Goal: Task Accomplishment & Management: Manage account settings

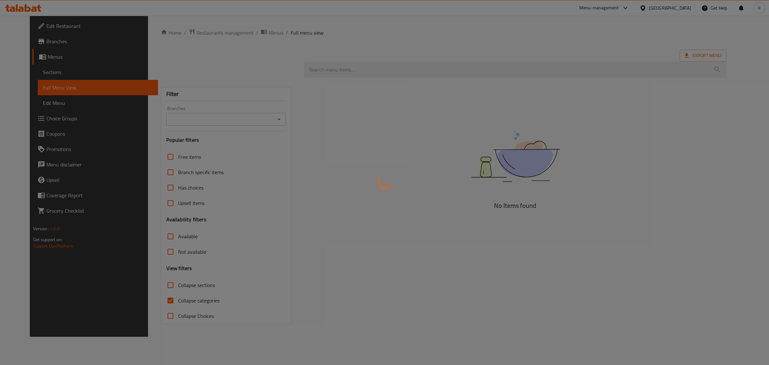
drag, startPoint x: 650, startPoint y: 230, endPoint x: 646, endPoint y: 226, distance: 5.0
click at [650, 230] on div at bounding box center [384, 182] width 769 height 365
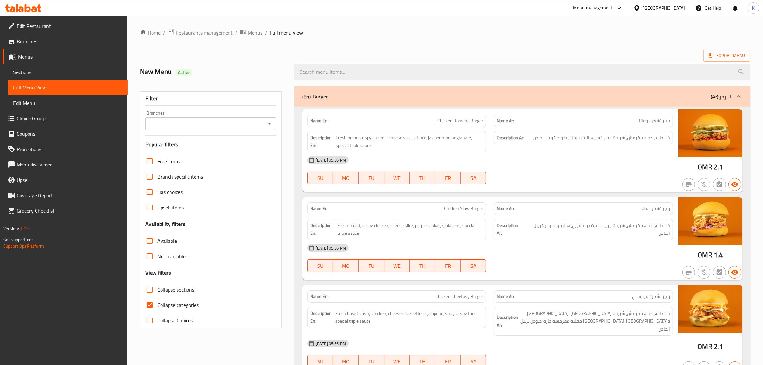
click at [674, 8] on div "[GEOGRAPHIC_DATA]" at bounding box center [664, 7] width 42 height 7
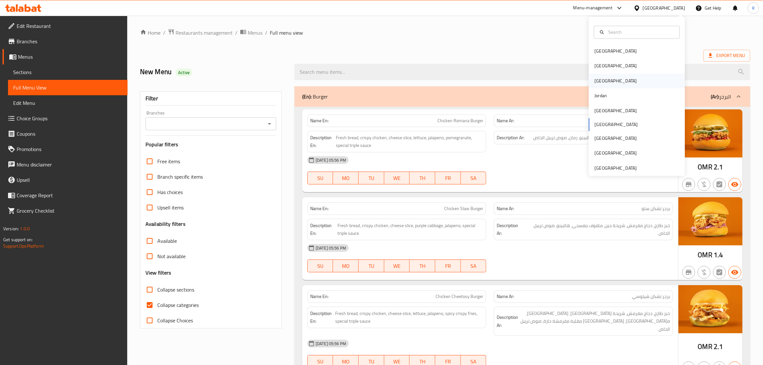
click at [594, 82] on div "Iraq" at bounding box center [615, 80] width 42 height 7
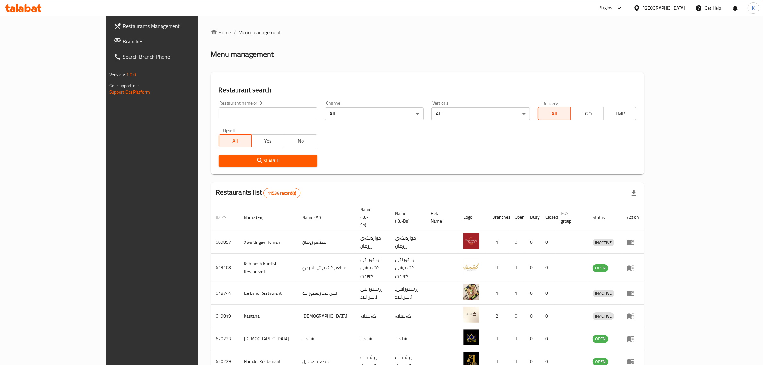
click at [109, 36] on link "Branches" at bounding box center [171, 41] width 125 height 15
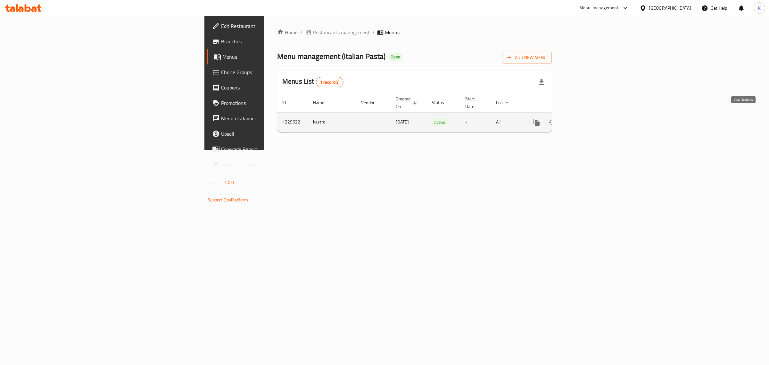
click at [591, 114] on link "enhanced table" at bounding box center [582, 121] width 15 height 15
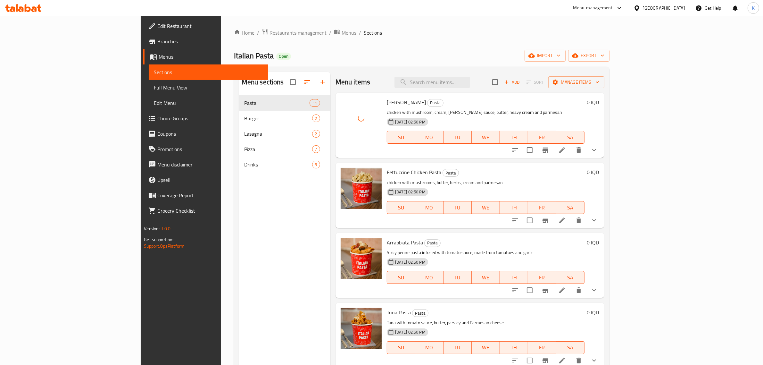
click at [390, 67] on div "Menu sections Pasta 11 Burger 2 Lasagna 2 Pizza 7 Drinks 5 Menu items Add Sort …" at bounding box center [422, 254] width 376 height 375
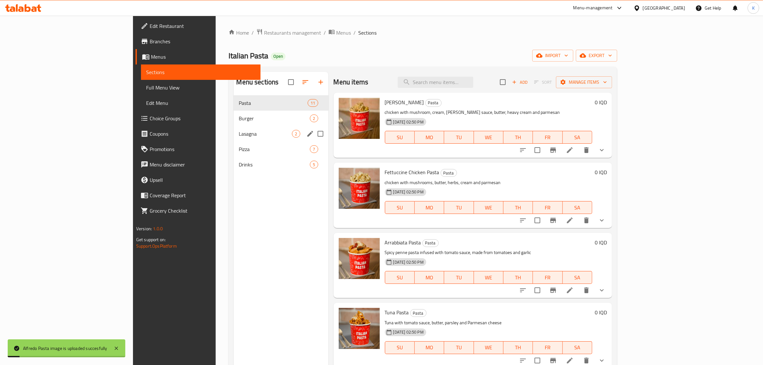
click at [234, 139] on div "Lasagna 2" at bounding box center [281, 133] width 95 height 15
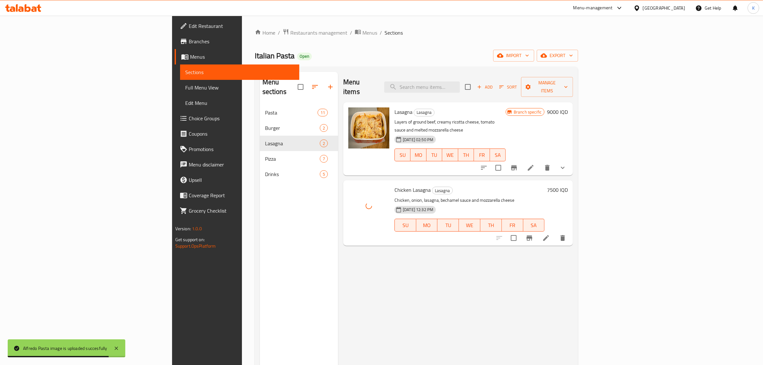
click at [349, 241] on div "Menu items Add Sort Manage items Lasagna Lasagna Layers of ground beef, creamy …" at bounding box center [455, 254] width 235 height 365
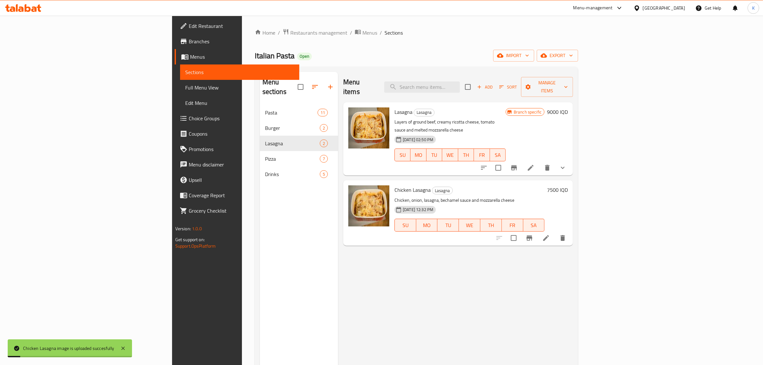
click at [185, 87] on span "Full Menu View" at bounding box center [239, 88] width 109 height 8
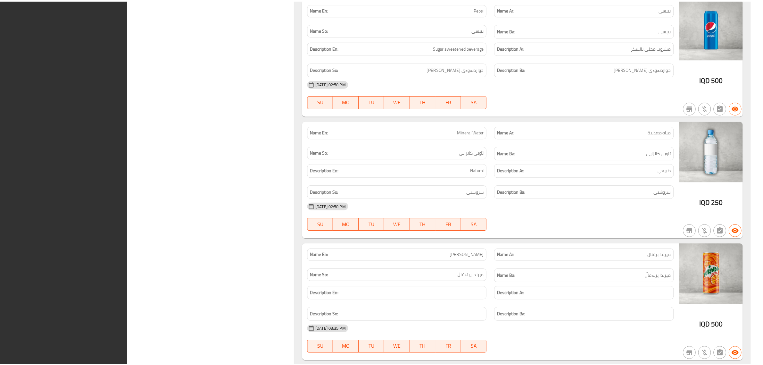
scroll to position [4165, 0]
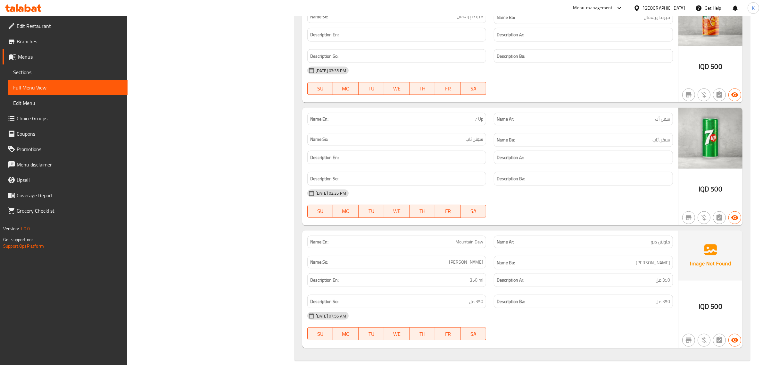
click at [672, 3] on div "[GEOGRAPHIC_DATA]" at bounding box center [659, 7] width 62 height 15
click at [678, 5] on div "[GEOGRAPHIC_DATA]" at bounding box center [664, 7] width 42 height 7
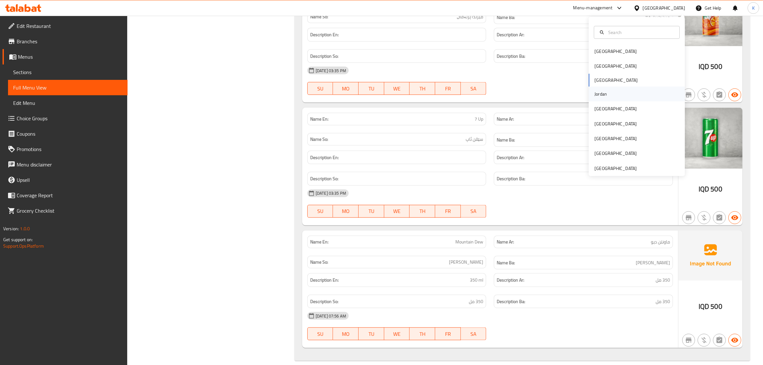
click at [605, 95] on div "Jordan" at bounding box center [600, 94] width 23 height 15
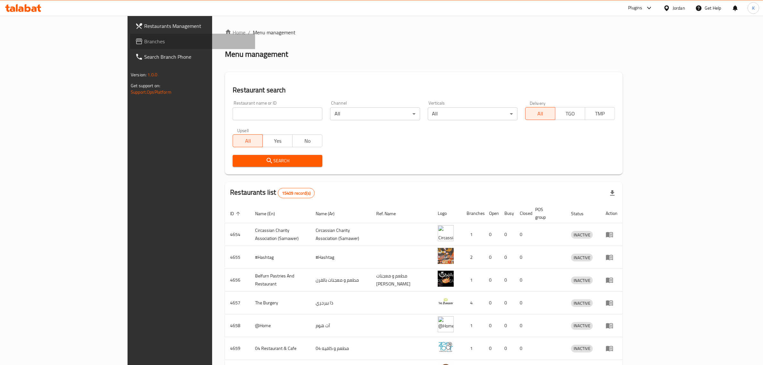
click at [130, 47] on link "Branches" at bounding box center [192, 41] width 125 height 15
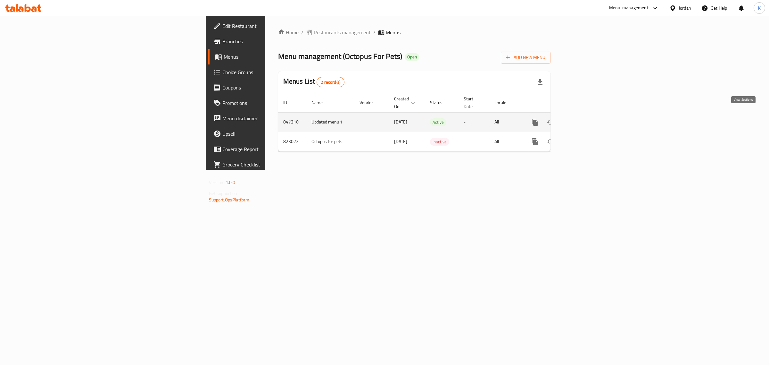
click at [589, 119] on link "enhanced table" at bounding box center [581, 121] width 15 height 15
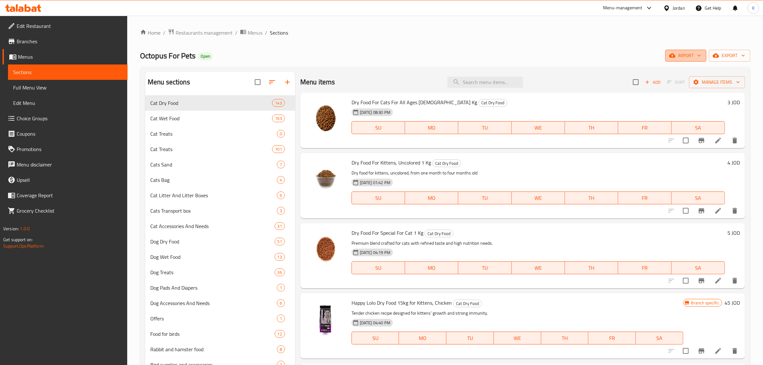
click at [689, 50] on button "import" at bounding box center [685, 56] width 41 height 12
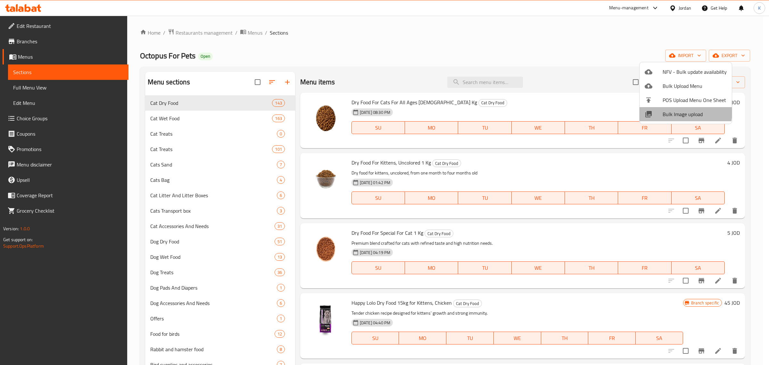
click at [671, 111] on span "Bulk Image upload" at bounding box center [695, 114] width 64 height 8
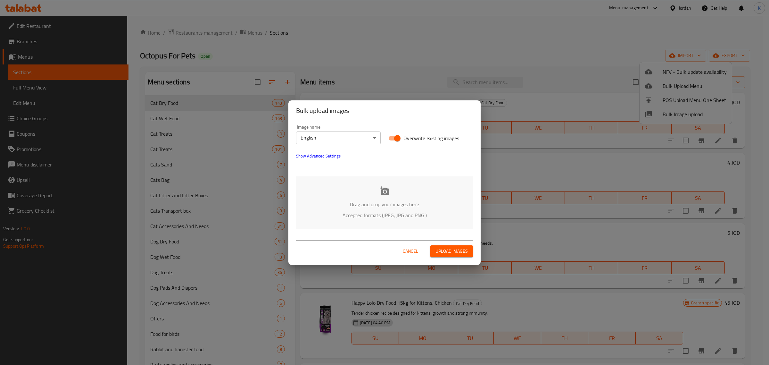
click at [372, 193] on div "Drag and drop your images here Accepted formats (JPEG, JPG and PNG )" at bounding box center [384, 202] width 177 height 52
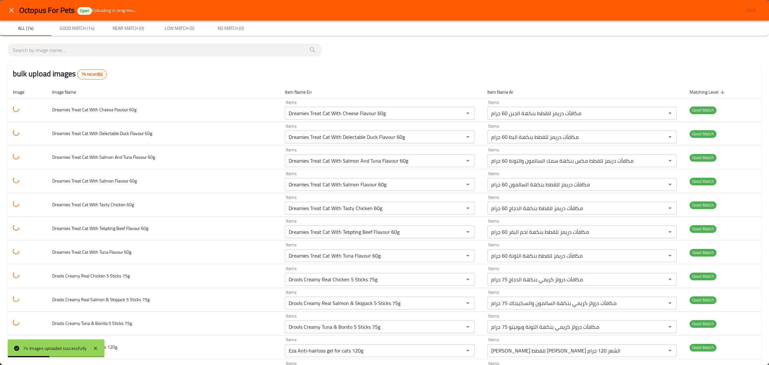
click at [601, 66] on div "bulk upload images 74 record(s)" at bounding box center [385, 74] width 754 height 24
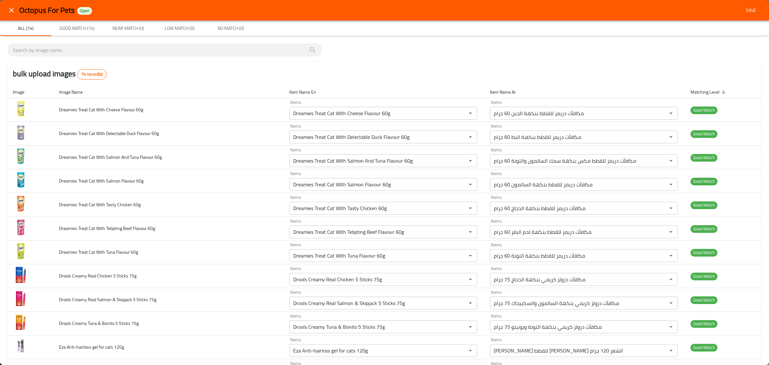
click at [745, 15] on button "Save" at bounding box center [751, 10] width 21 height 12
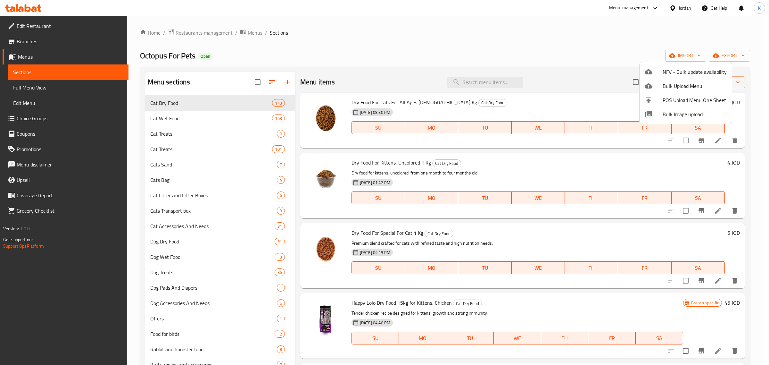
click at [64, 90] on div at bounding box center [384, 182] width 769 height 365
click at [64, 90] on span "Full Menu View" at bounding box center [68, 88] width 110 height 8
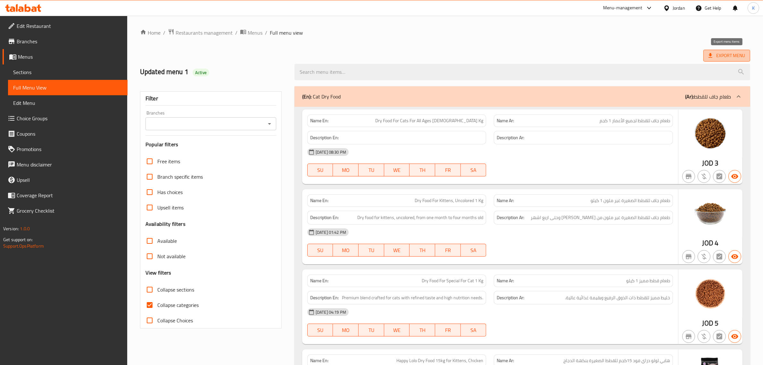
click at [711, 60] on span "Export Menu" at bounding box center [726, 56] width 37 height 8
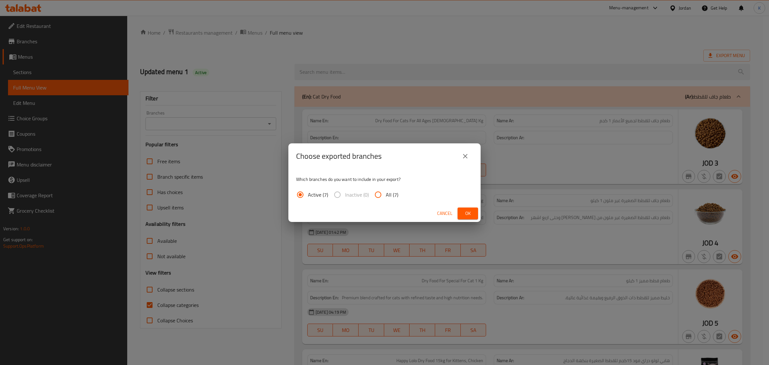
click at [389, 191] on span "All (7)" at bounding box center [392, 195] width 12 height 8
click at [386, 191] on input "All (7)" at bounding box center [377, 194] width 15 height 15
radio input "true"
click at [463, 214] on span "Ok" at bounding box center [468, 213] width 10 height 8
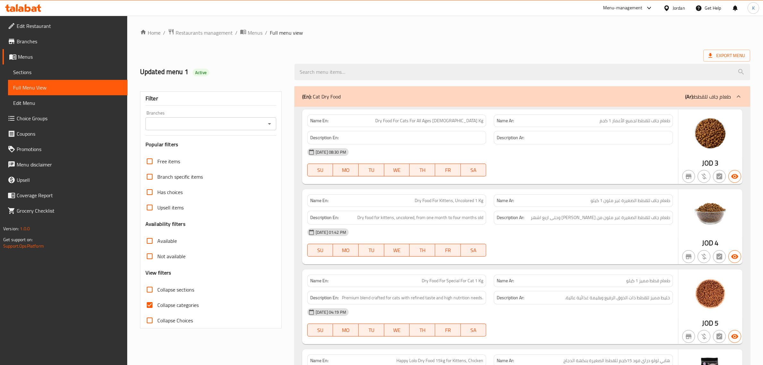
click at [676, 10] on div "Jordan" at bounding box center [679, 7] width 12 height 7
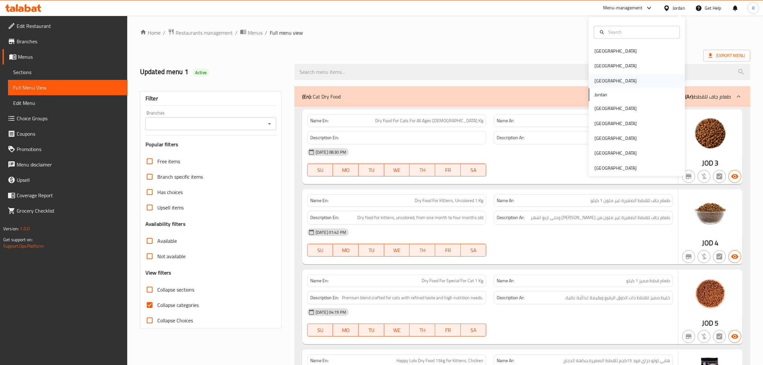
click at [594, 83] on div "Iraq" at bounding box center [615, 80] width 42 height 7
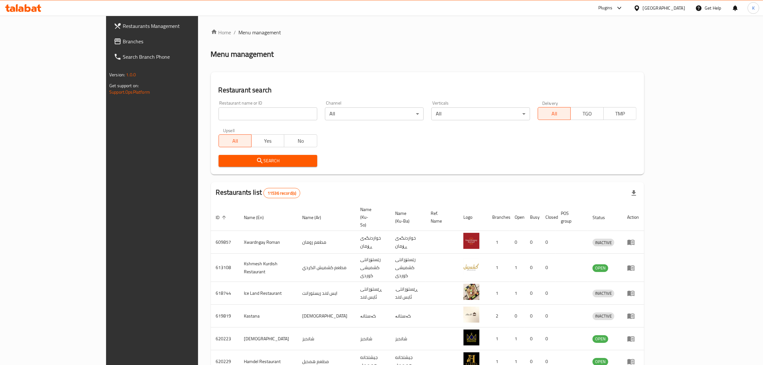
click at [123, 42] on span "Branches" at bounding box center [176, 41] width 106 height 8
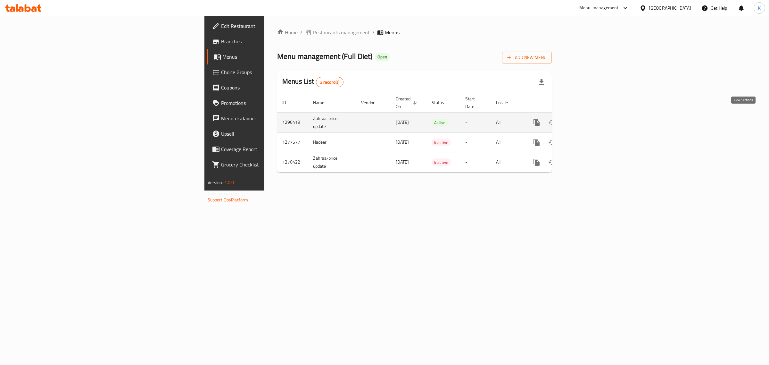
click at [587, 119] on icon "enhanced table" at bounding box center [583, 123] width 8 height 8
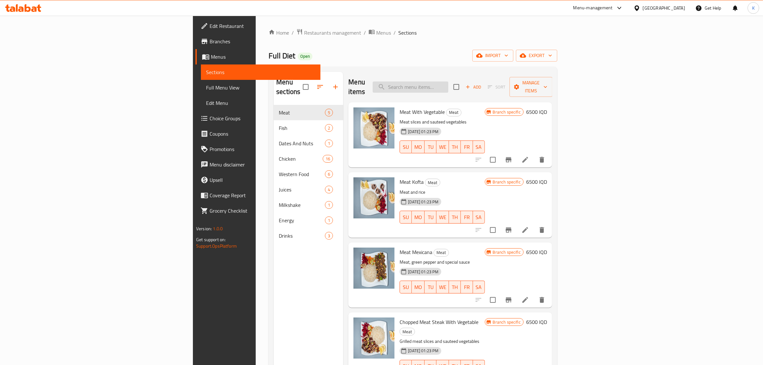
click at [448, 81] on input "search" at bounding box center [411, 86] width 76 height 11
drag, startPoint x: 599, startPoint y: 57, endPoint x: 545, endPoint y: 85, distance: 61.3
click at [557, 57] on div "Full Diet Open import export" at bounding box center [413, 56] width 289 height 12
click at [448, 83] on input "search" at bounding box center [411, 86] width 76 height 11
paste input "صدر دجاج بالراشي"
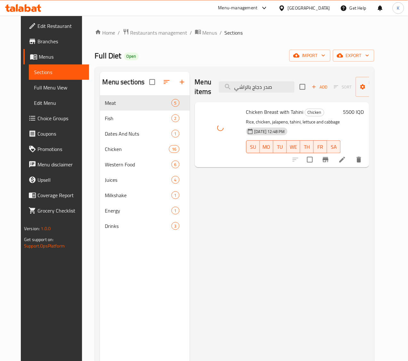
click at [255, 200] on div "Menu items صدر دجاج بالراشي Add Sort Manage items Chicken Breast with Tahini Ch…" at bounding box center [279, 252] width 179 height 361
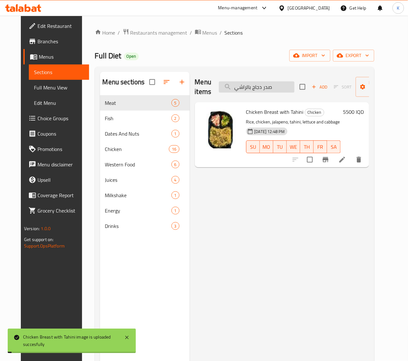
click at [236, 84] on input "صدر دجاج بالراشي" at bounding box center [257, 86] width 76 height 11
click at [235, 84] on input "صدر دجاج بالراشي" at bounding box center [257, 86] width 76 height 11
paste input "بق سمك فيوجن"
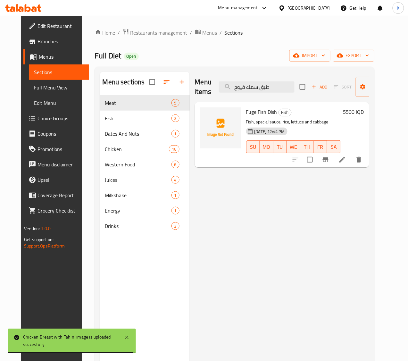
type input "طبق سمك فيوج"
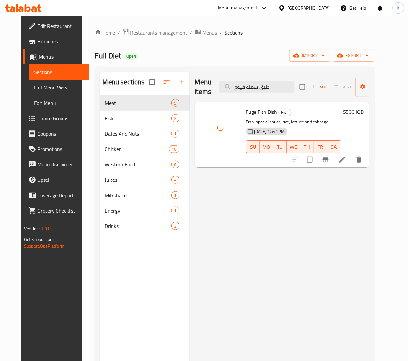
click at [223, 211] on div "Menu items طبق سمك فيوج Add Sort Manage items Fuge Fish Dish Fish Fish, special…" at bounding box center [279, 252] width 179 height 361
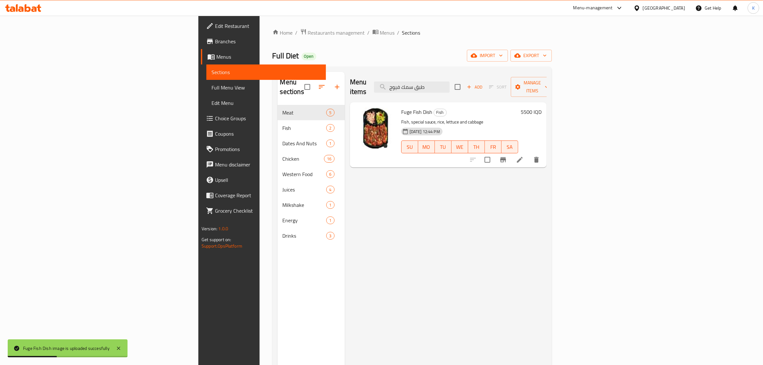
click at [411, 235] on div "Menu items طبق سمك فيوج Add Sort Manage items Fuge Fish Dish Fish Fish, special…" at bounding box center [446, 254] width 202 height 365
click at [211, 87] on span "Full Menu View" at bounding box center [265, 88] width 109 height 8
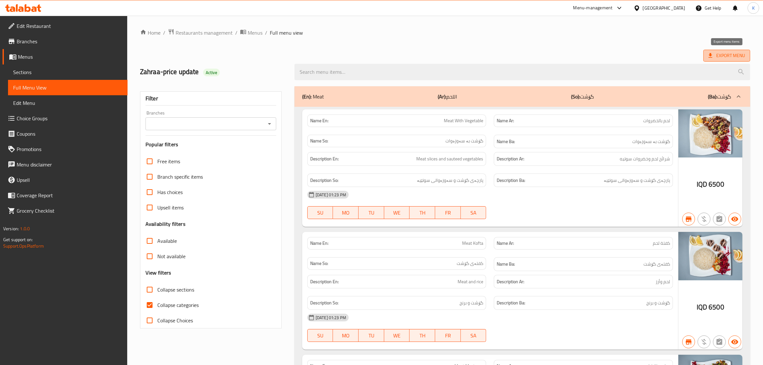
click at [712, 59] on span "Export Menu" at bounding box center [726, 56] width 37 height 8
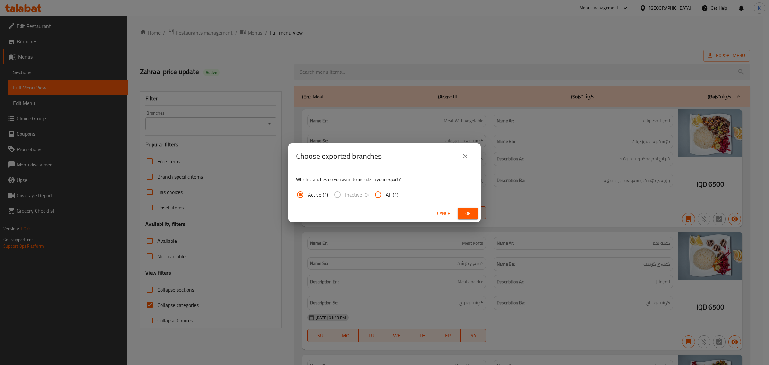
click at [382, 191] on input "All (1)" at bounding box center [377, 194] width 15 height 15
radio input "true"
click at [465, 211] on span "Ok" at bounding box center [468, 213] width 10 height 8
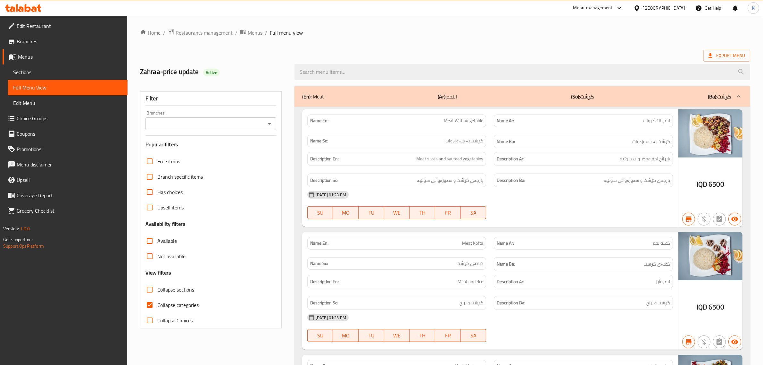
click at [679, 10] on div "Iraq" at bounding box center [664, 7] width 42 height 7
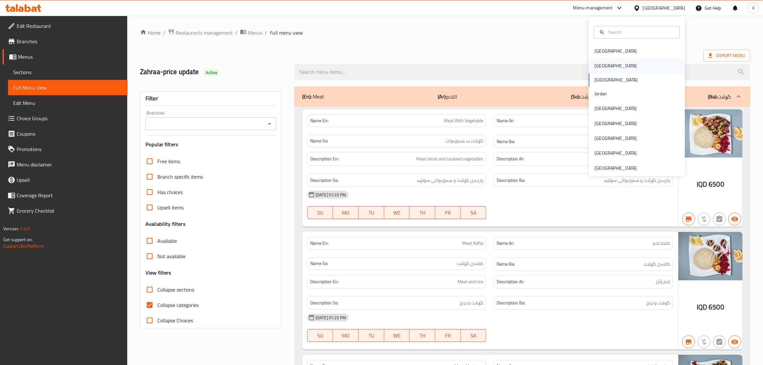
click at [604, 64] on div "Egypt" at bounding box center [615, 66] width 53 height 15
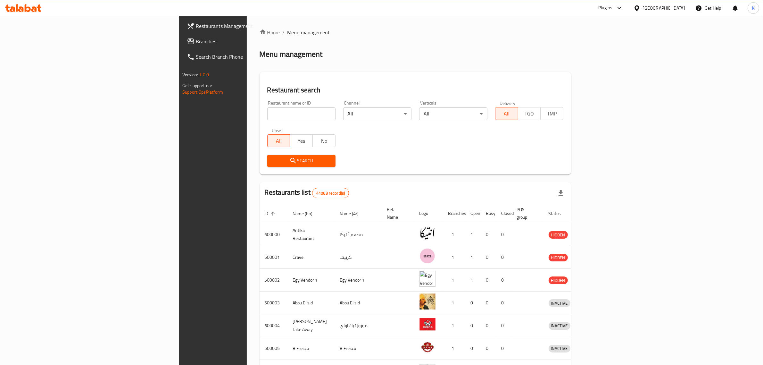
click at [196, 40] on span "Branches" at bounding box center [249, 41] width 106 height 8
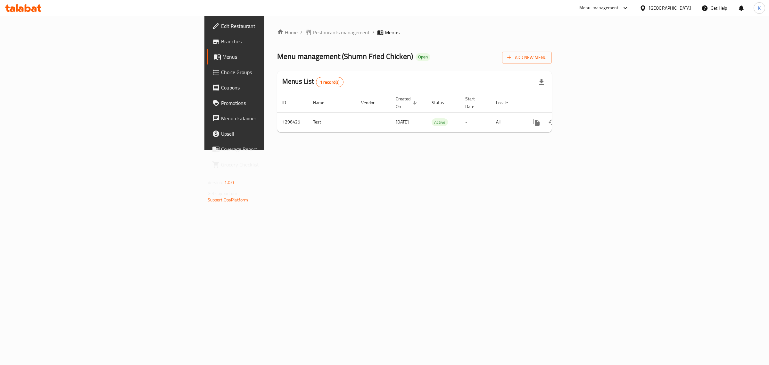
drag, startPoint x: 622, startPoint y: 223, endPoint x: 601, endPoint y: 204, distance: 27.9
click at [565, 150] on div "Home / Restaurants management / Menus Menu management ( Shumn Fried Chicken ) O…" at bounding box center [414, 83] width 300 height 134
click at [587, 118] on icon "enhanced table" at bounding box center [583, 122] width 8 height 8
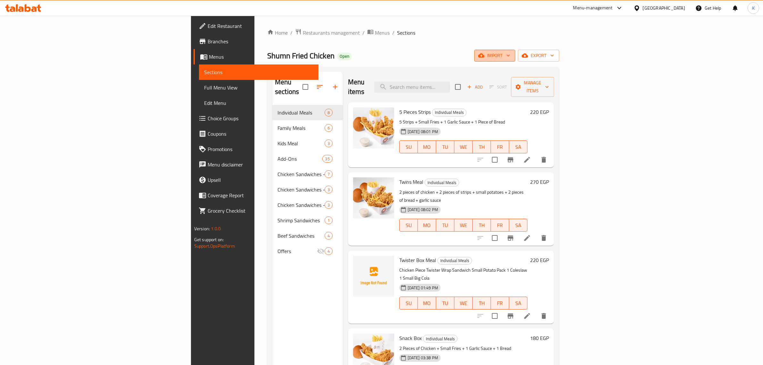
click at [510, 55] on span "import" at bounding box center [494, 56] width 31 height 8
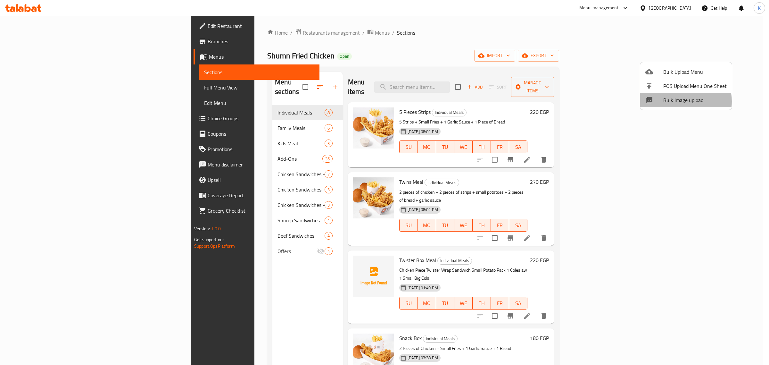
click at [678, 101] on span "Bulk Image upload" at bounding box center [694, 100] width 63 height 8
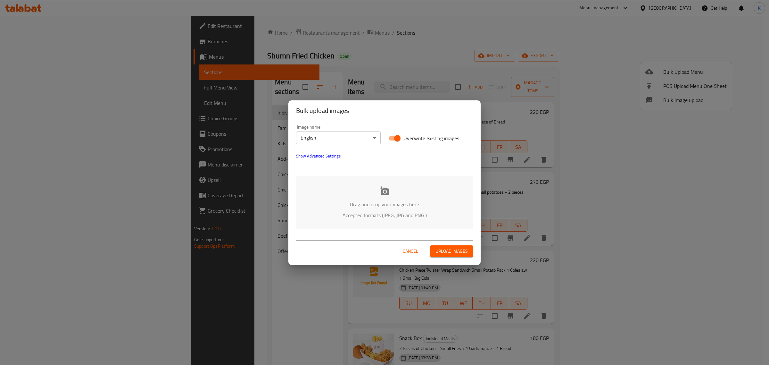
click at [366, 200] on p "Drag and drop your images here" at bounding box center [385, 204] width 158 height 8
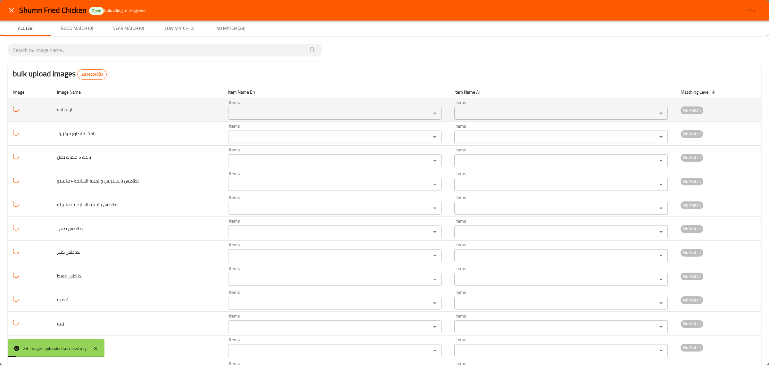
click at [239, 112] on ساده "Items" at bounding box center [325, 113] width 191 height 9
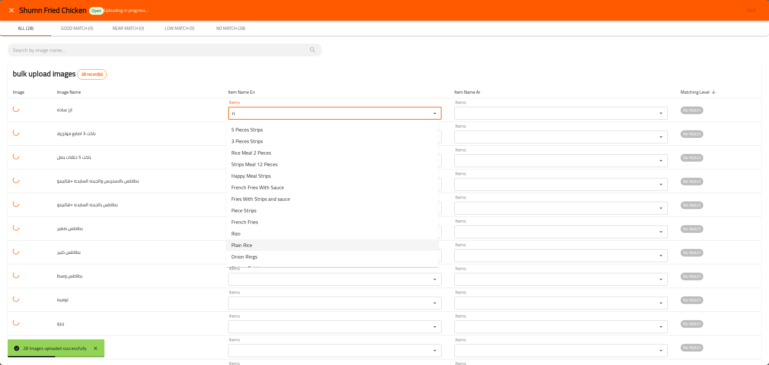
click at [263, 241] on ساده-option-10 "Plain Rice" at bounding box center [332, 245] width 212 height 12
type ساده "Plain Rice"
type ساده-ar "أرز سادة"
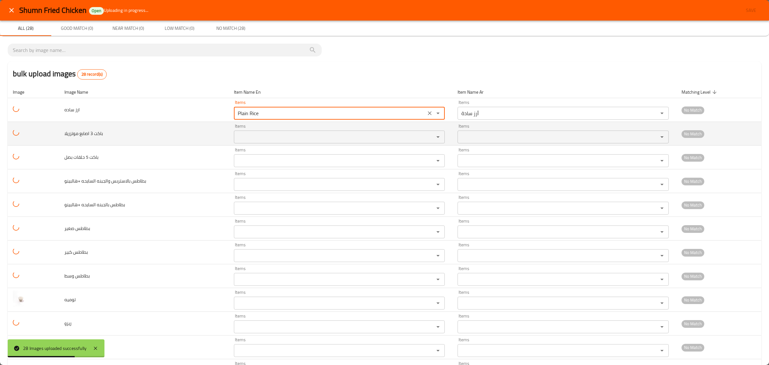
type ساده "Plain Rice"
click at [259, 137] on موتزريلا "Items" at bounding box center [330, 136] width 188 height 9
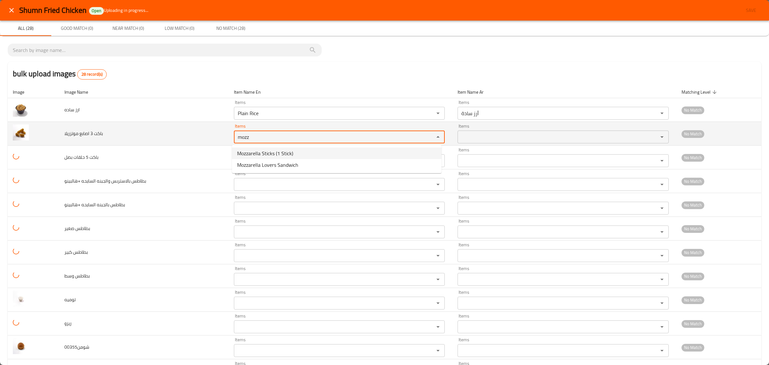
click at [196, 139] on tr "باكت 3 اصابع موتزريلا Items mozz Items Items Items No Match" at bounding box center [385, 134] width 754 height 24
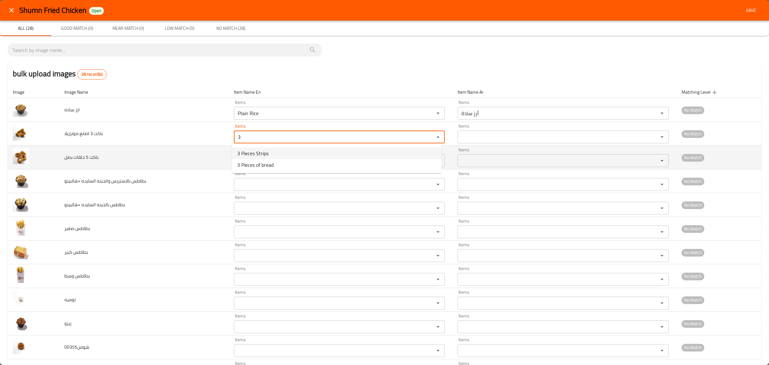
type موتزريلا "3"
click at [156, 159] on td "باكت 5 حلقات بصل" at bounding box center [143, 157] width 169 height 24
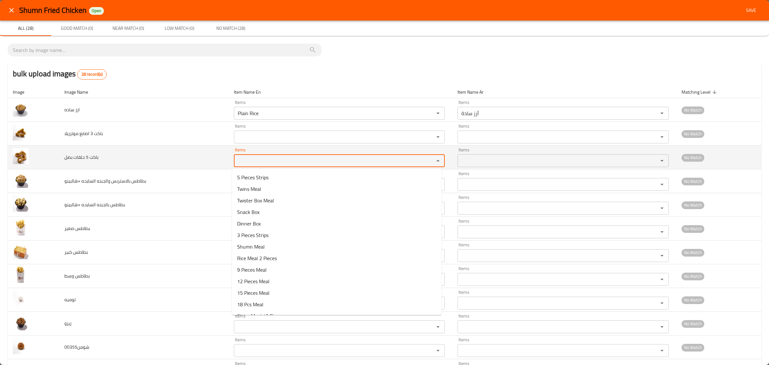
click at [246, 159] on بصل "Items" at bounding box center [330, 160] width 188 height 9
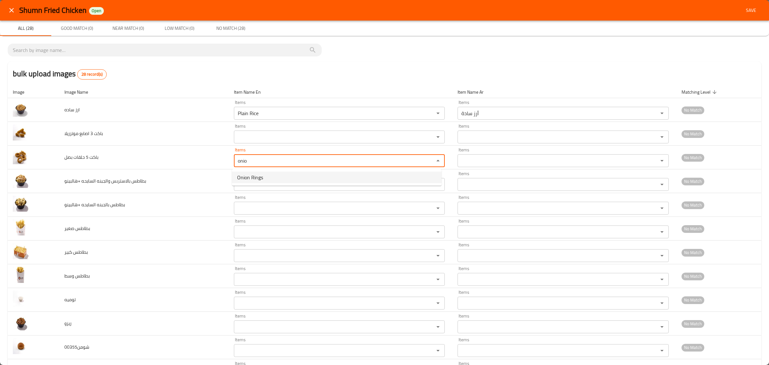
click at [248, 180] on span "Onion Rings" at bounding box center [250, 177] width 26 height 8
type بصل "Onion Rings"
type بصل-ar "حلقات بصل"
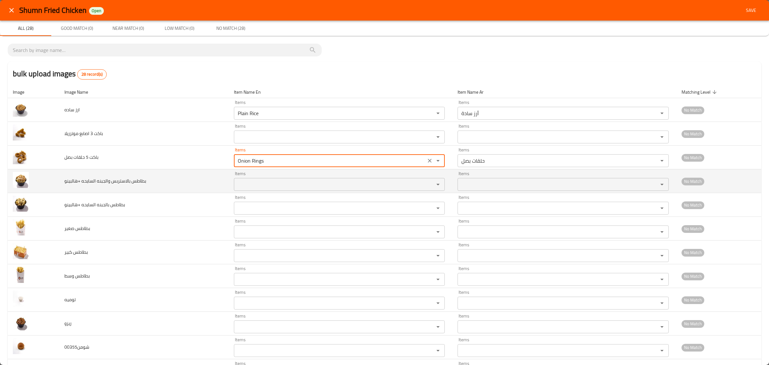
type بصل "Onion Rings"
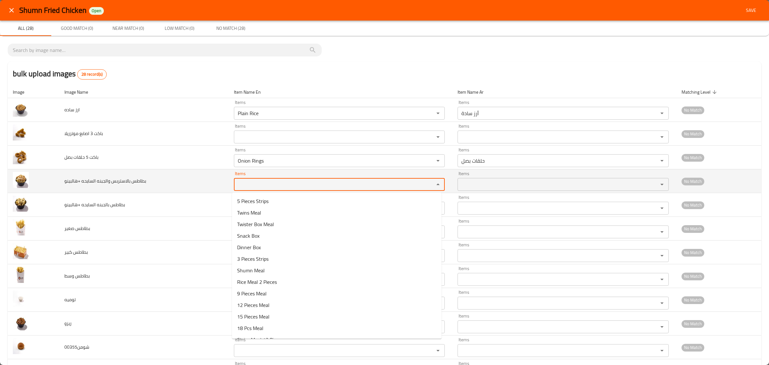
click at [249, 189] on \+هالبينو "Items" at bounding box center [330, 184] width 188 height 9
drag, startPoint x: 252, startPoint y: 184, endPoint x: 182, endPoint y: 171, distance: 71.7
click at [182, 171] on tr "بطاطس بالاستربس والجبنه السايحه +هالبينو Items stri Items Items Items No Match" at bounding box center [385, 181] width 754 height 24
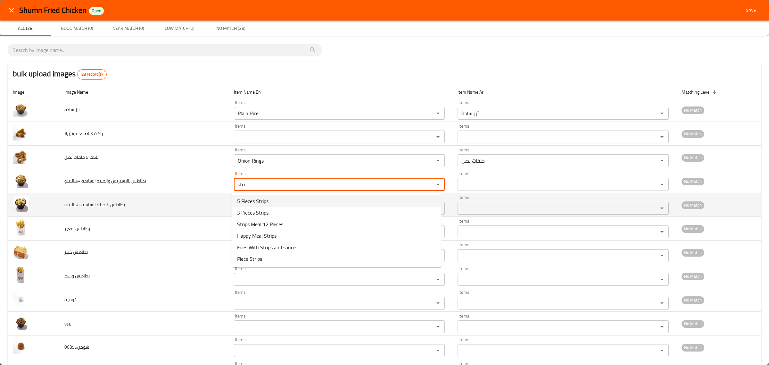
type \+هالبينو "stri"
click at [197, 210] on td "بطاطس بالجبنه السايحه +هالبينو" at bounding box center [143, 205] width 169 height 24
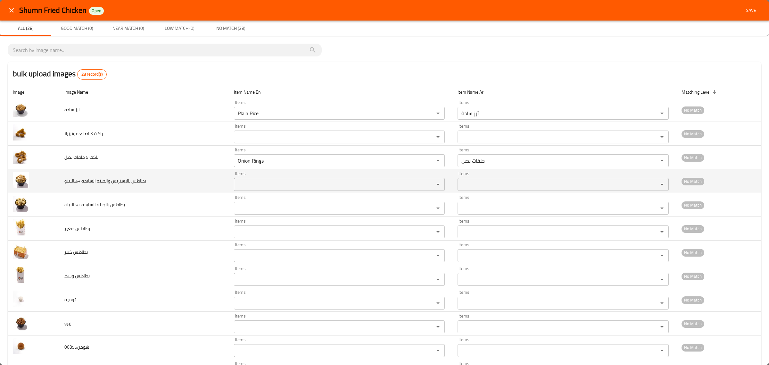
click at [260, 185] on \+هالبينو "Items" at bounding box center [330, 184] width 188 height 9
type \+هالبينو "p"
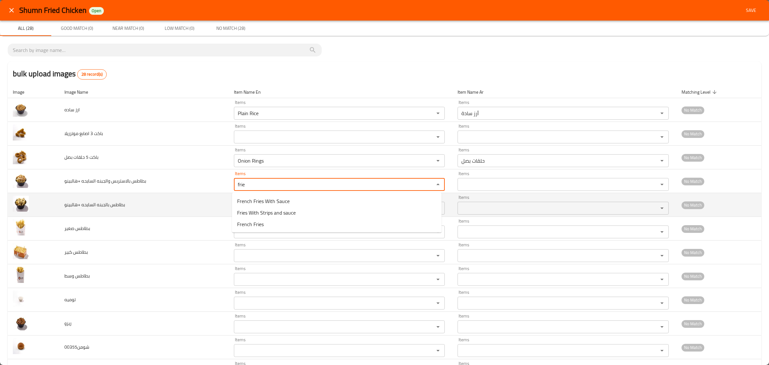
type \+هالبينو "frie"
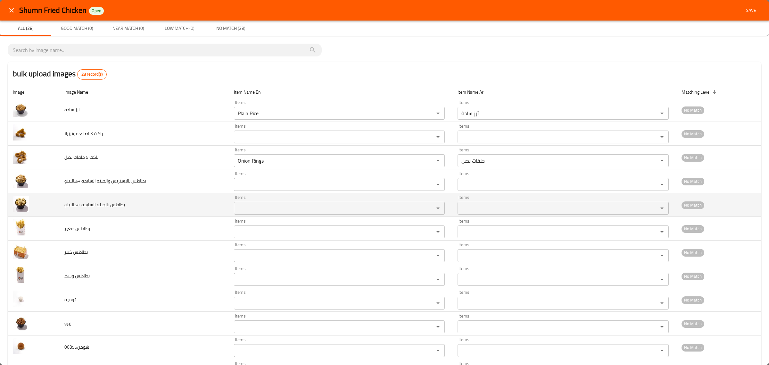
click at [211, 210] on td "بطاطس بالجبنه السايحه +هالبينو" at bounding box center [143, 205] width 169 height 24
click at [271, 206] on \+هالبينو "Items" at bounding box center [330, 207] width 188 height 9
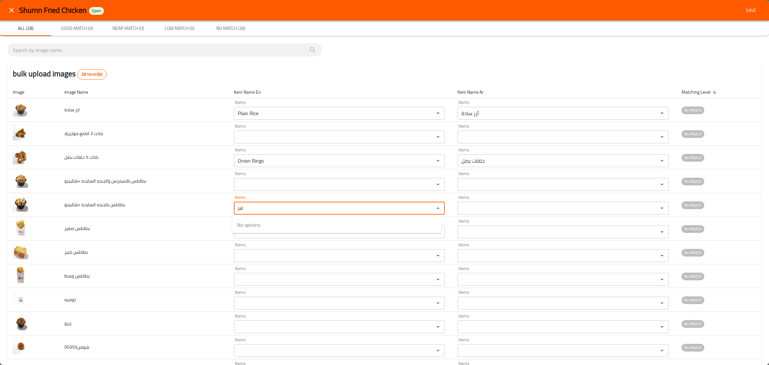
type \+هالبينو "jal"
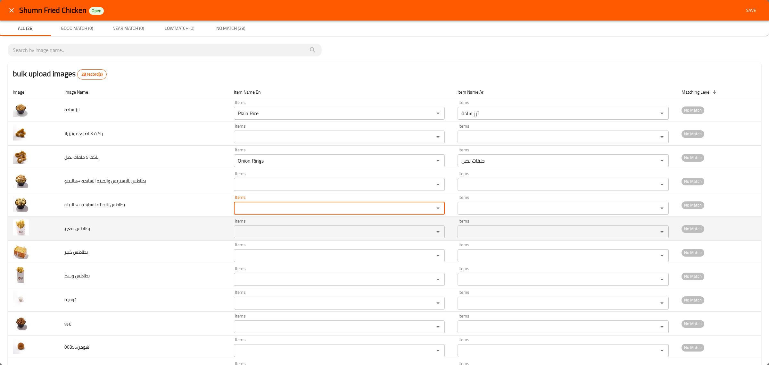
click at [243, 234] on صغير "Items" at bounding box center [330, 231] width 188 height 9
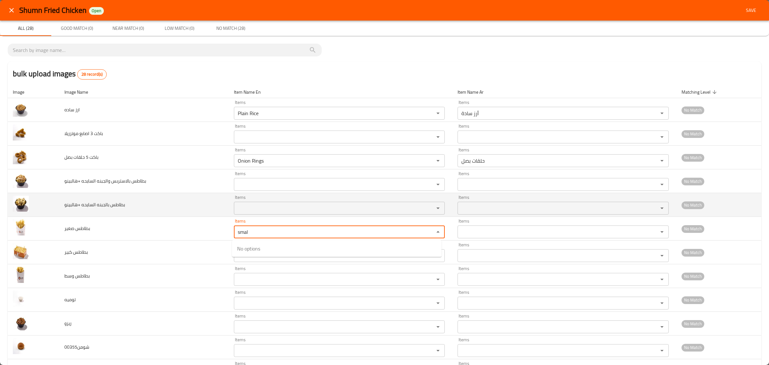
drag, startPoint x: 263, startPoint y: 229, endPoint x: 151, endPoint y: 213, distance: 113.0
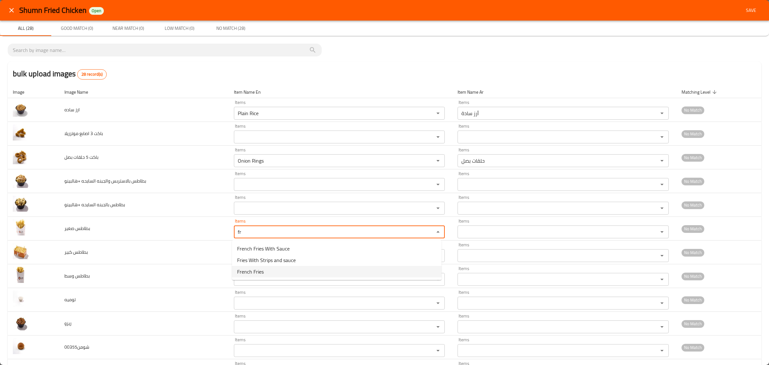
click at [256, 273] on span "French Fries" at bounding box center [250, 272] width 27 height 8
type صغير "French Fries"
type صغير-ar "بطاطس مقلية"
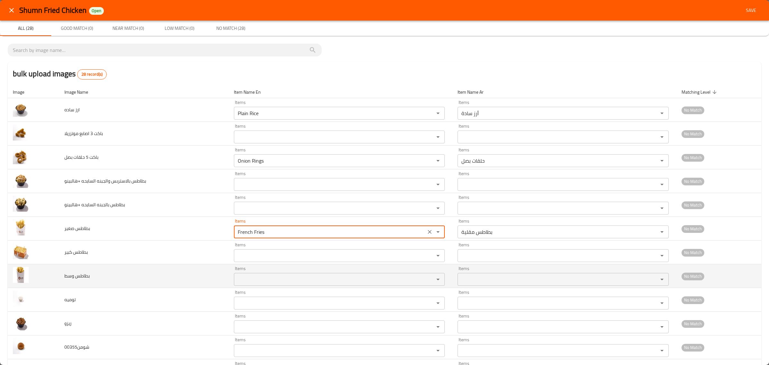
type صغير "French Fries"
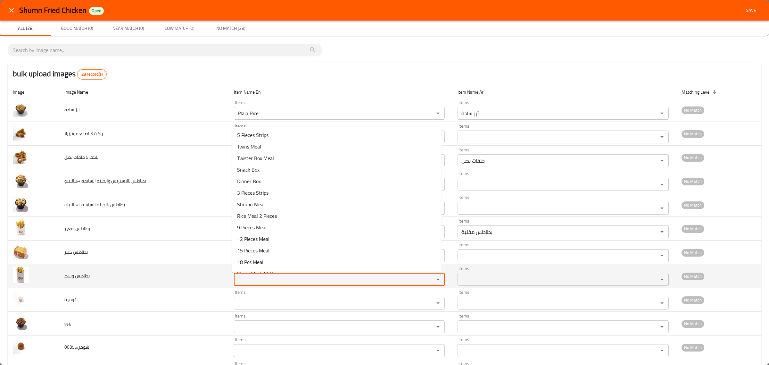
click at [244, 279] on وسط "Items" at bounding box center [330, 279] width 188 height 9
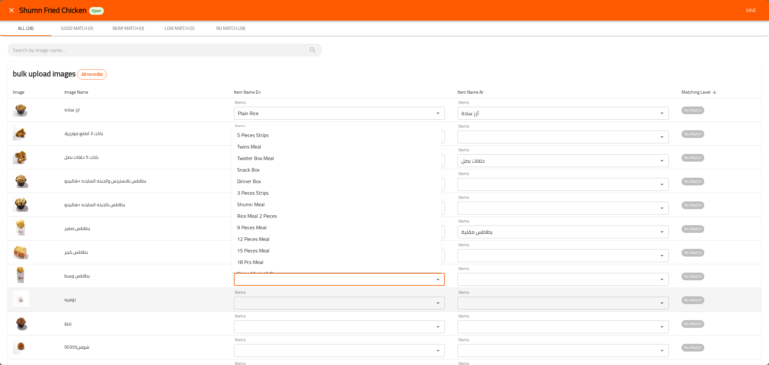
click at [255, 305] on input "Items" at bounding box center [330, 302] width 188 height 9
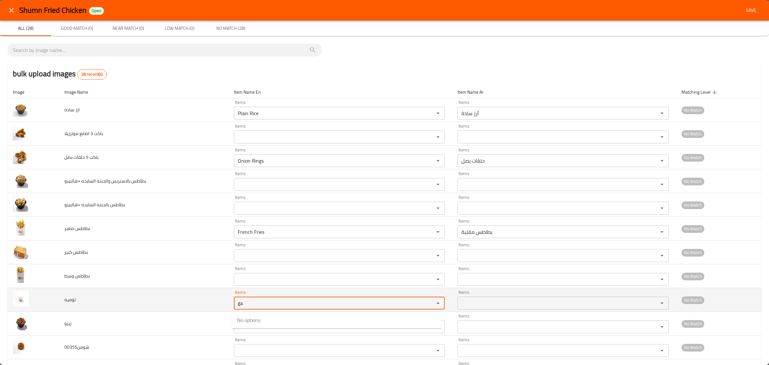
type input "g"
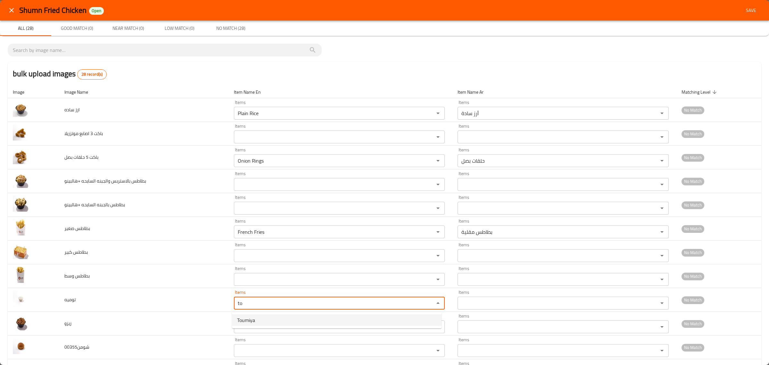
click at [250, 322] on span "Toumiya" at bounding box center [246, 320] width 18 height 8
type input "Toumiya"
type input "تومية"
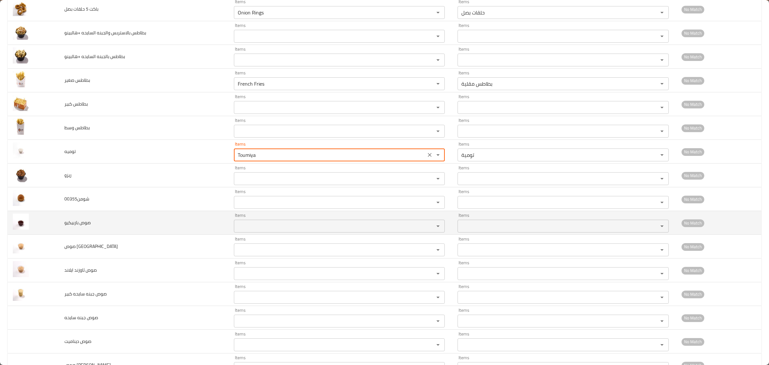
scroll to position [160, 0]
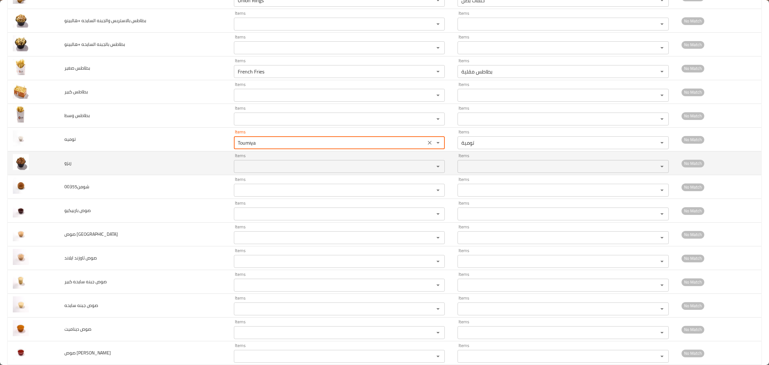
type input "Toumiya"
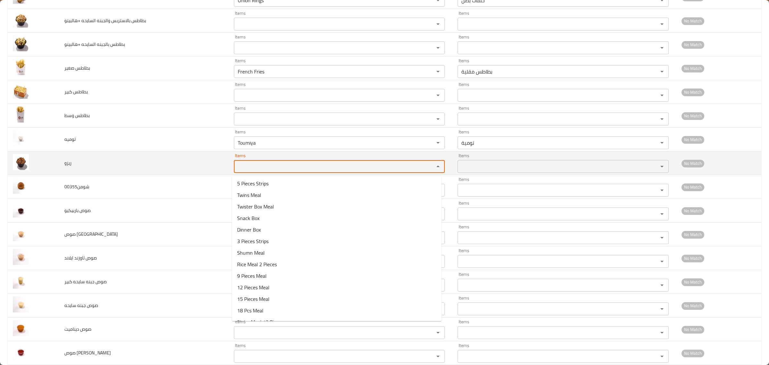
click at [269, 166] on input "Items" at bounding box center [330, 166] width 188 height 9
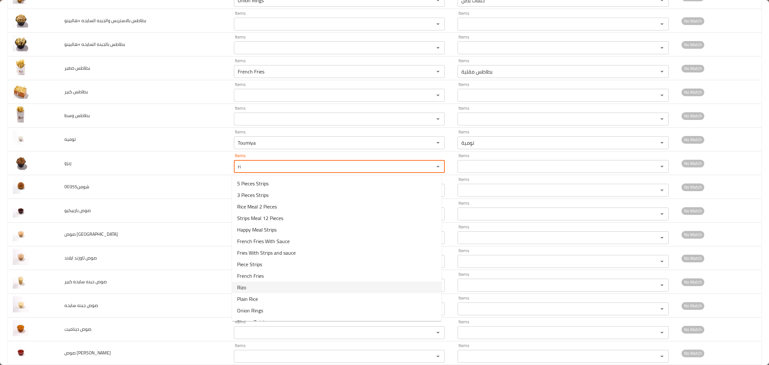
click at [253, 287] on li "Rizo" at bounding box center [337, 287] width 210 height 12
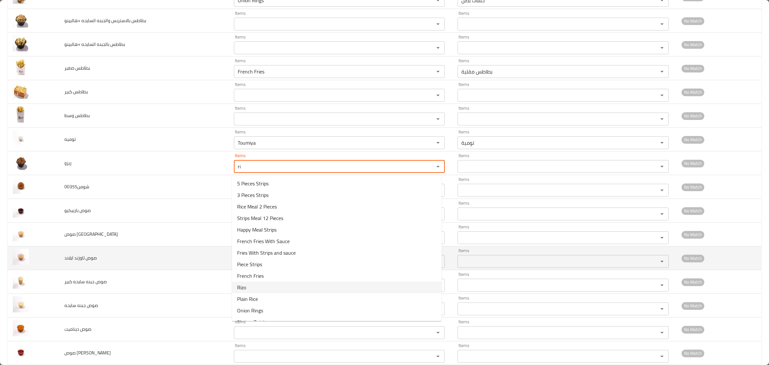
type input "Rizo"
type input "ريزو"
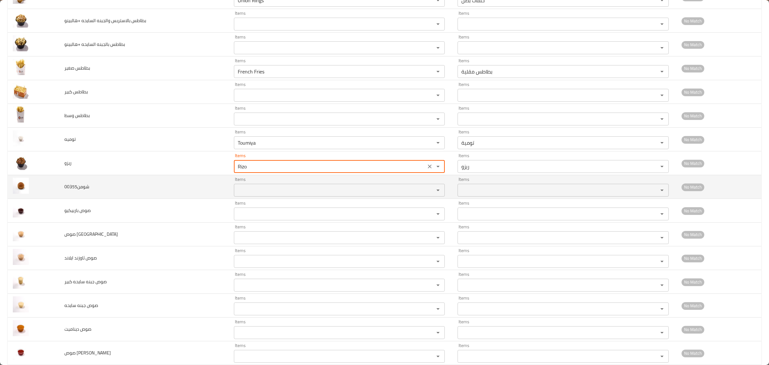
type input "Rizo"
click at [258, 189] on input "Items" at bounding box center [330, 190] width 188 height 9
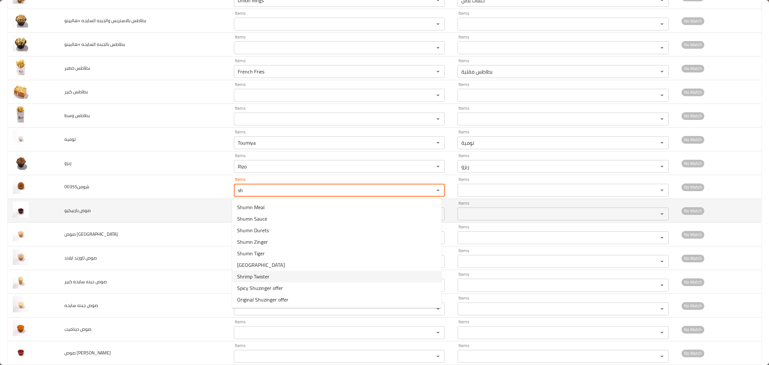
type input "sh"
click at [198, 222] on td "صوص باربيكيو" at bounding box center [143, 211] width 169 height 24
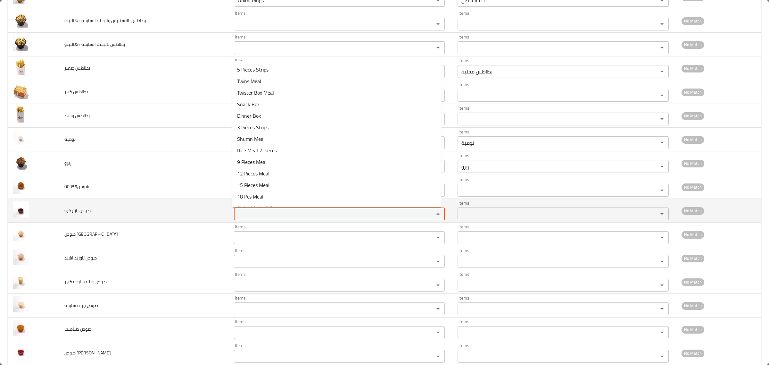
click at [246, 218] on باربيكيو "Items" at bounding box center [330, 213] width 188 height 9
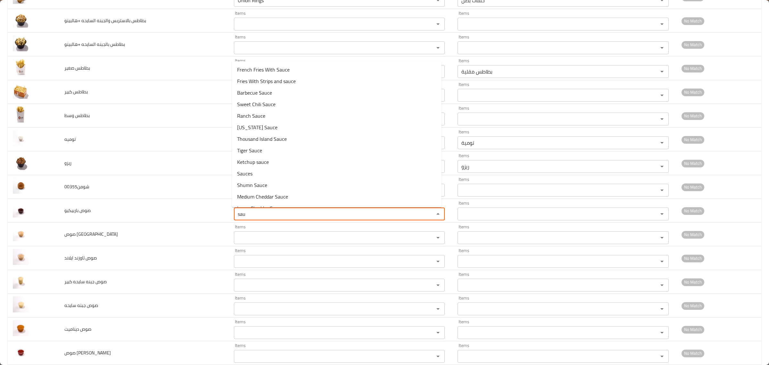
drag, startPoint x: 251, startPoint y: 216, endPoint x: 267, endPoint y: 118, distance: 99.7
click at [151, 200] on tr "صوص باربيكيو Items sau Items Items Items No Match" at bounding box center [385, 211] width 754 height 24
click at [259, 89] on span "Barbecue Sauce" at bounding box center [254, 93] width 35 height 8
type باربيكيو "Barbecue Sauce"
type باربيكيو-ar "صوص باربيكيو"
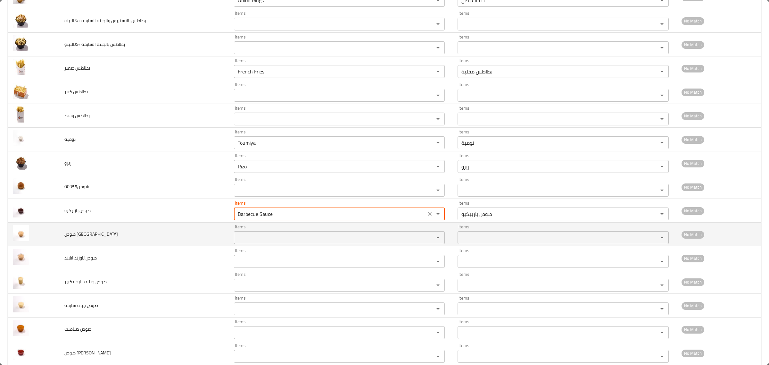
type باربيكيو "Barbecue Sauce"
click at [257, 240] on تكساس "Items" at bounding box center [330, 237] width 188 height 9
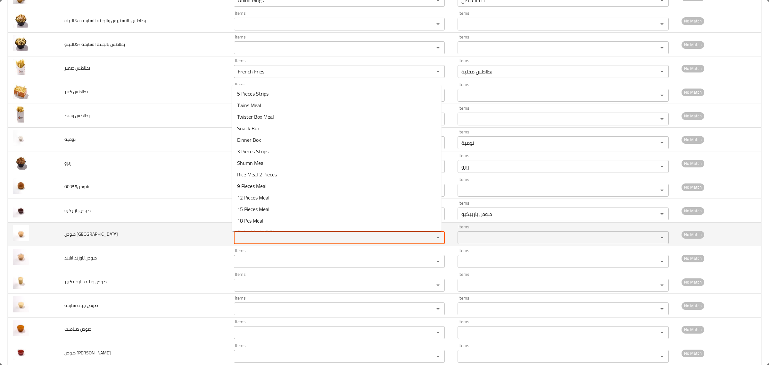
paste تكساس "sau"
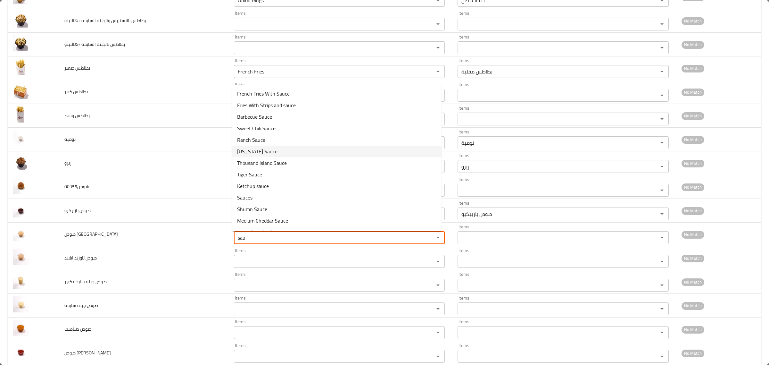
click at [273, 146] on تكساس-option-5 "Texas Sauce" at bounding box center [337, 151] width 210 height 12
type تكساس "Texas Sauce"
type تكساس-ar "صوص تكساس"
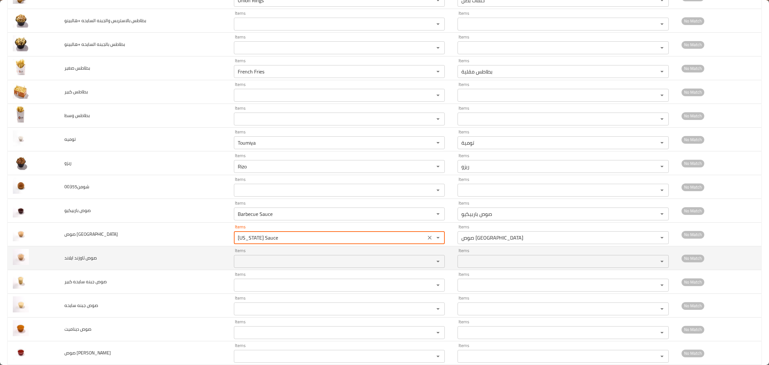
type تكساس "Texas Sauce"
click at [260, 260] on ايلاند "Items" at bounding box center [330, 261] width 188 height 9
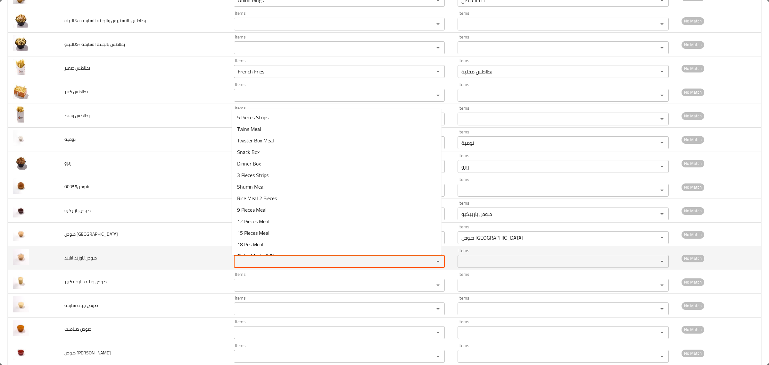
paste ايلاند "sau"
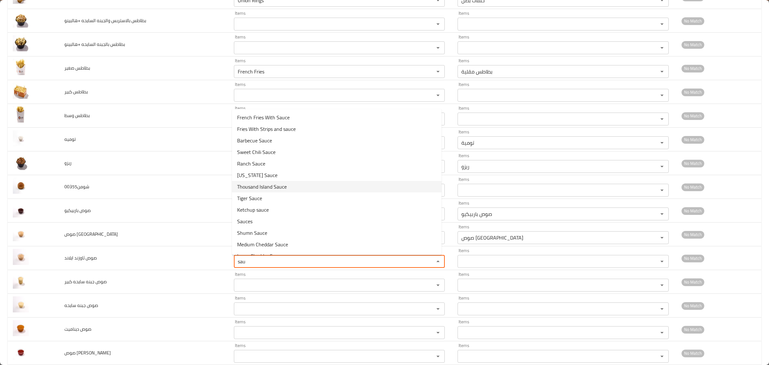
click at [279, 185] on span "Thousand Island Sauce" at bounding box center [262, 187] width 50 height 8
type ايلاند "Thousand Island Sauce"
type ايلاند-ar "صوص ثاوزند آيلاند"
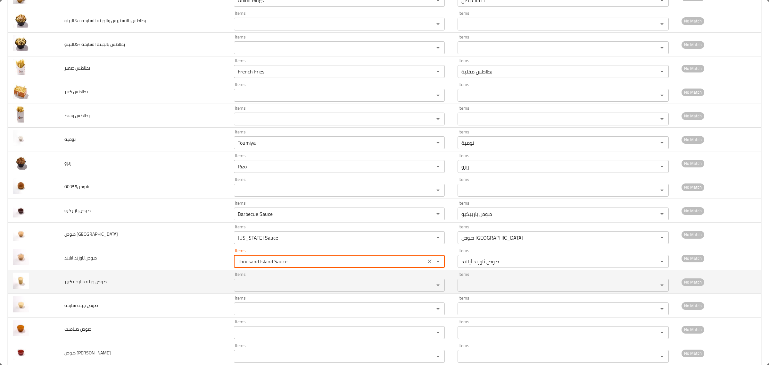
type ايلاند "Thousand Island Sauce"
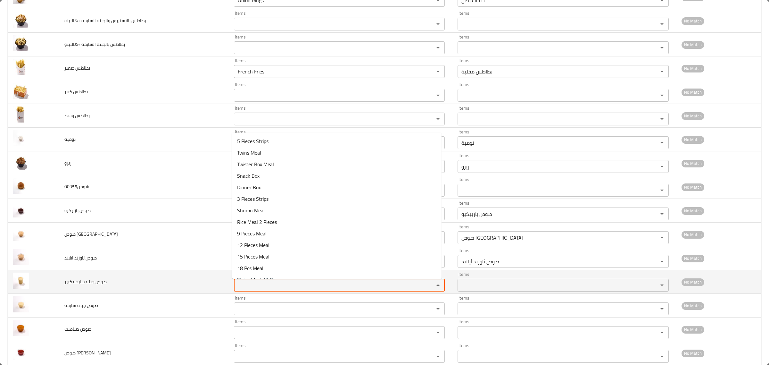
click at [257, 287] on كبير "Items" at bounding box center [330, 284] width 188 height 9
paste كبير "sau"
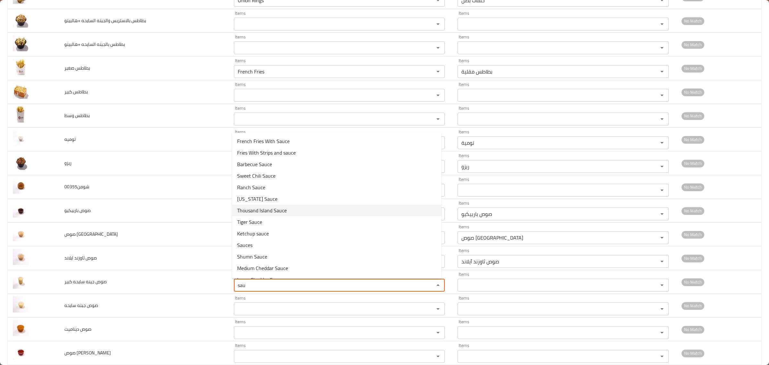
scroll to position [9, 0]
click at [265, 269] on span "Large Cheddar Sauce" at bounding box center [260, 271] width 46 height 8
type كبير "Large Cheddar Sauce"
type كبير-ar "صوص شيدر كبير"
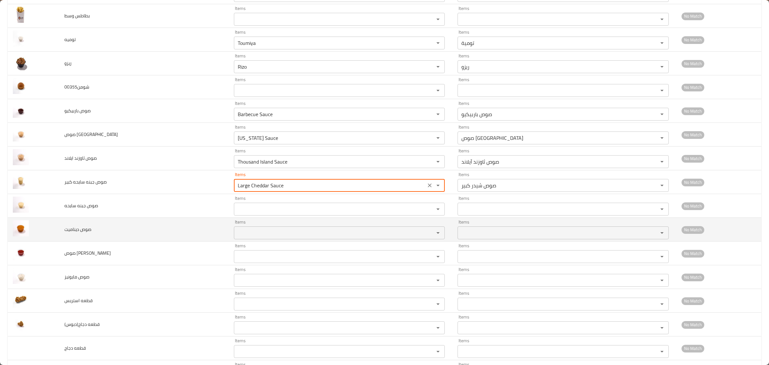
scroll to position [280, 0]
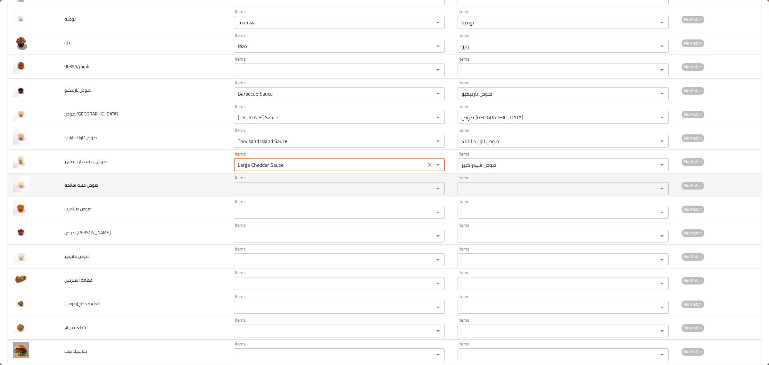
type كبير "Large Cheddar Sauce"
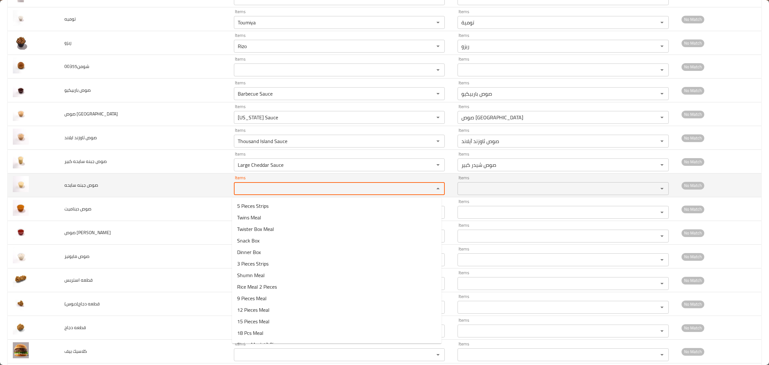
click at [257, 187] on سايحه "Items" at bounding box center [330, 188] width 188 height 9
paste سايحه "sau"
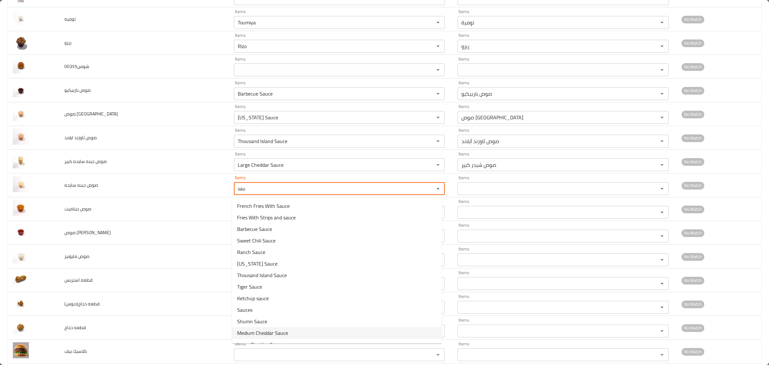
scroll to position [9, 0]
click at [264, 321] on span "Medium Cheddar Sauce" at bounding box center [262, 324] width 51 height 8
type سايحه "Medium Cheddar Sauce"
type سايحه-ar "صوص شيدر وسط"
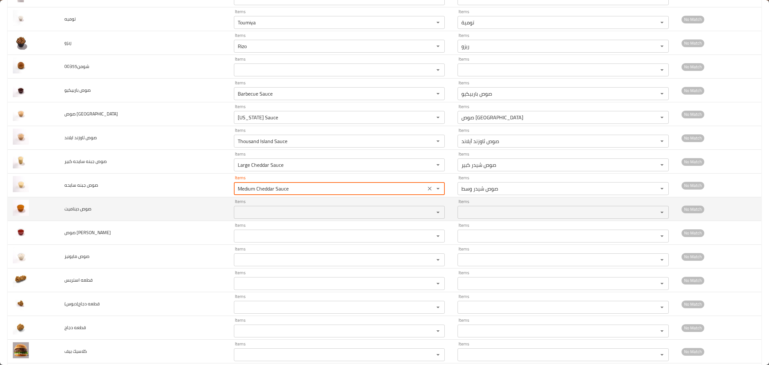
type سايحه "Medium Cheddar Sauce"
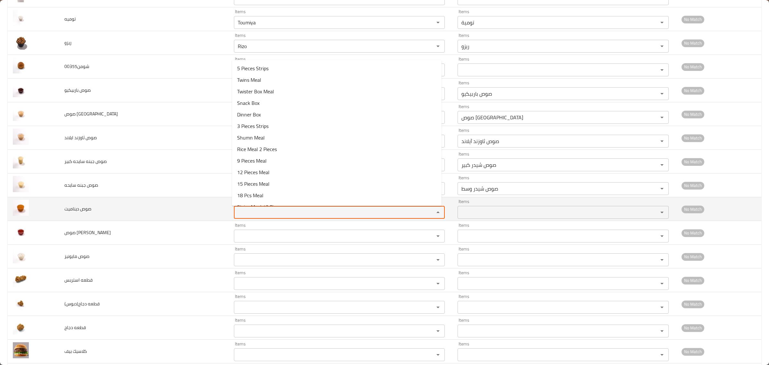
click at [263, 214] on ديناميت "Items" at bounding box center [330, 212] width 188 height 9
paste ديناميت "sau"
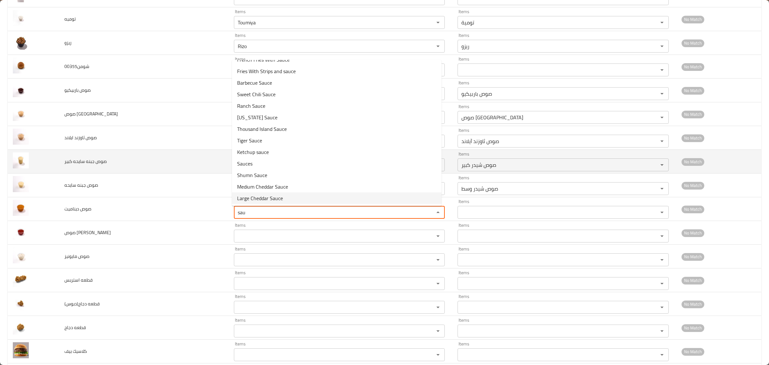
type ديناميت "sau"
click at [151, 153] on td "صوص جبنه سايحه كبير" at bounding box center [143, 162] width 169 height 24
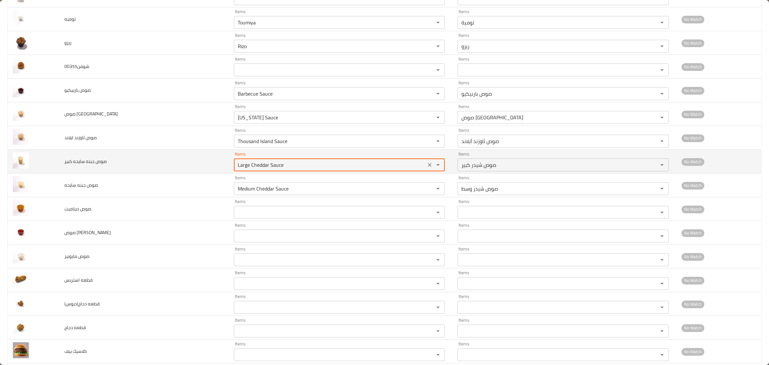
click at [241, 162] on كبير "Large Cheddar Sauce" at bounding box center [330, 164] width 188 height 9
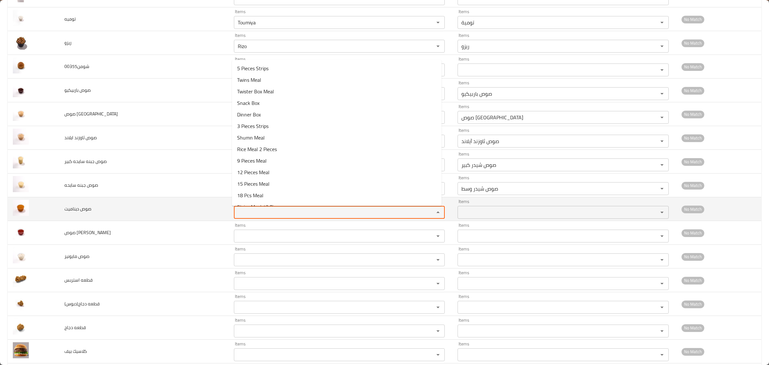
click at [242, 212] on ديناميت "Items" at bounding box center [330, 212] width 188 height 9
paste ديناميت "sau"
drag, startPoint x: 258, startPoint y: 213, endPoint x: 177, endPoint y: 198, distance: 82.5
click at [177, 198] on tr "صوص ديناميت Items sau Items Items Items No Match" at bounding box center [385, 209] width 754 height 24
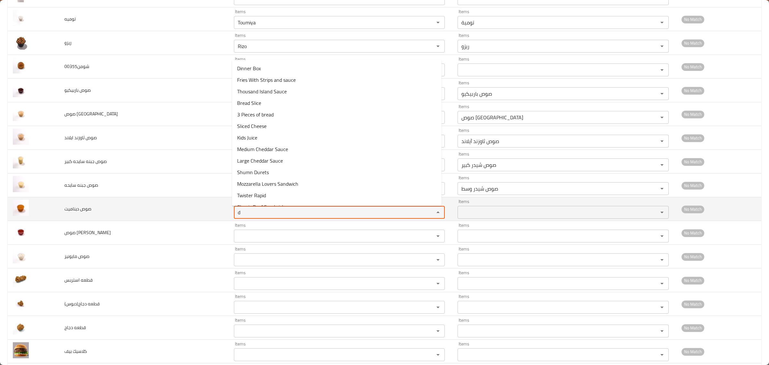
type ديناميت "dy"
drag, startPoint x: 247, startPoint y: 214, endPoint x: 164, endPoint y: 212, distance: 83.3
click at [164, 212] on tr "صوص ديناميت Items dy Items Items Items No Match" at bounding box center [385, 209] width 754 height 24
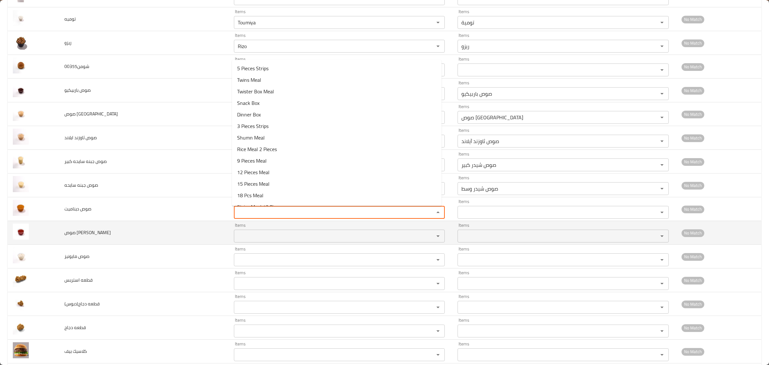
click at [261, 235] on تشيلي "Items" at bounding box center [330, 235] width 188 height 9
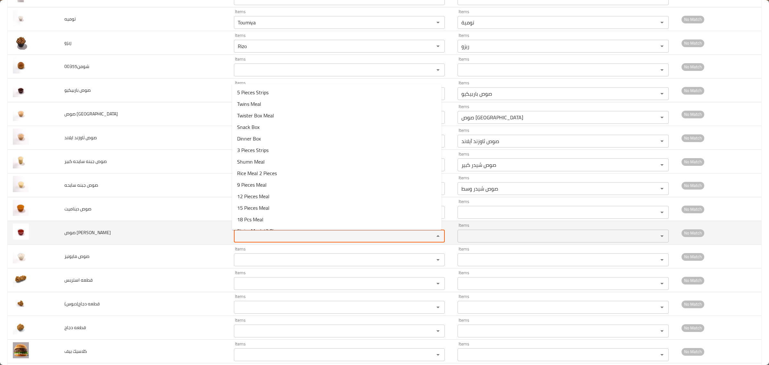
paste تشيلي "sau"
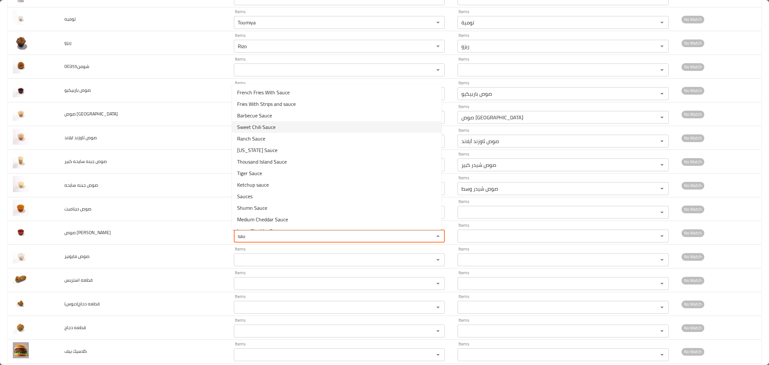
click at [265, 124] on span "Sweet Chili Sauce" at bounding box center [256, 127] width 38 height 8
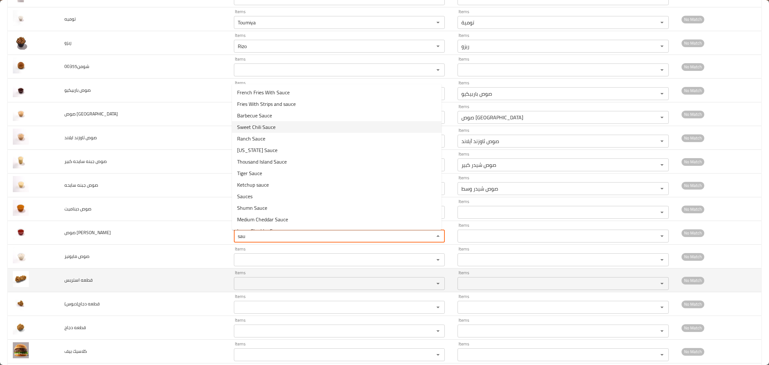
type تشيلي "Sweet Chili Sauce"
type تشيلي-ar "صوص سويت شيلي"
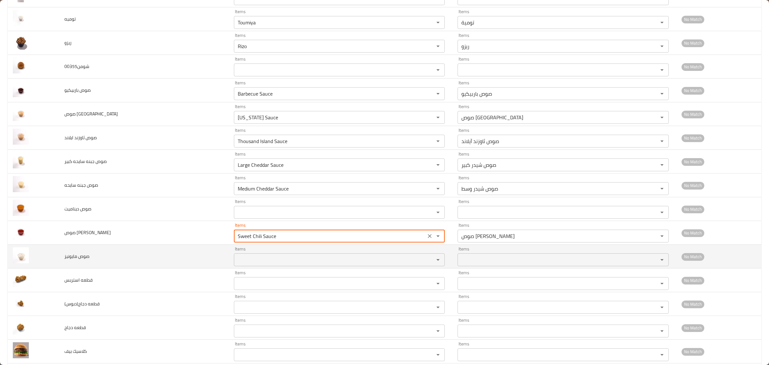
type تشيلي "Sweet Chili Sauce"
click at [270, 260] on مايونيز "Items" at bounding box center [330, 259] width 188 height 9
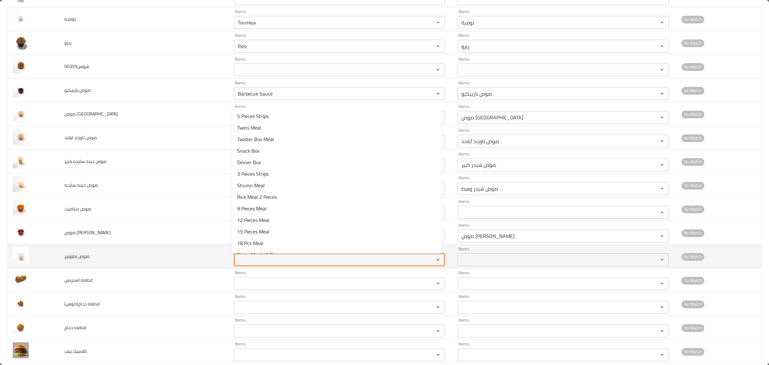
paste مايونيز "sau"
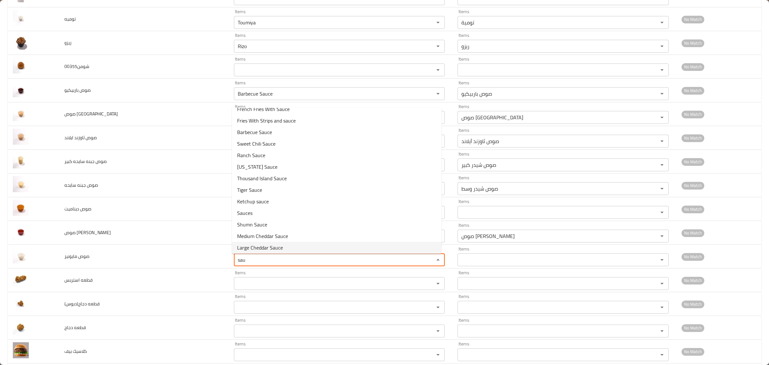
scroll to position [9, 0]
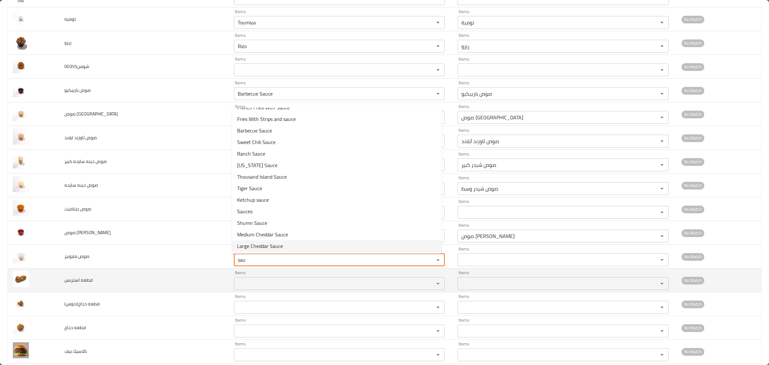
type مايونيز "sau"
click at [253, 285] on استربس "Items" at bounding box center [330, 283] width 188 height 9
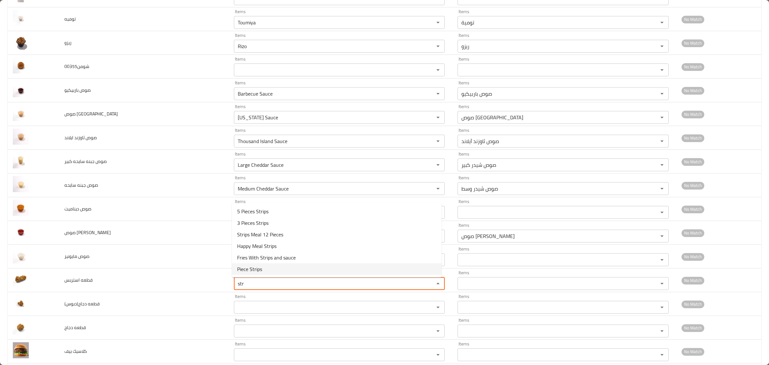
click at [256, 268] on span "Piece Strips" at bounding box center [249, 269] width 25 height 8
type استربس "Piece Strips"
type استربس-ar "قطعة ستربس"
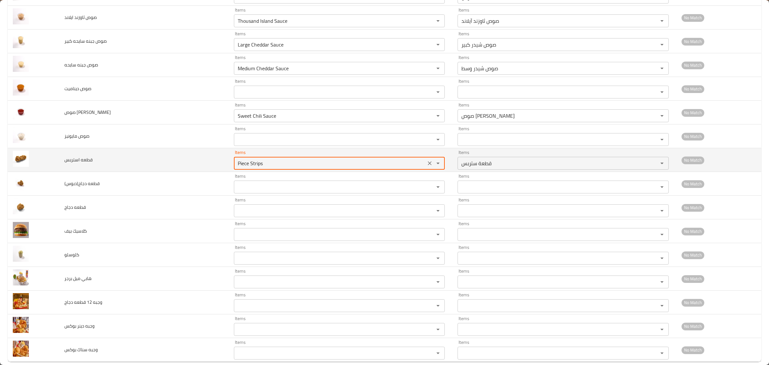
scroll to position [412, 0]
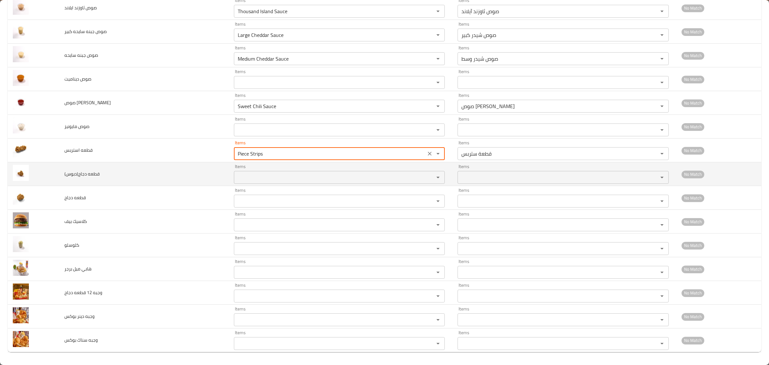
type استربس "Piece Strips"
click at [255, 174] on دجاج\(دبوس\) "Items" at bounding box center [330, 177] width 188 height 9
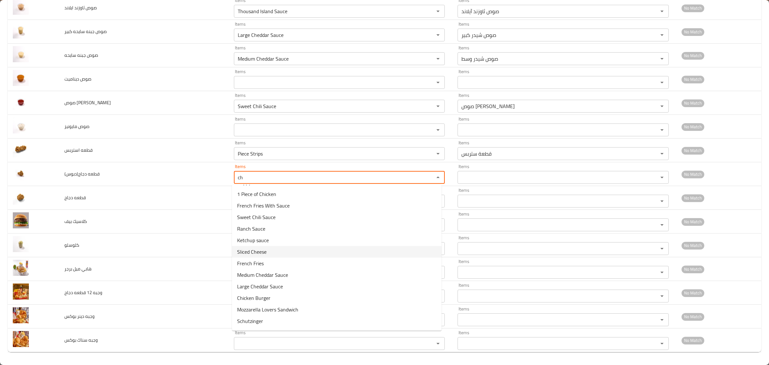
scroll to position [0, 0]
click at [253, 205] on span "1 Piece of Chicken" at bounding box center [256, 205] width 39 height 8
type دجاج\(دبوس\) "1 Piece of Chicken"
type دجاج\(دبوس\)-ar "1قطعة دجاج"
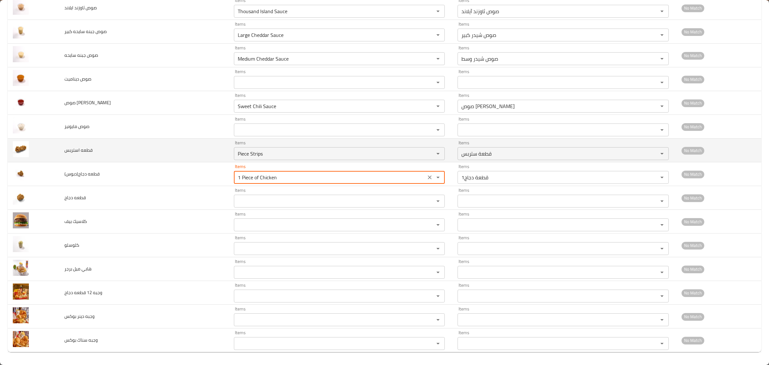
drag, startPoint x: 285, startPoint y: 177, endPoint x: 138, endPoint y: 146, distance: 150.6
click at [138, 146] on tbody "ارز ساده Items Plain Rice Items Items أرز سادة Items No Match باكت 3 اصابع موتز…" at bounding box center [385, 20] width 754 height 664
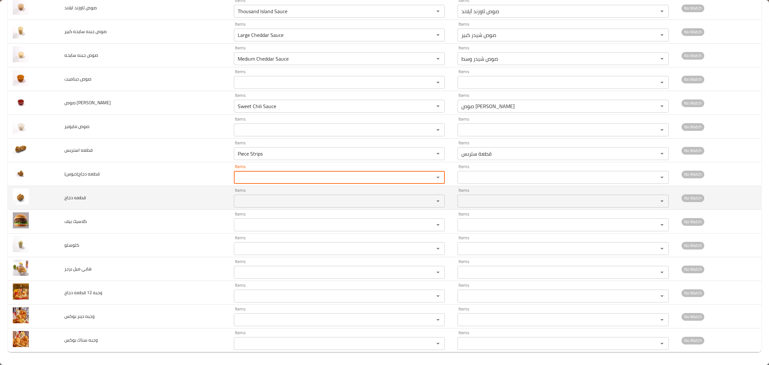
click at [249, 199] on دجاج "Items" at bounding box center [330, 200] width 188 height 9
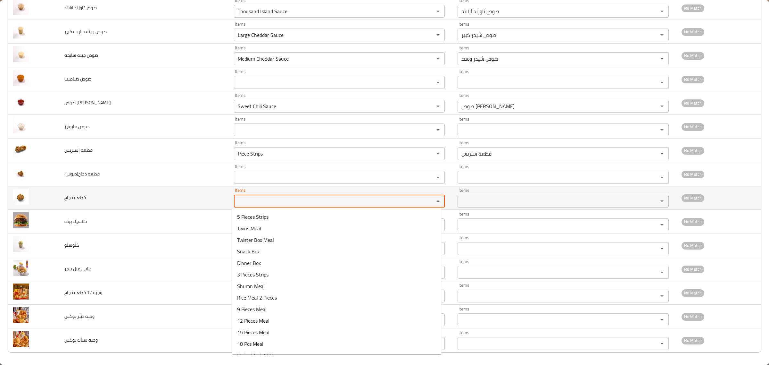
paste دجاج "1 Piece of Chicken"
type دجاج "1 Piece of Chicken"
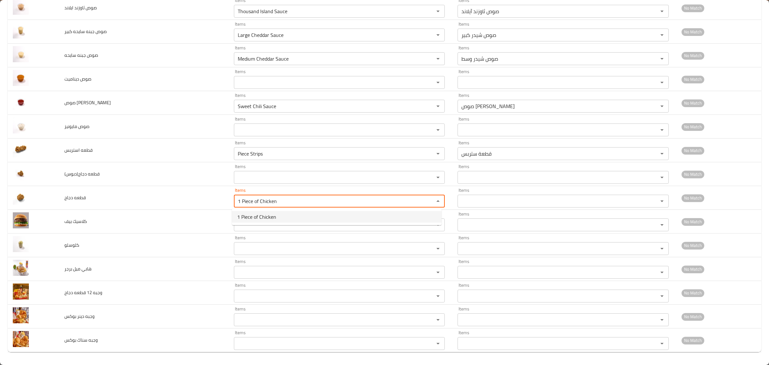
click at [250, 213] on span "1 Piece of Chicken" at bounding box center [256, 217] width 39 height 8
type دجاج-ar "1قطعة دجاج"
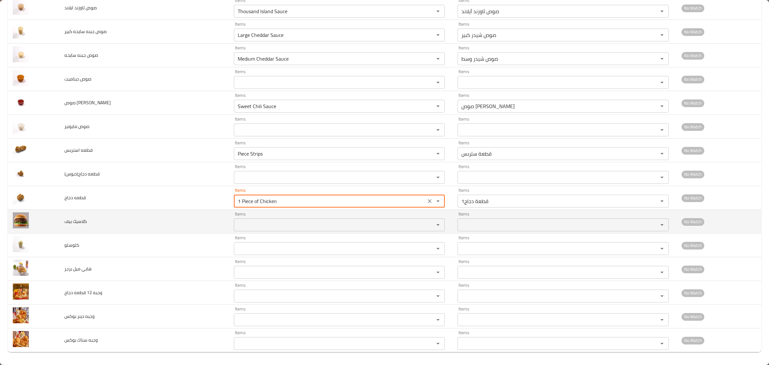
type دجاج "1 Piece of Chicken"
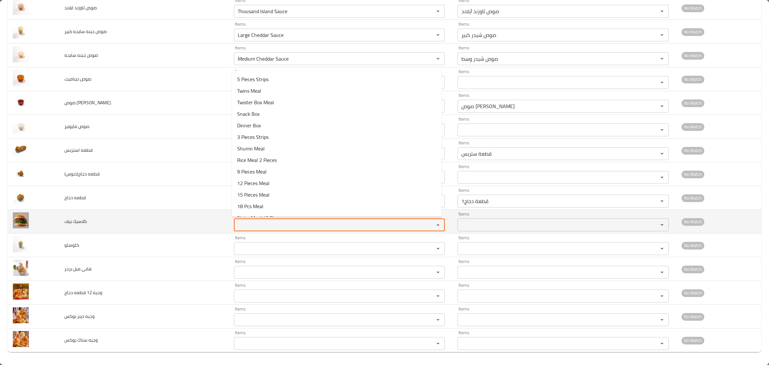
click at [250, 224] on بيف "Items" at bounding box center [330, 224] width 188 height 9
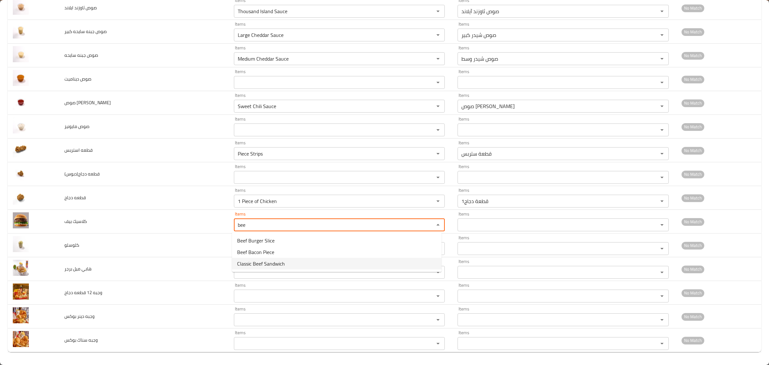
click at [260, 264] on span "Classic Beef Sandwich" at bounding box center [261, 264] width 48 height 8
type بيف "Classic Beef Sandwich"
type بيف-ar "ساندوتش لحم بقري كلاسيك"
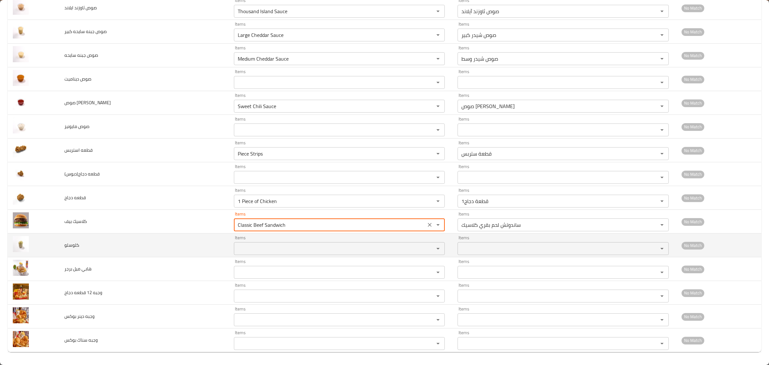
type بيف "Classic Beef Sandwich"
click at [257, 245] on input "Items" at bounding box center [330, 248] width 188 height 9
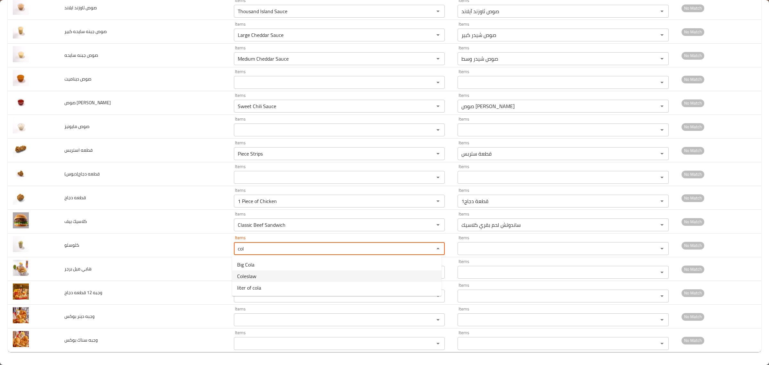
click at [250, 276] on span "Coleslaw" at bounding box center [246, 276] width 19 height 8
type input "Coleslaw"
type input "كلو سلو"
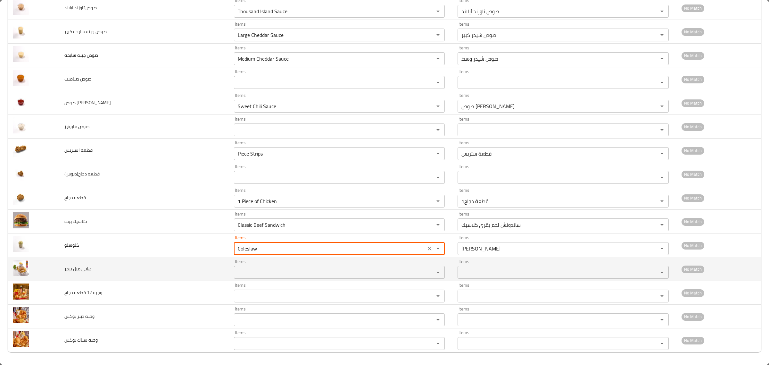
type input "Coleslaw"
click at [254, 269] on برجر "Items" at bounding box center [330, 272] width 188 height 9
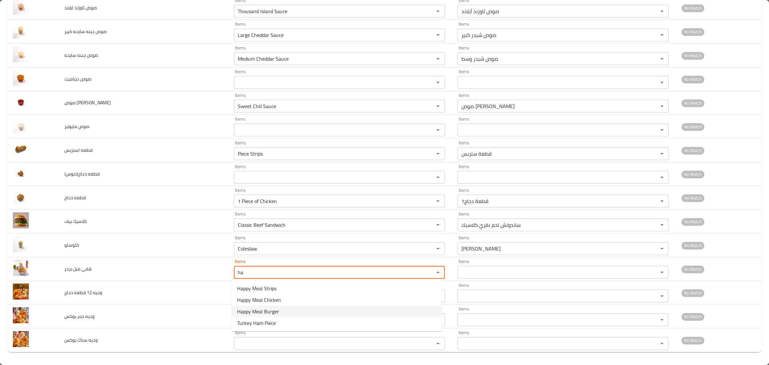
click at [263, 310] on span "Happy Meal Burger" at bounding box center [258, 311] width 42 height 8
type برجر "Happy Meal Burger"
type برجر-ar "هابي ميل برجر"
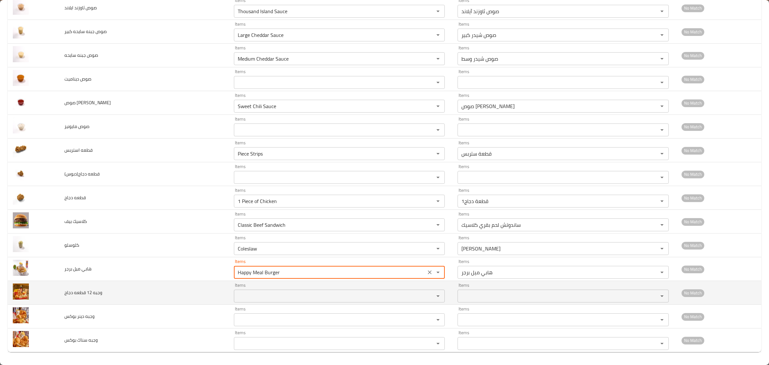
type برجر "Happy Meal Burger"
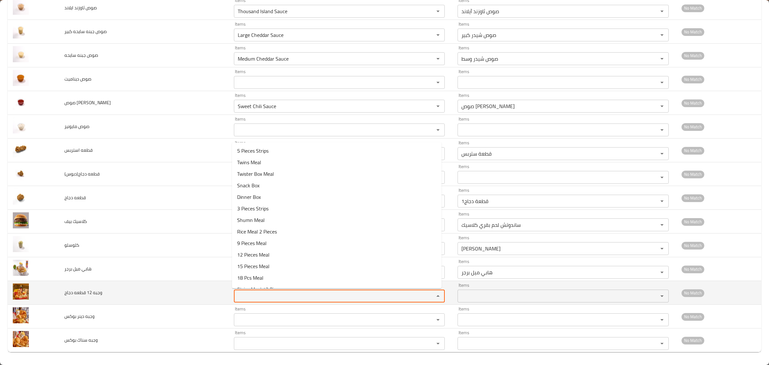
click at [263, 300] on دجاج "Items" at bounding box center [330, 295] width 188 height 9
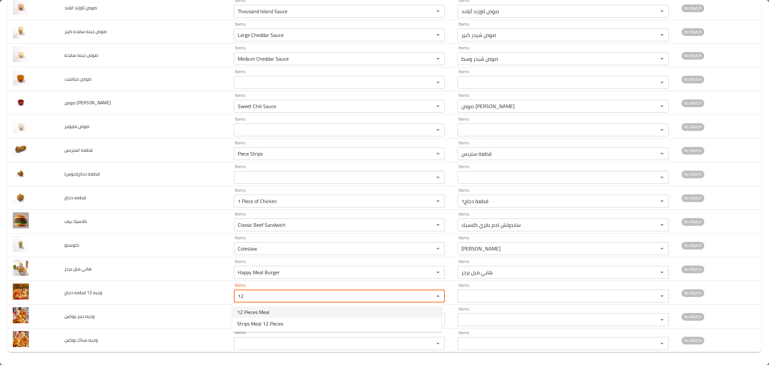
click at [284, 313] on دجاج-option-0 "12 Pieces Meal" at bounding box center [337, 312] width 210 height 12
type دجاج "12 Pieces Meal"
type دجاج-ar "وجبه 12قطعه"
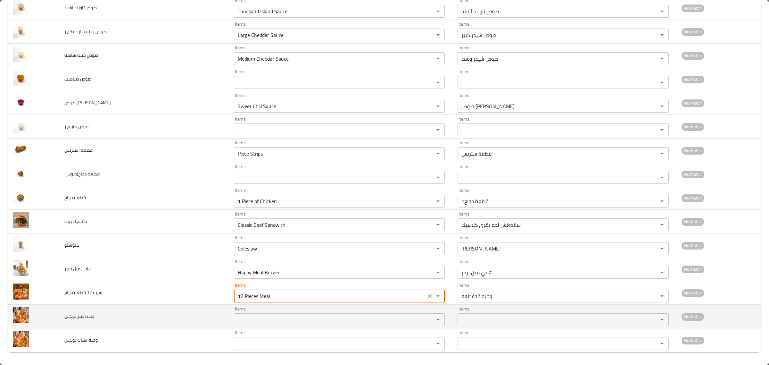
type دجاج "12 Pieces Meal"
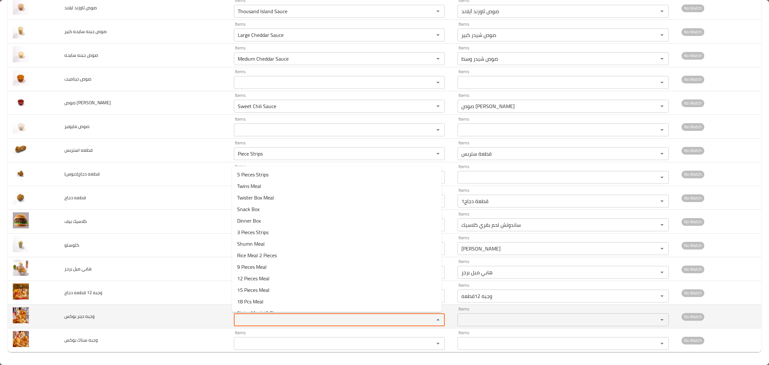
click at [276, 319] on بوكس "Items" at bounding box center [330, 319] width 188 height 9
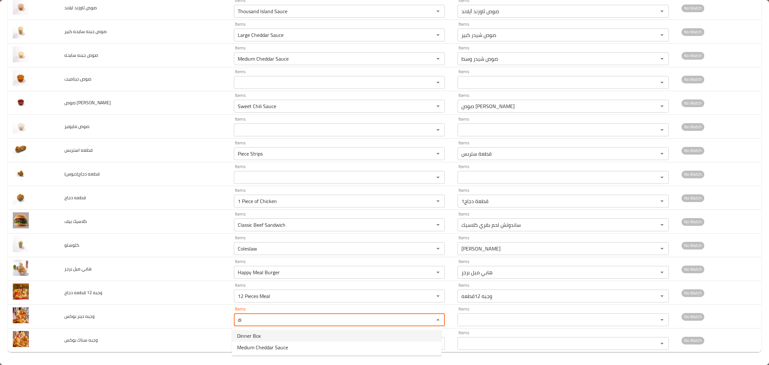
click at [273, 334] on بوكس-option-0 "Dinner Box" at bounding box center [337, 336] width 210 height 12
type بوكس "Dinner Box"
type بوكس-ar "دينر بوكس"
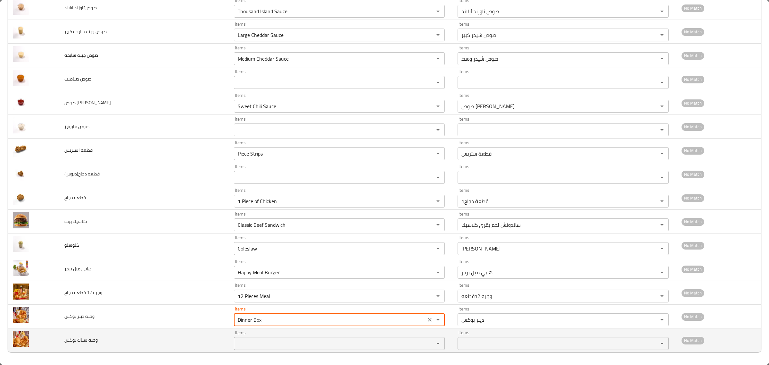
type بوكس "Dinner Box"
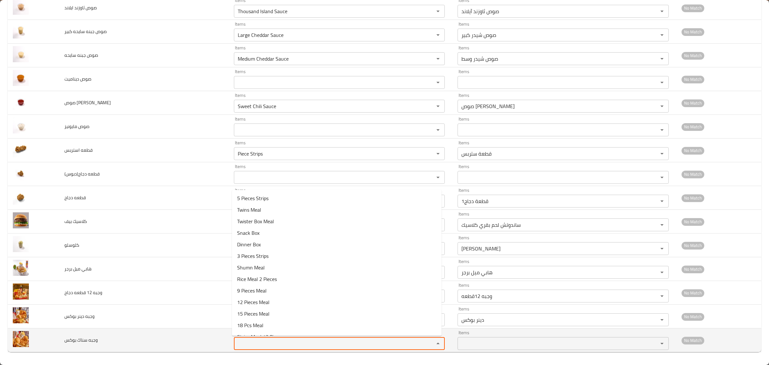
click at [269, 343] on بوكس "Items" at bounding box center [330, 343] width 188 height 9
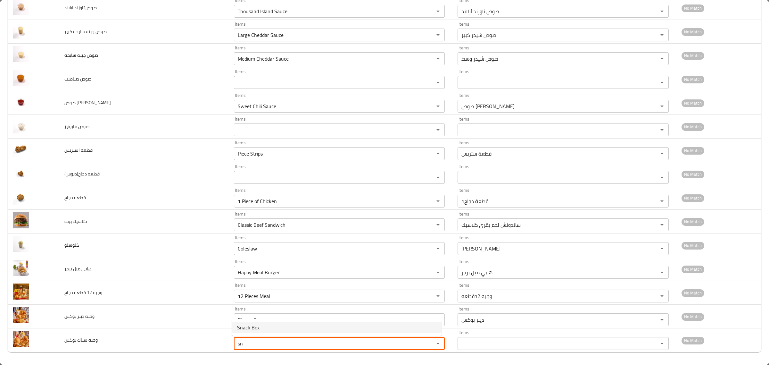
click at [277, 322] on بوكس-option-0 "Snack Box" at bounding box center [337, 327] width 210 height 12
type بوكس "Snack Box"
type بوكس-ar "سناك بوكس"
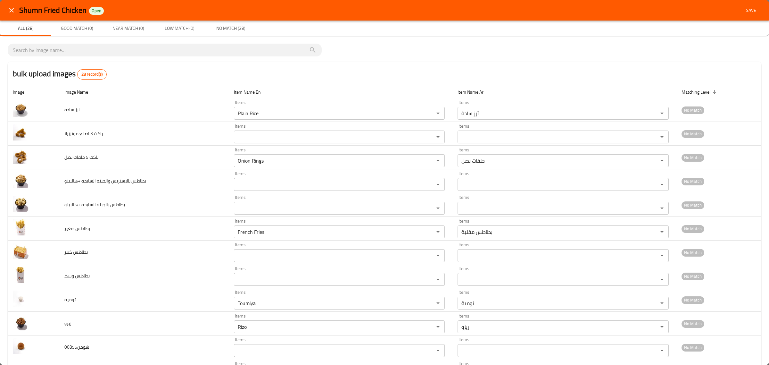
type بوكس "Snack Box"
click at [750, 6] on span "Save" at bounding box center [750, 10] width 15 height 8
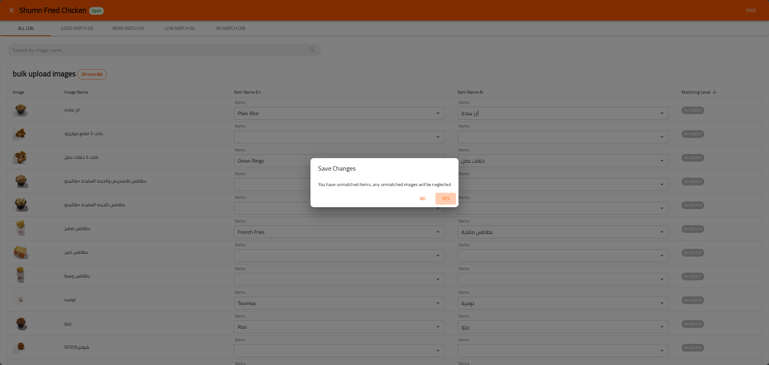
click at [451, 199] on span "Yes" at bounding box center [445, 199] width 15 height 8
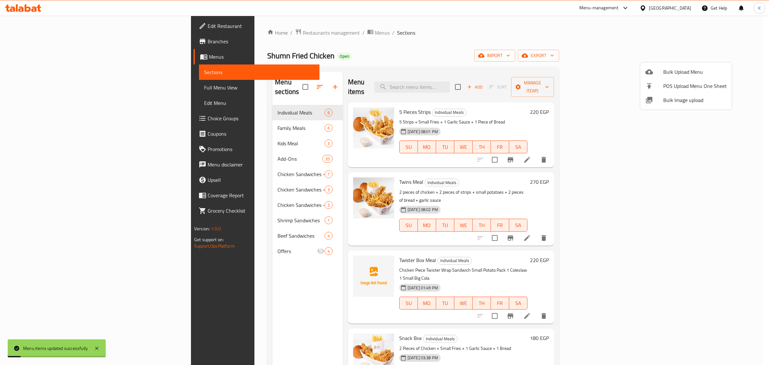
click at [71, 92] on div at bounding box center [384, 182] width 769 height 365
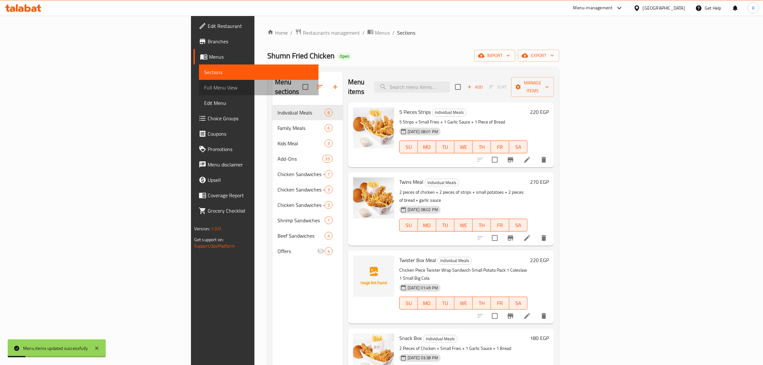
click at [204, 89] on span "Full Menu View" at bounding box center [258, 88] width 109 height 8
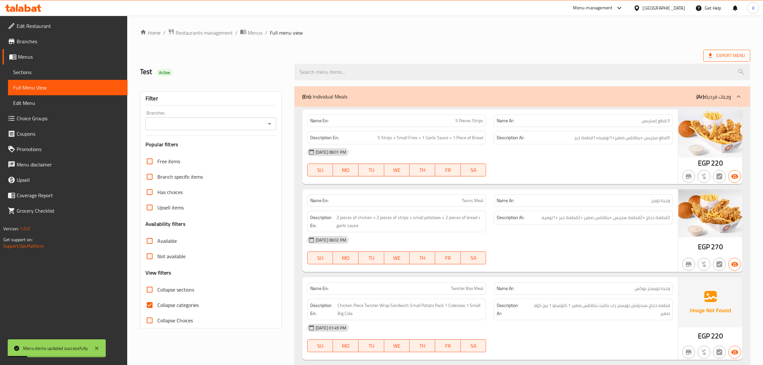
click at [725, 57] on span "Export Menu" at bounding box center [726, 56] width 37 height 8
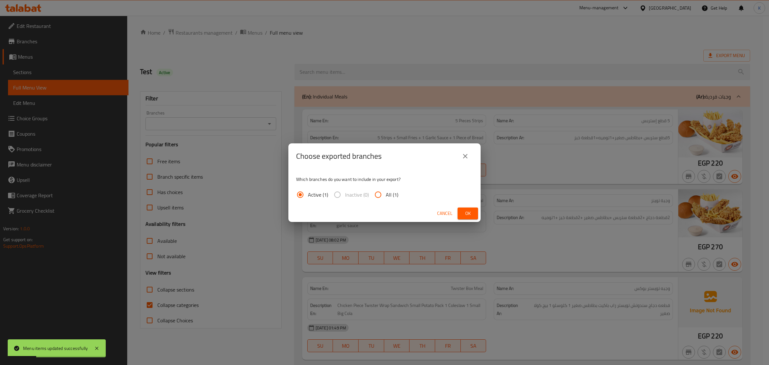
click at [392, 193] on span "All (1)" at bounding box center [392, 195] width 12 height 8
click at [386, 193] on input "All (1)" at bounding box center [377, 194] width 15 height 15
radio input "true"
click at [466, 212] on span "Ok" at bounding box center [468, 213] width 10 height 8
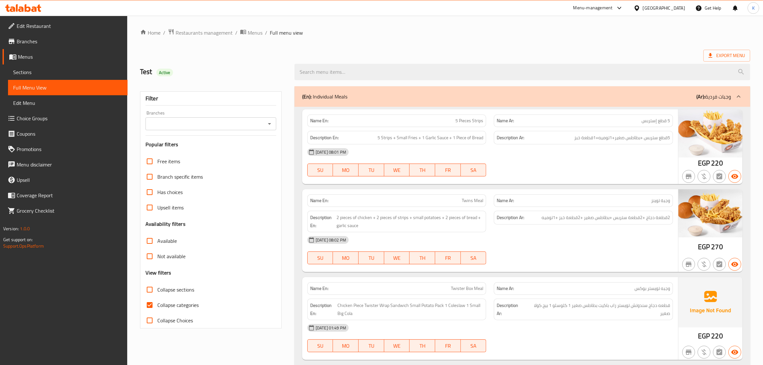
click at [640, 7] on icon at bounding box center [636, 8] width 7 height 7
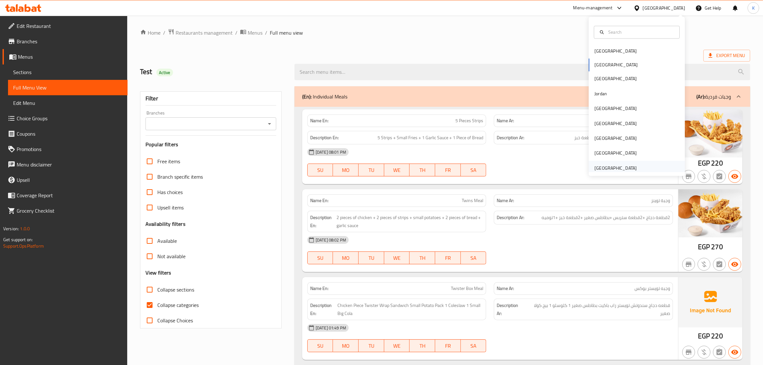
click at [613, 171] on div "[GEOGRAPHIC_DATA]" at bounding box center [615, 167] width 42 height 7
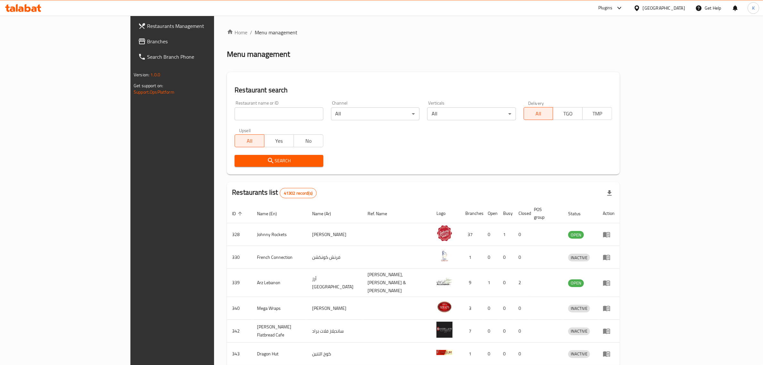
click at [147, 42] on span "Branches" at bounding box center [200, 41] width 106 height 8
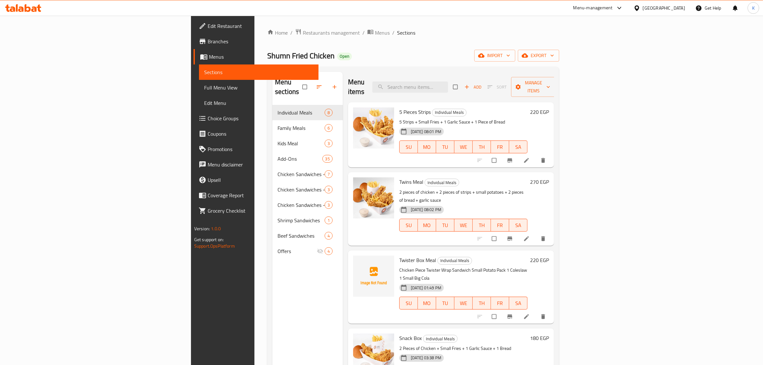
click at [209, 55] on span "Menus" at bounding box center [261, 57] width 104 height 8
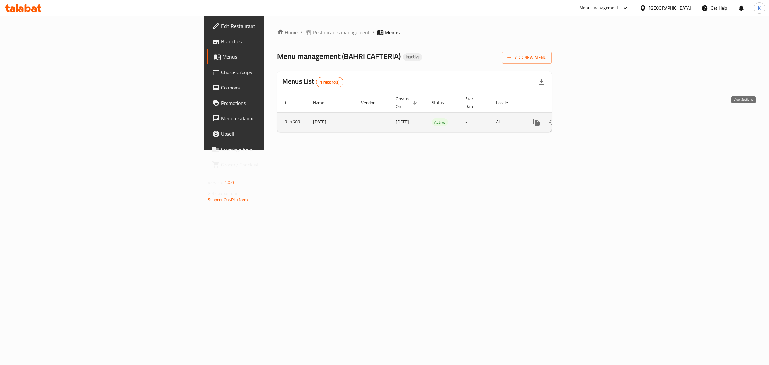
click at [587, 118] on icon "enhanced table" at bounding box center [583, 122] width 8 height 8
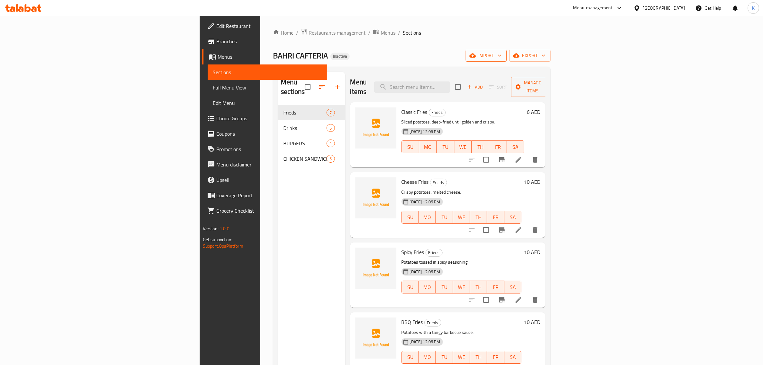
click at [501, 59] on span "import" at bounding box center [486, 56] width 31 height 8
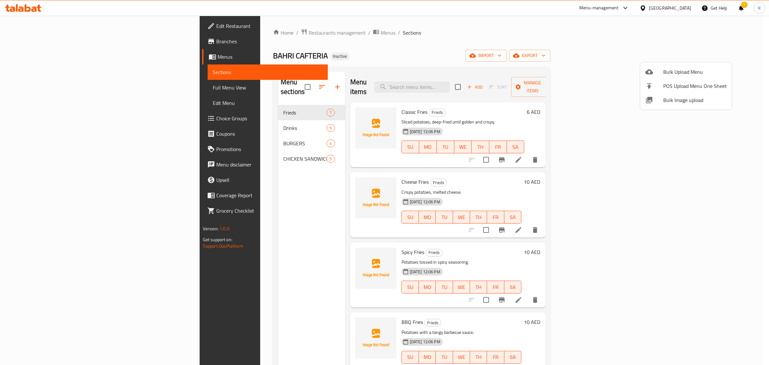
click at [676, 103] on span "Bulk Image upload" at bounding box center [694, 100] width 63 height 8
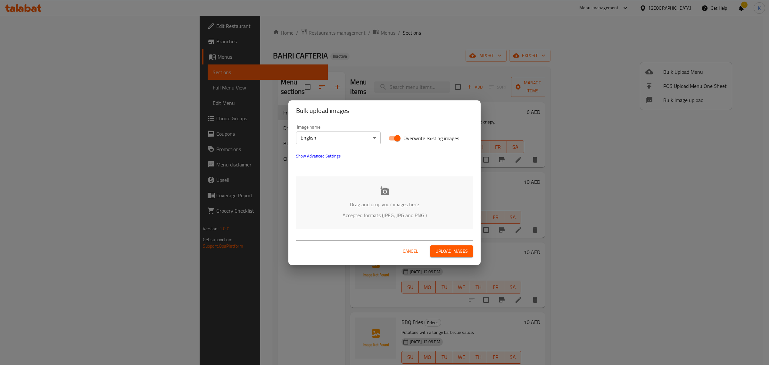
click at [412, 206] on p "Drag and drop your images here" at bounding box center [385, 204] width 158 height 8
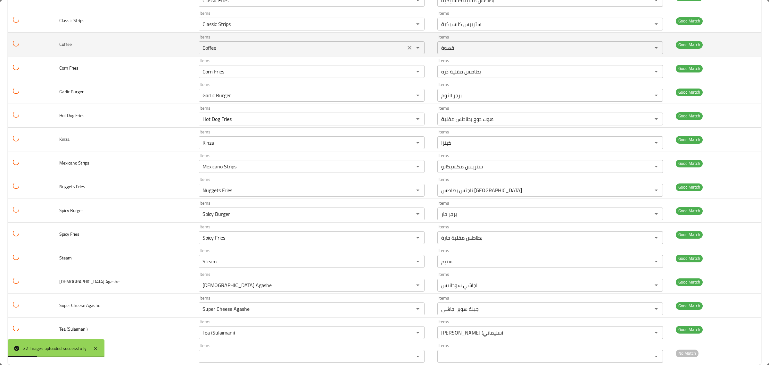
scroll to position [269, 0]
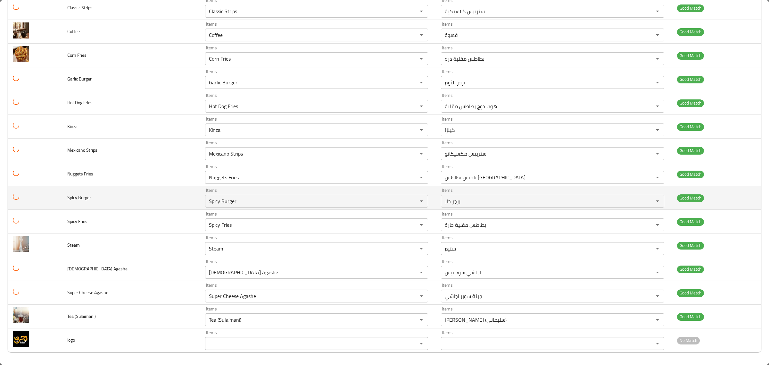
click at [54, 190] on td "enhanced table" at bounding box center [35, 198] width 54 height 24
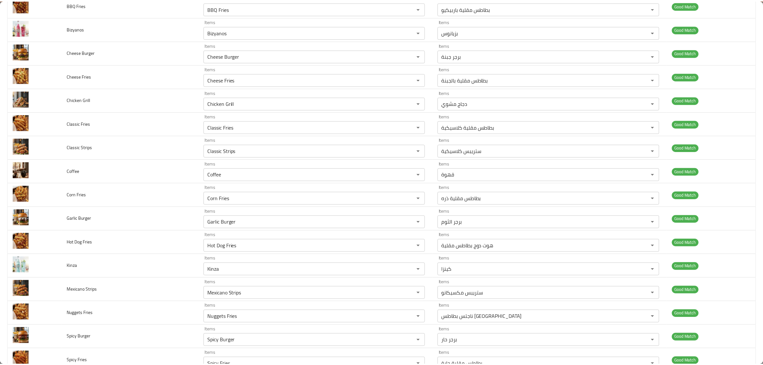
scroll to position [0, 0]
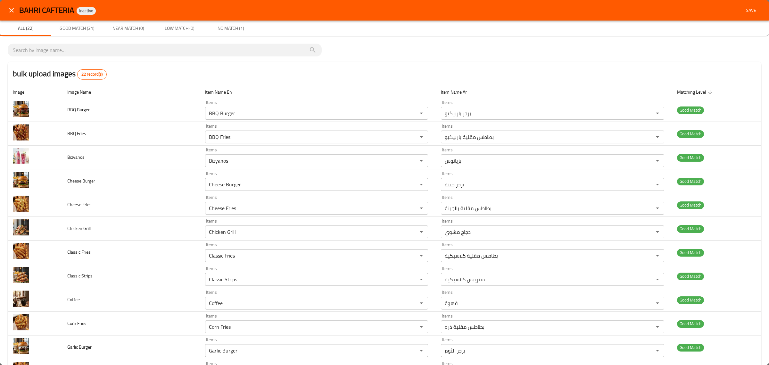
click at [747, 11] on span "Save" at bounding box center [750, 10] width 15 height 8
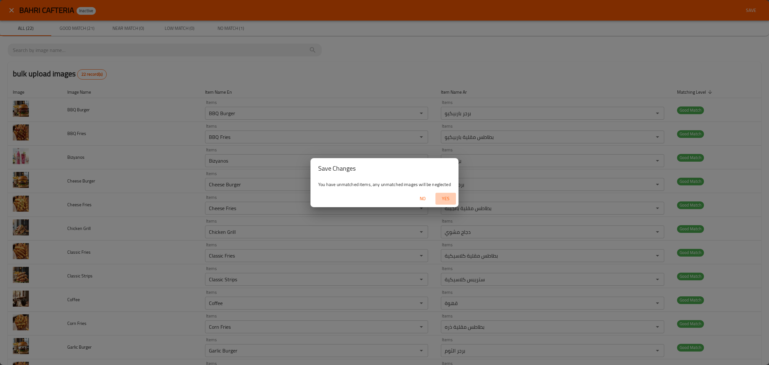
click at [443, 196] on span "Yes" at bounding box center [445, 199] width 15 height 8
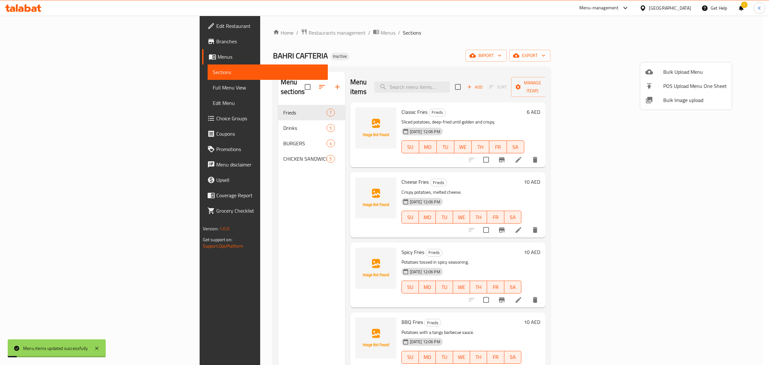
click at [54, 87] on div at bounding box center [384, 182] width 769 height 365
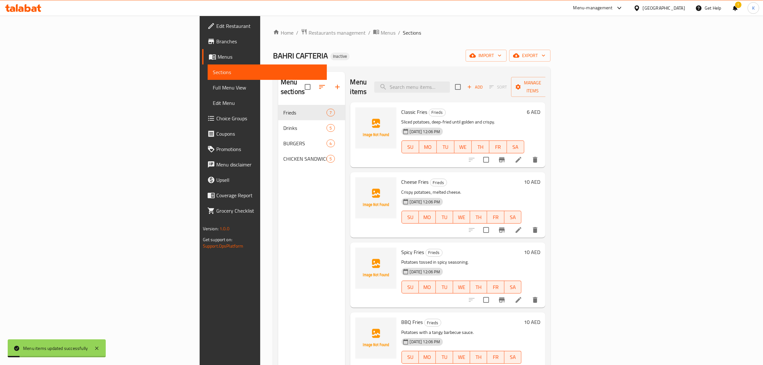
click at [213, 87] on span "Full Menu View" at bounding box center [267, 88] width 109 height 8
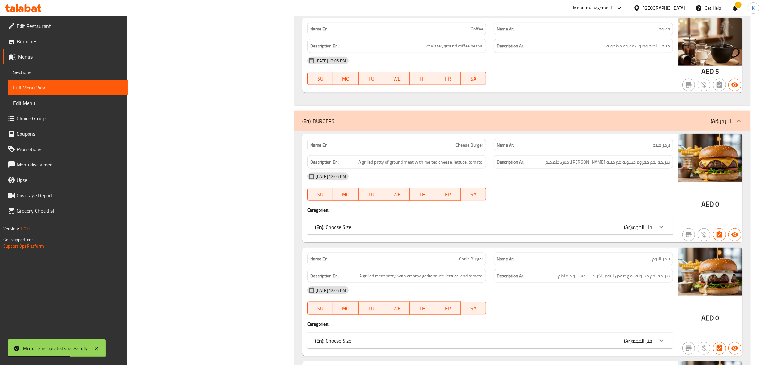
scroll to position [1041, 0]
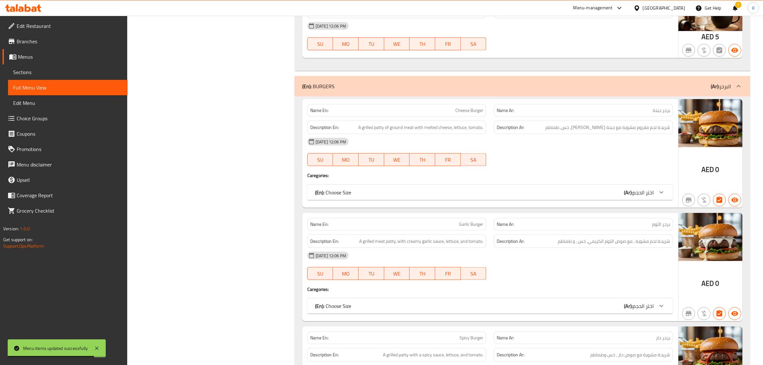
click at [648, 195] on span "اختر الحجم" at bounding box center [643, 192] width 21 height 10
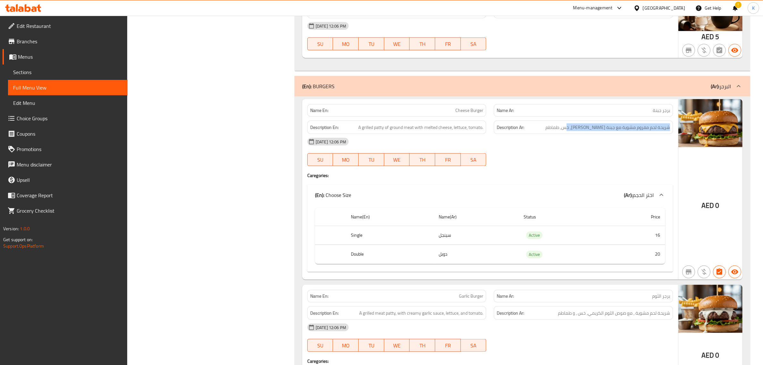
drag, startPoint x: 668, startPoint y: 130, endPoint x: 563, endPoint y: 125, distance: 105.2
click at [563, 125] on div "Description Ar: شريحة لحم مفروم مشوية مع جبنة [PERSON_NAME], خس, طماطم" at bounding box center [583, 127] width 179 height 14
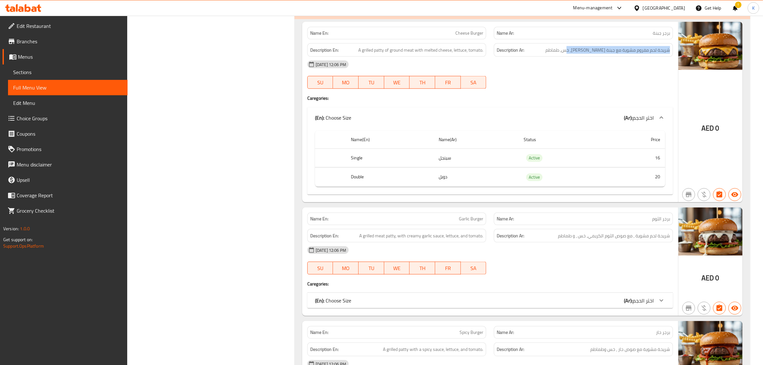
scroll to position [1162, 0]
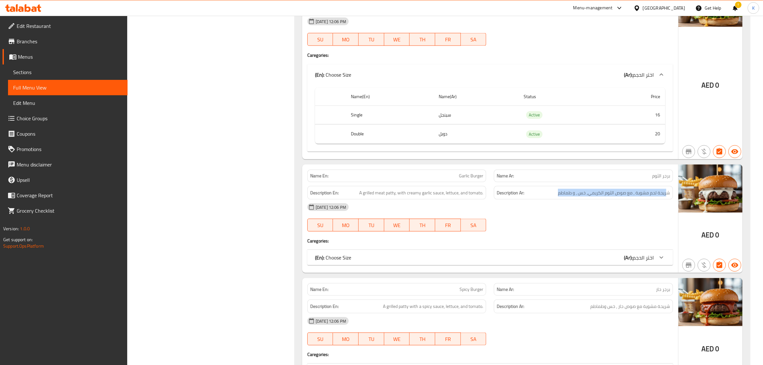
drag, startPoint x: 662, startPoint y: 196, endPoint x: 551, endPoint y: 200, distance: 110.9
click at [551, 197] on h6 "Description Ar: شريحة لحم مشوية , مع صوص الثوم الكريمي, خس , و طماطم" at bounding box center [583, 193] width 173 height 8
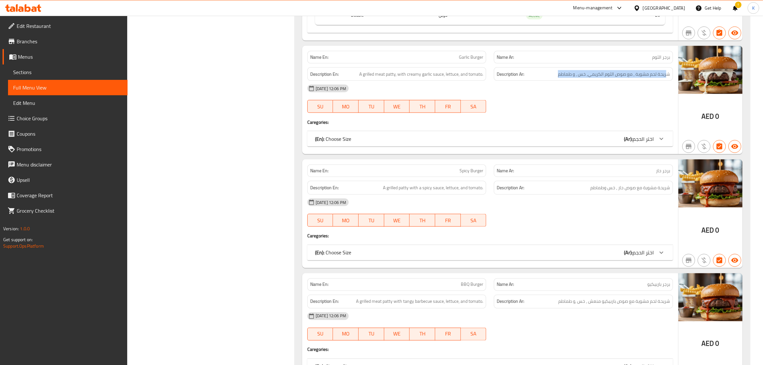
scroll to position [1282, 0]
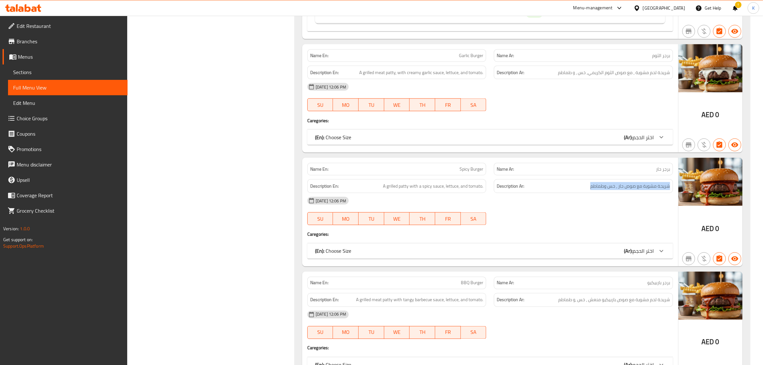
drag, startPoint x: 671, startPoint y: 191, endPoint x: 579, endPoint y: 196, distance: 92.4
click at [579, 193] on div "Description Ar: شريحة مشوية مع صوص حار , خس وطماطم" at bounding box center [583, 186] width 179 height 14
drag, startPoint x: 669, startPoint y: 306, endPoint x: 546, endPoint y: 302, distance: 123.1
click at [546, 302] on h6 "Description Ar: شريحة لحم مشوية مع صوص باربيكيو منعش , خس ,و طماطم" at bounding box center [583, 300] width 173 height 8
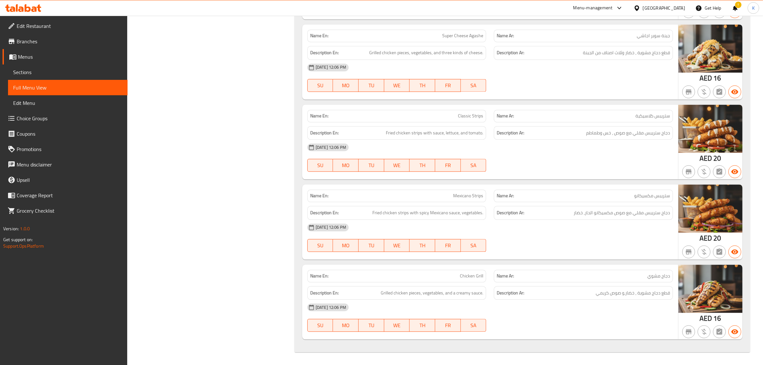
scroll to position [1762, 0]
drag, startPoint x: 664, startPoint y: 136, endPoint x: 579, endPoint y: 136, distance: 84.3
click at [579, 136] on h6 "Description Ar: دجاج ستريبس مقلي مع صوص , خس وطماطم" at bounding box center [583, 133] width 173 height 8
drag, startPoint x: 622, startPoint y: 215, endPoint x: 570, endPoint y: 215, distance: 52.6
click at [570, 215] on h6 "Description Ar: دجاج ستريبس مقلي مع صوص مكسيكانو الحار, خضار" at bounding box center [583, 213] width 173 height 8
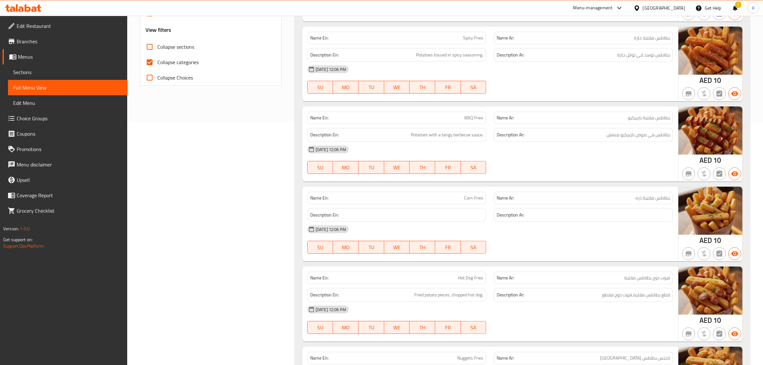
scroll to position [0, 0]
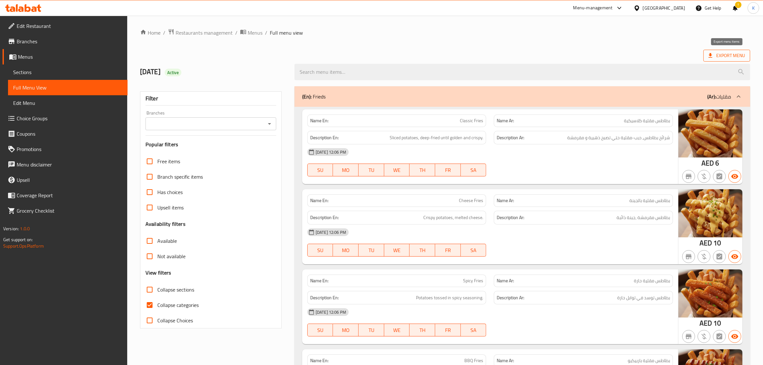
click at [728, 52] on span "Export Menu" at bounding box center [726, 56] width 37 height 8
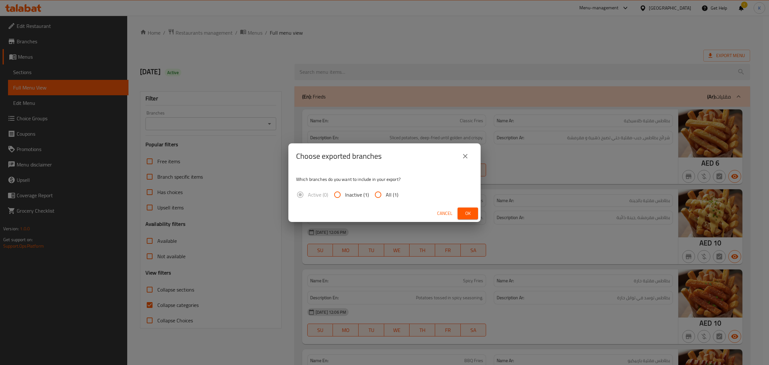
click at [390, 197] on span "All (1)" at bounding box center [392, 195] width 12 height 8
click at [386, 197] on input "All (1)" at bounding box center [377, 194] width 15 height 15
radio input "true"
click at [470, 215] on span "Ok" at bounding box center [468, 213] width 10 height 8
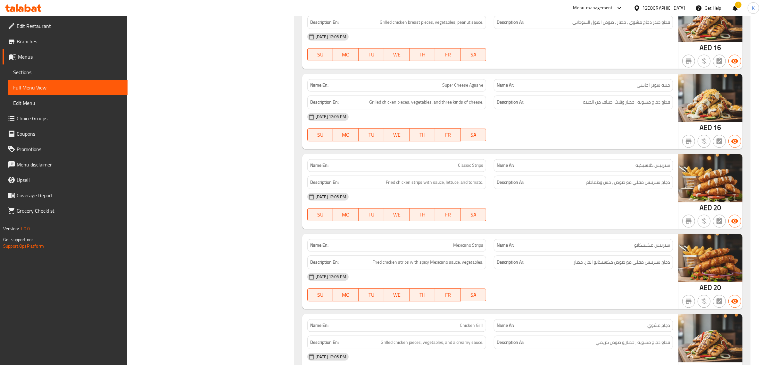
scroll to position [1722, 0]
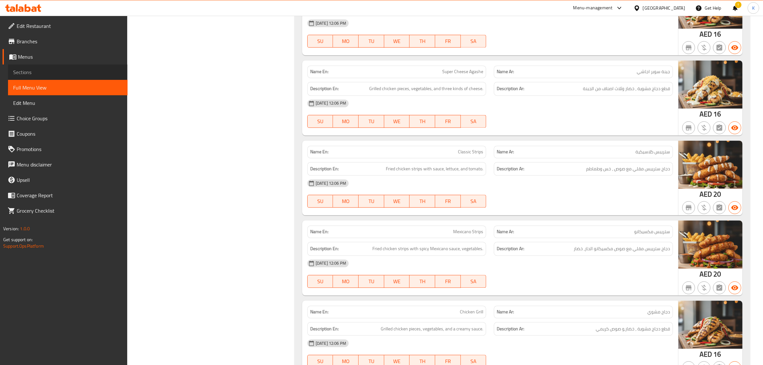
click at [28, 66] on link "Sections" at bounding box center [68, 71] width 120 height 15
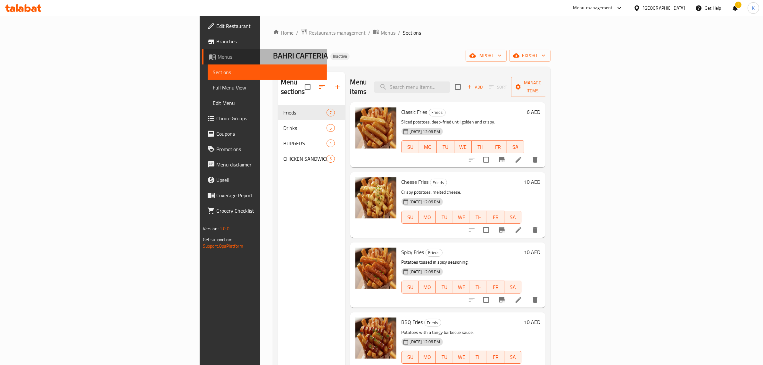
click at [218, 55] on span "Menus" at bounding box center [270, 57] width 104 height 8
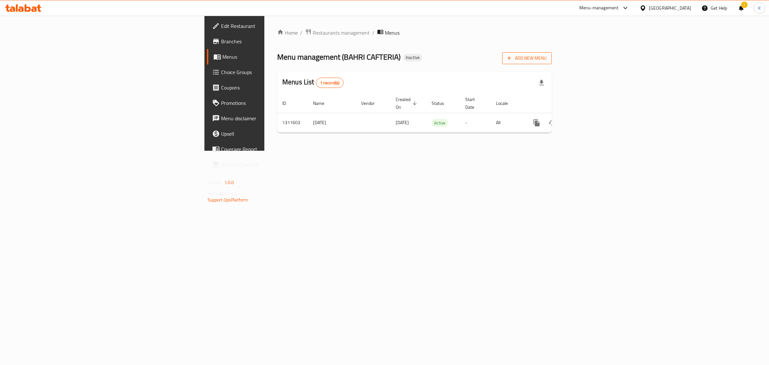
click at [547, 54] on span "Add New Menu" at bounding box center [526, 58] width 39 height 8
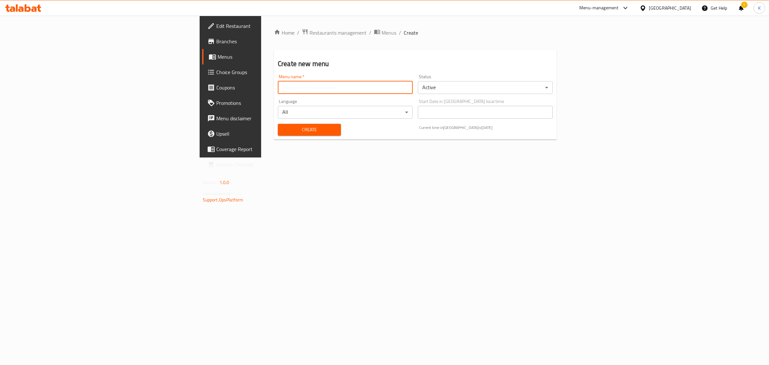
drag, startPoint x: 319, startPoint y: 84, endPoint x: 295, endPoint y: 90, distance: 25.0
click at [319, 84] on input "text" at bounding box center [345, 87] width 135 height 13
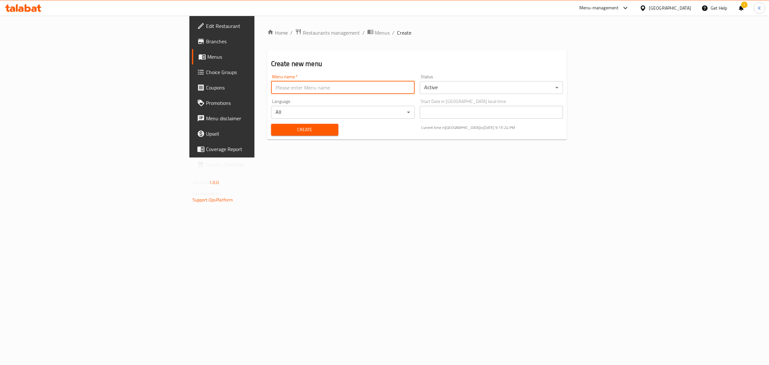
type input "images added"
click at [276, 127] on span "Create" at bounding box center [304, 130] width 57 height 8
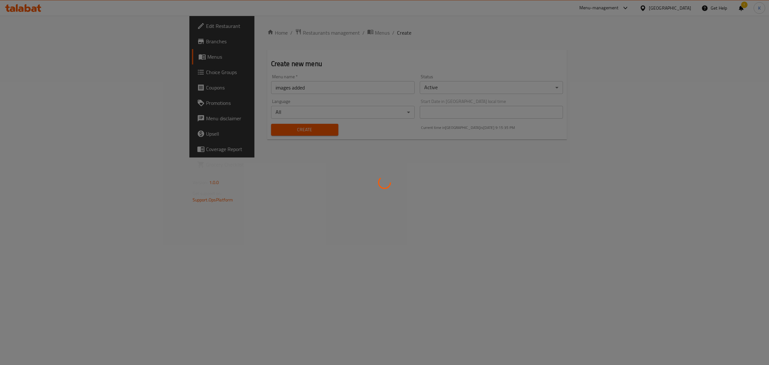
click at [542, 255] on div at bounding box center [384, 182] width 769 height 365
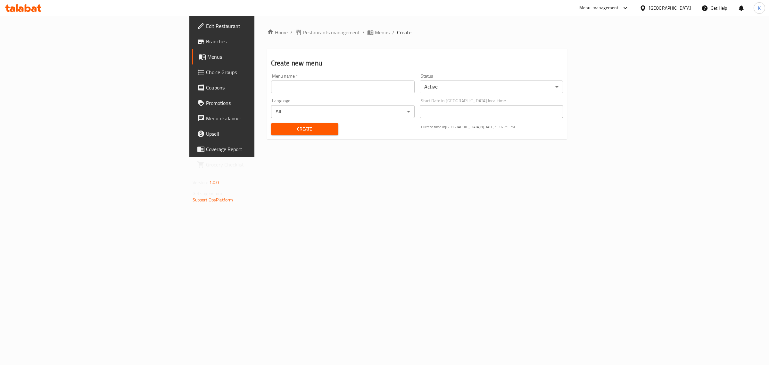
click at [271, 84] on input "text" at bounding box center [343, 86] width 144 height 13
type input "images added"
click at [276, 127] on span "Create" at bounding box center [304, 129] width 57 height 8
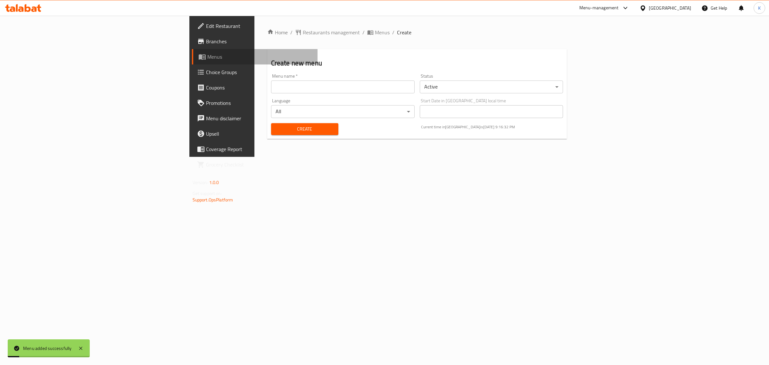
click at [207, 55] on span "Menus" at bounding box center [259, 57] width 105 height 8
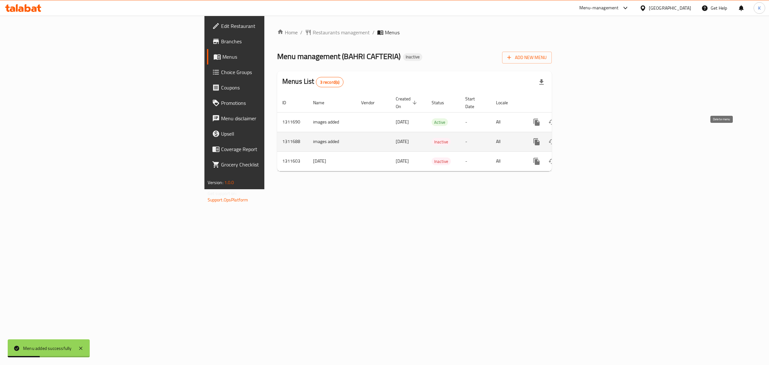
click at [571, 138] on icon "enhanced table" at bounding box center [568, 142] width 8 height 8
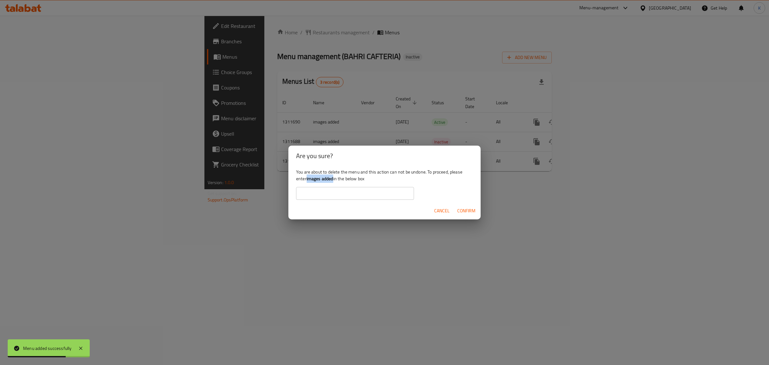
drag, startPoint x: 333, startPoint y: 178, endPoint x: 308, endPoint y: 178, distance: 25.6
click at [308, 178] on b "images added" at bounding box center [320, 178] width 27 height 8
copy b "images added"
click at [308, 191] on input "text" at bounding box center [355, 193] width 118 height 13
paste input "images added"
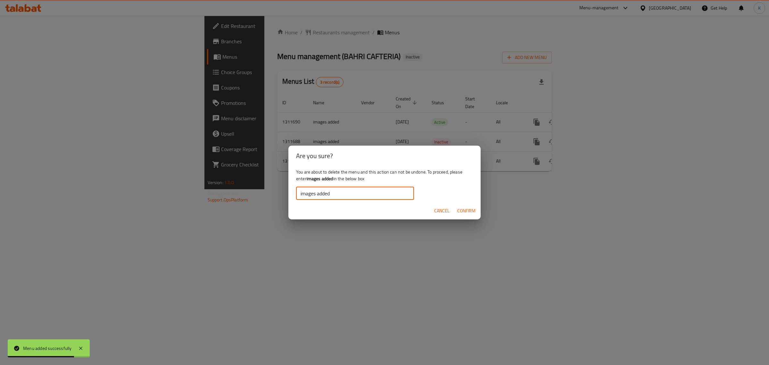
type input "images added"
click at [468, 212] on span "Confirm" at bounding box center [466, 211] width 18 height 8
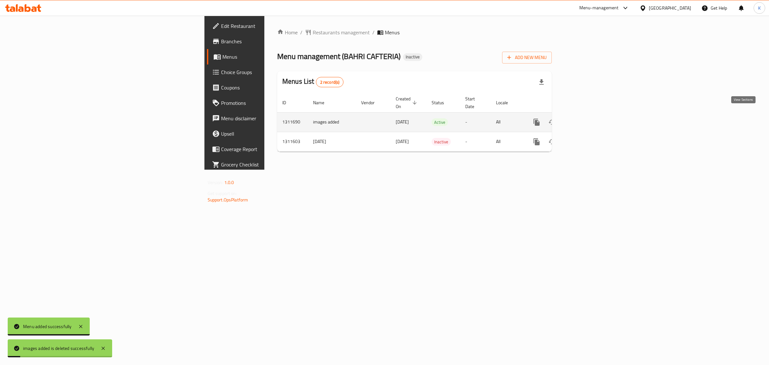
click at [587, 118] on icon "enhanced table" at bounding box center [583, 122] width 8 height 8
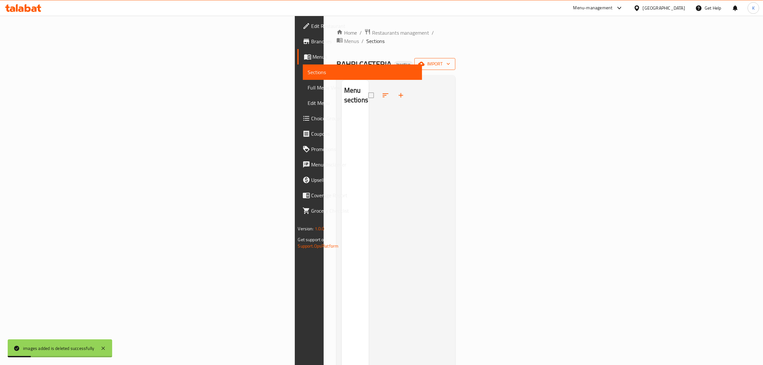
click at [450, 60] on span "import" at bounding box center [434, 64] width 31 height 8
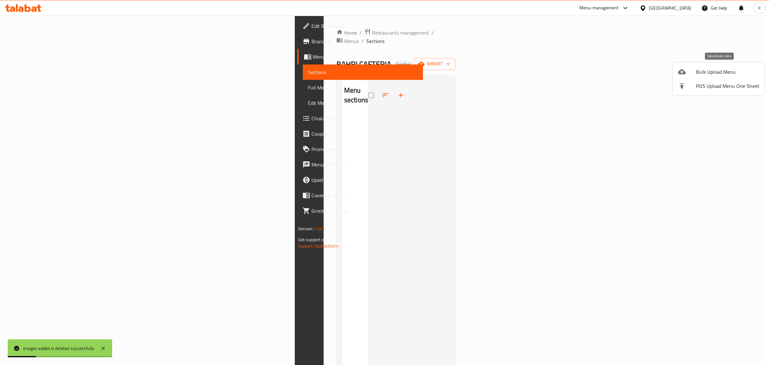
click at [703, 74] on span "Bulk Upload Menu" at bounding box center [727, 72] width 63 height 8
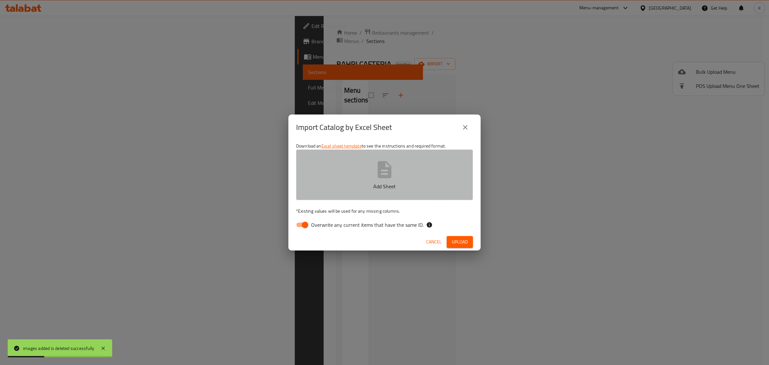
click at [362, 196] on button "Add Sheet" at bounding box center [384, 174] width 177 height 51
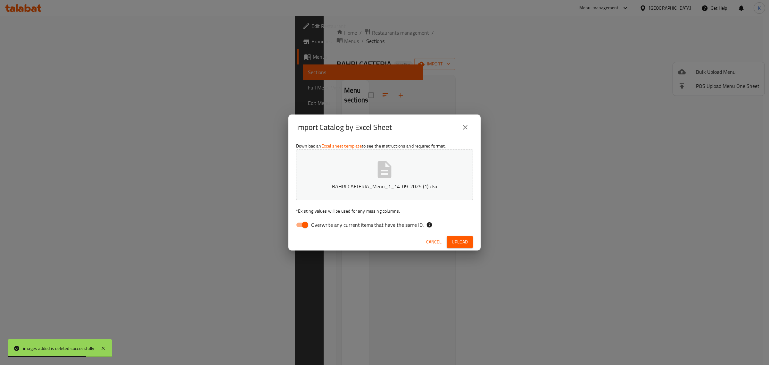
click at [456, 240] on span "Upload" at bounding box center [460, 242] width 16 height 8
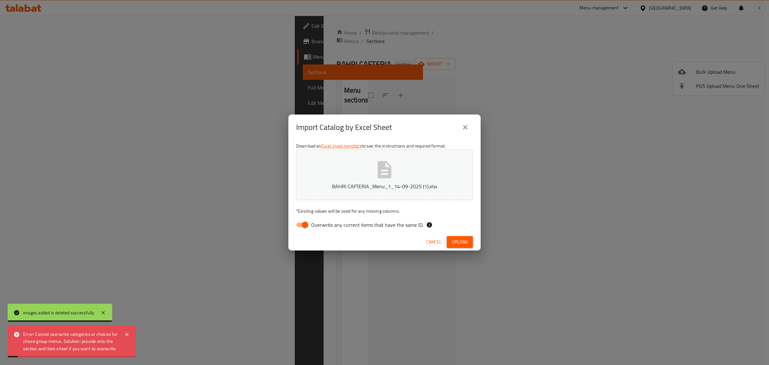
click at [353, 222] on span "Overwrite any current items that have the same ID." at bounding box center [367, 225] width 112 height 8
click at [323, 222] on input "Overwrite any current items that have the same ID." at bounding box center [305, 225] width 37 height 12
checkbox input "false"
click at [471, 239] on button "Upload" at bounding box center [460, 242] width 26 height 12
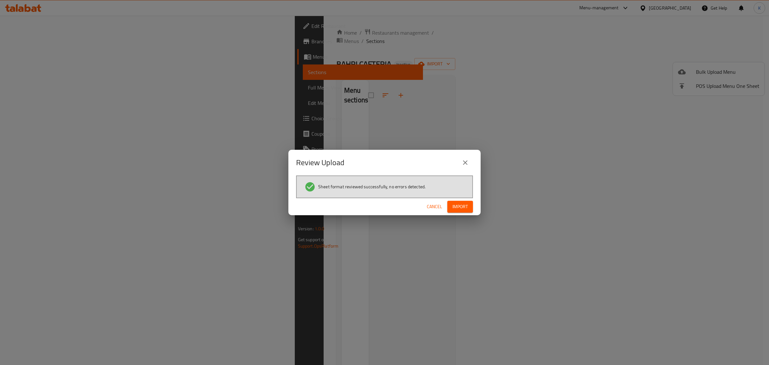
click at [467, 208] on span "Import" at bounding box center [459, 207] width 15 height 8
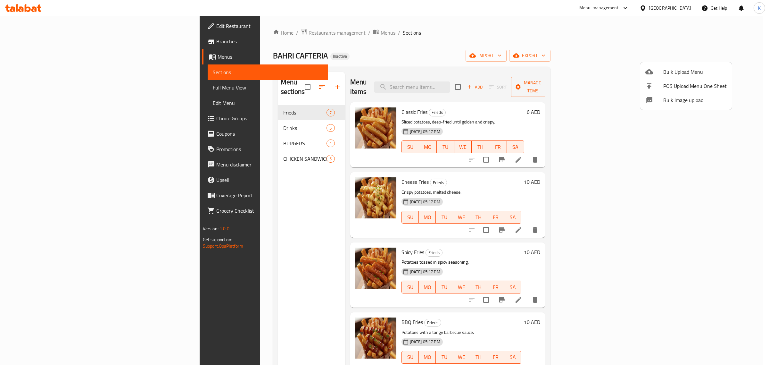
click at [671, 8] on div at bounding box center [384, 182] width 769 height 365
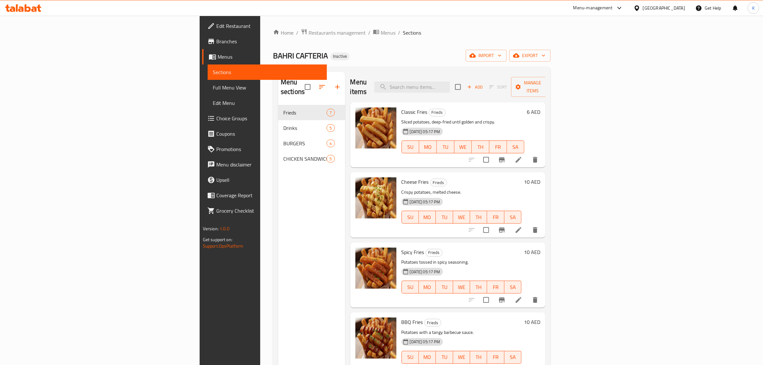
click at [662, 9] on div "[GEOGRAPHIC_DATA]" at bounding box center [664, 7] width 42 height 7
click at [601, 116] on div "[GEOGRAPHIC_DATA]" at bounding box center [615, 110] width 53 height 15
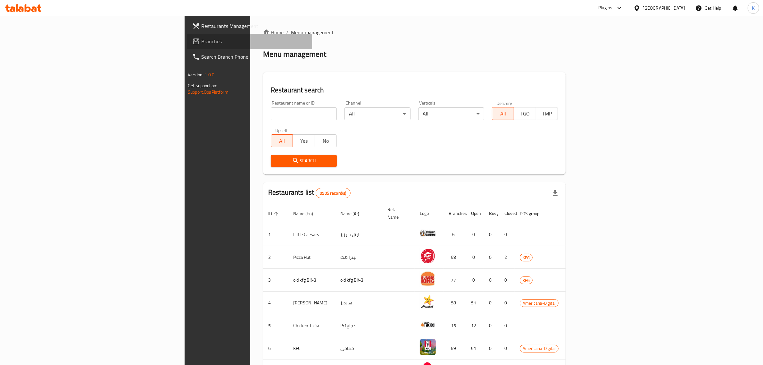
click at [201, 44] on span "Branches" at bounding box center [254, 41] width 106 height 8
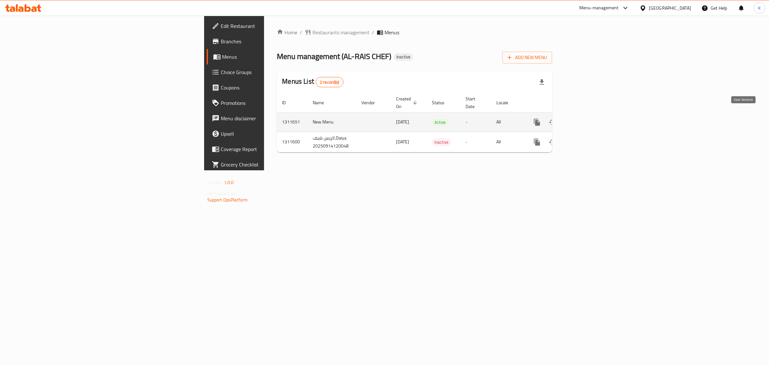
click at [591, 116] on link "enhanced table" at bounding box center [582, 121] width 15 height 15
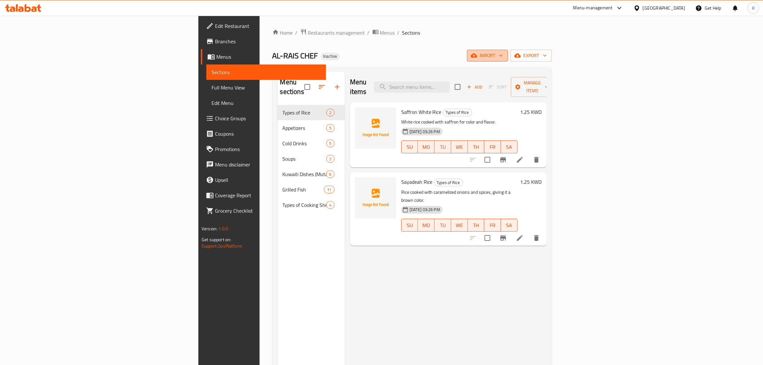
click at [503, 59] on span "import" at bounding box center [487, 56] width 31 height 8
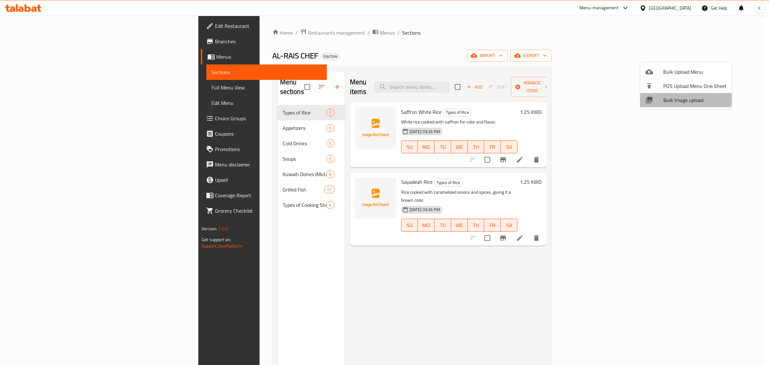
click at [671, 98] on span "Bulk Image upload" at bounding box center [694, 100] width 63 height 8
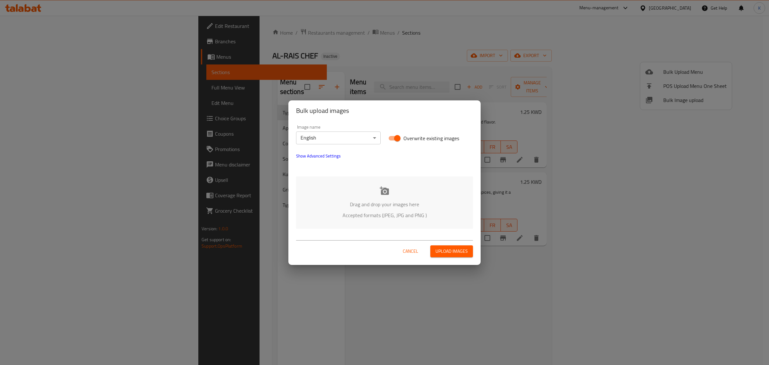
click at [369, 191] on div "Drag and drop your images here Accepted formats (JPEG, JPG and PNG )" at bounding box center [384, 202] width 177 height 52
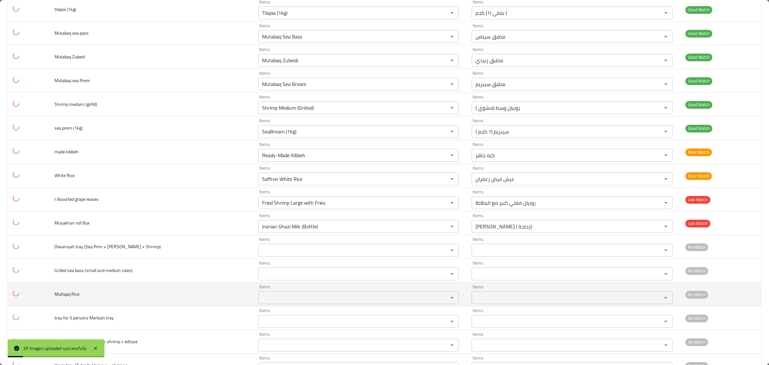
scroll to position [674, 0]
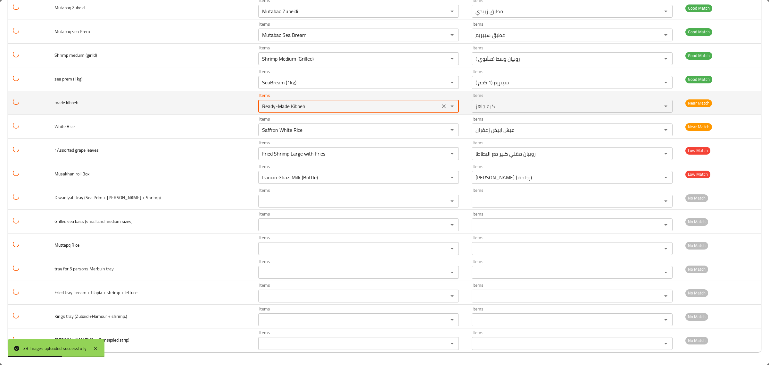
drag, startPoint x: 281, startPoint y: 105, endPoint x: 149, endPoint y: 106, distance: 131.7
click at [149, 106] on tr "made kibbeh Items Ready-Made Kibbeh Items Items كبه جاهز Items Near Match" at bounding box center [385, 103] width 754 height 24
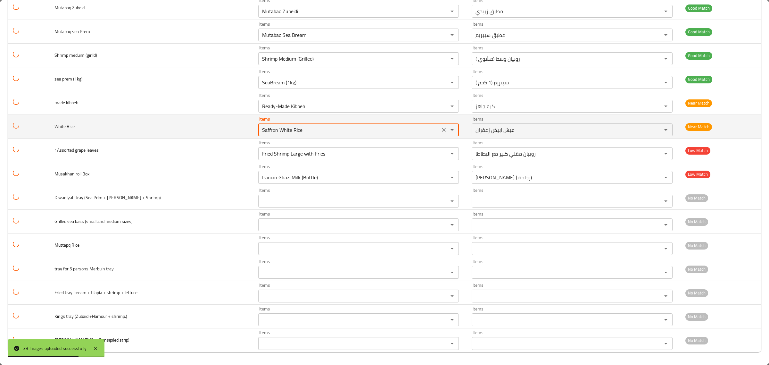
drag, startPoint x: 290, startPoint y: 126, endPoint x: 133, endPoint y: 119, distance: 157.2
click at [133, 119] on tr "White Rice Items Saffron White Rice Items Items عيش ابيض زعفران Items Near Match" at bounding box center [385, 127] width 754 height 24
click at [260, 129] on Rice "Saffron White Rice" at bounding box center [349, 129] width 178 height 9
drag, startPoint x: 195, startPoint y: 128, endPoint x: 146, endPoint y: 128, distance: 49.7
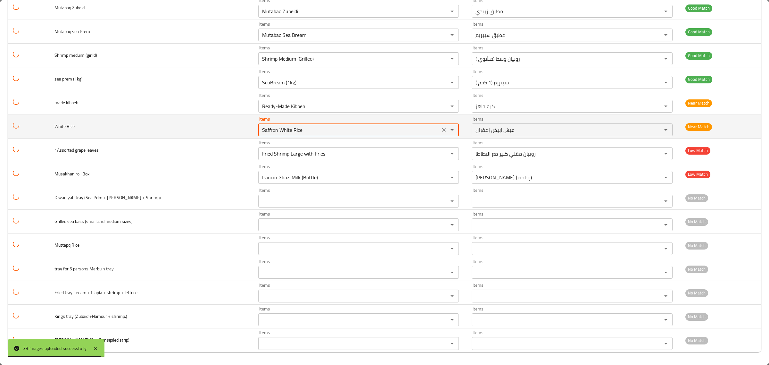
click at [139, 128] on tr "White Rice Items Saffron White Rice Items Items عيش ابيض زعفران Items Near Match" at bounding box center [385, 127] width 754 height 24
paste Rice "White"
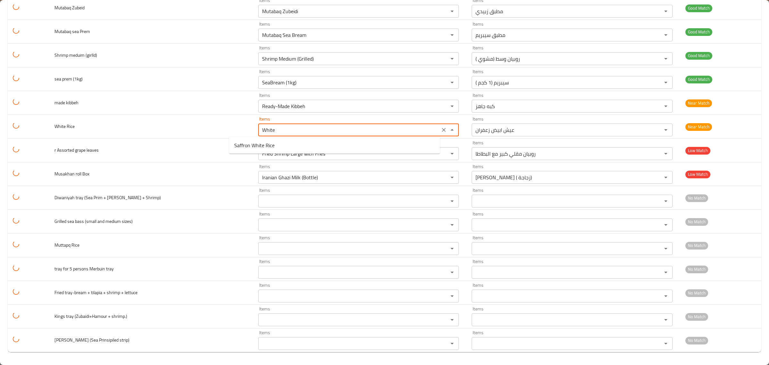
click at [247, 143] on span "Saffron White Rice" at bounding box center [254, 145] width 40 height 8
type Rice "Saffron White Rice"
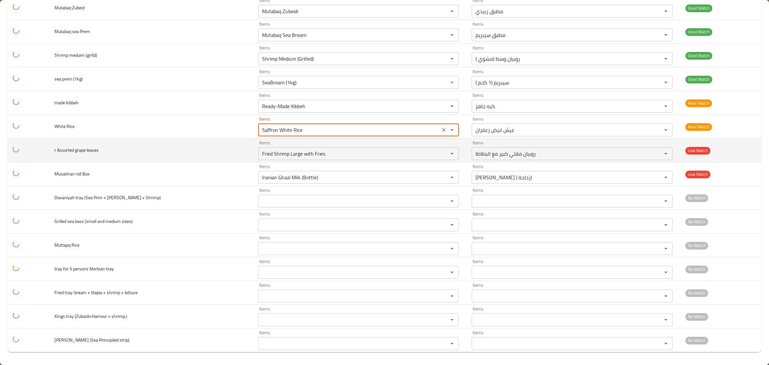
click at [90, 150] on span "r Assorted grape leaves" at bounding box center [76, 150] width 44 height 8
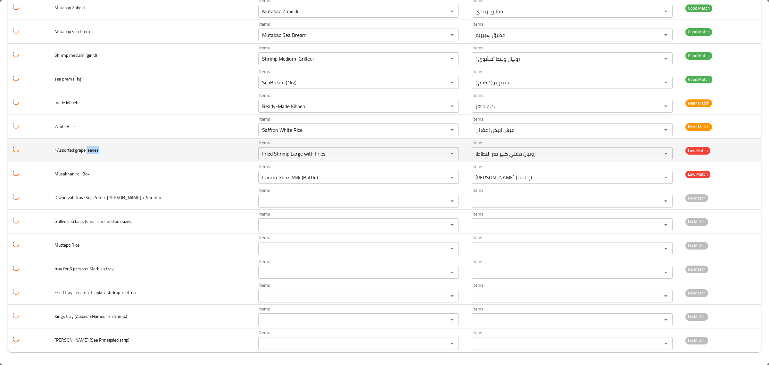
click at [90, 150] on span "r Assorted grape leaves" at bounding box center [76, 150] width 44 height 8
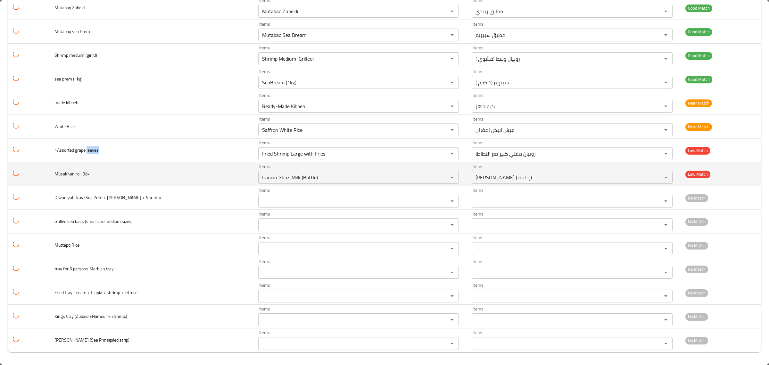
copy span "leaves"
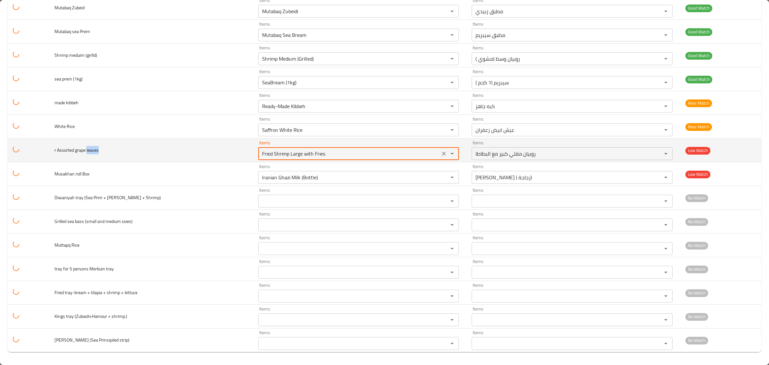
click at [265, 156] on leaves "Fried Shrimp Large with Fries" at bounding box center [349, 153] width 178 height 9
paste leaves "leav"
click at [92, 150] on span "r Assorted grape leaves" at bounding box center [76, 150] width 44 height 8
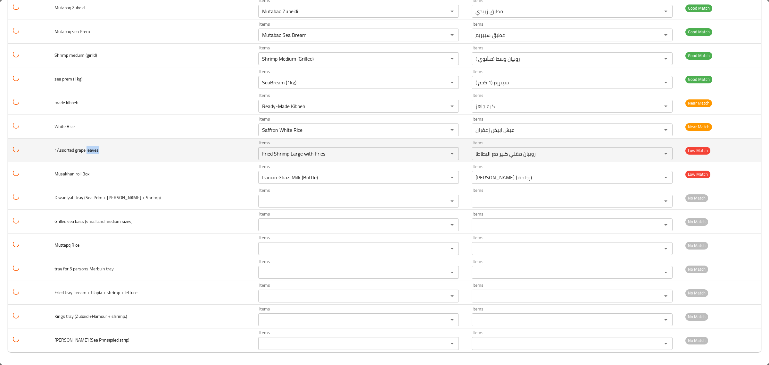
click at [92, 150] on span "r Assorted grape leaves" at bounding box center [76, 150] width 44 height 8
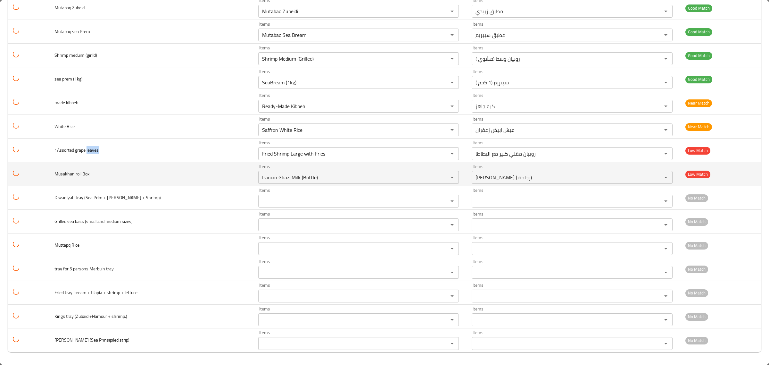
copy span "leaves"
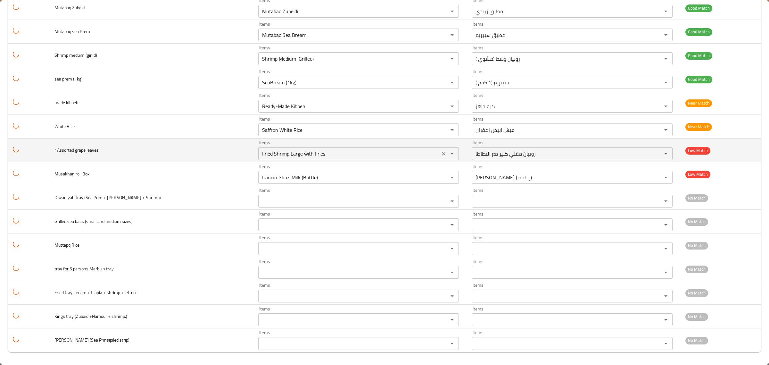
click at [276, 153] on leaves "Fried Shrimp Large with Fries" at bounding box center [349, 153] width 178 height 9
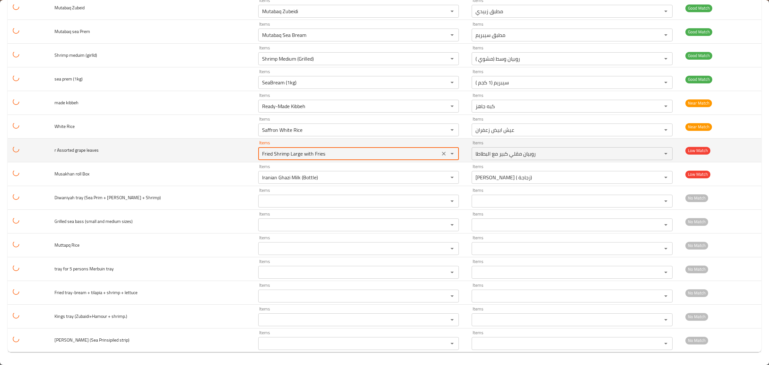
click at [276, 153] on leaves "Fried Shrimp Large with Fries" at bounding box center [349, 153] width 178 height 9
paste leaves "leav"
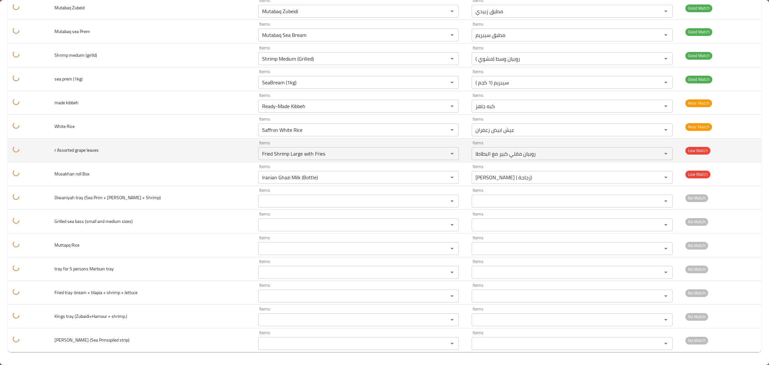
click at [68, 151] on span "r Assorted grape leaves" at bounding box center [76, 150] width 44 height 8
copy span "Assorted"
click at [260, 154] on leaves "Fried Shrimp Large with Fries" at bounding box center [349, 153] width 178 height 9
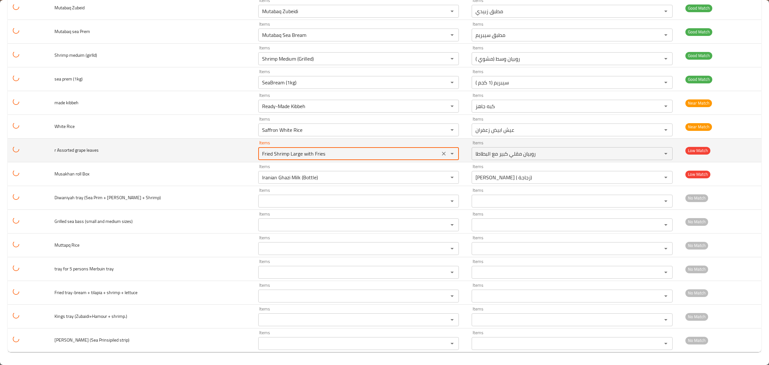
click at [260, 154] on leaves "Fried Shrimp Large with Fries" at bounding box center [349, 153] width 178 height 9
paste leaves "Assorted"
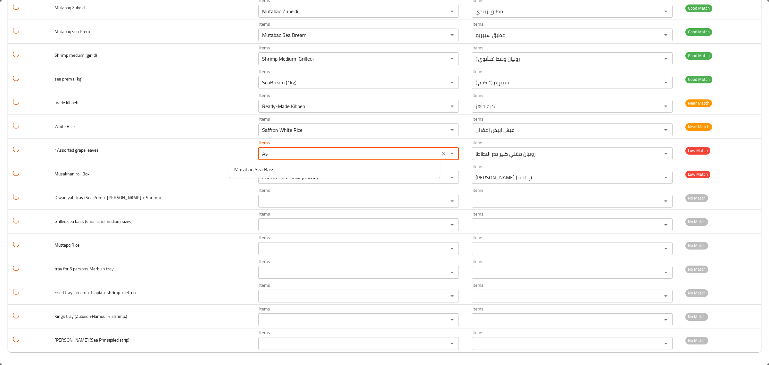
type leaves "A"
type leaves "m"
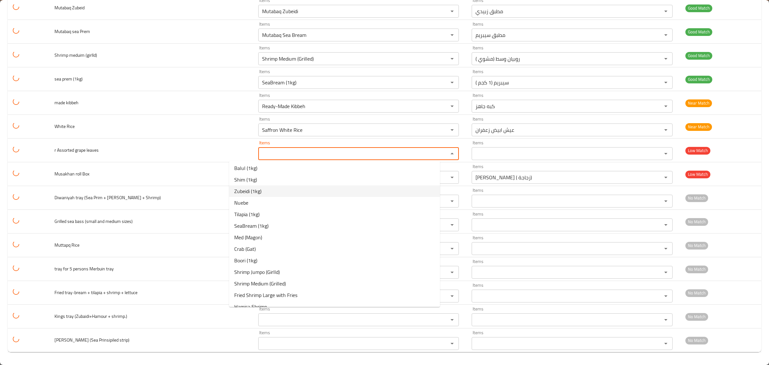
scroll to position [262, 0]
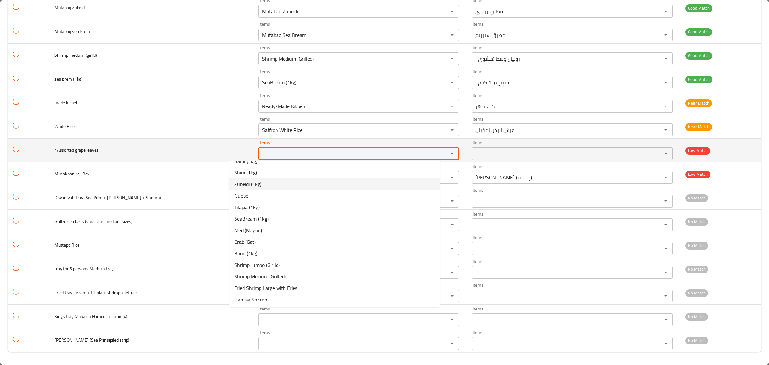
click at [204, 148] on td "r Assorted grape leaves" at bounding box center [151, 150] width 204 height 24
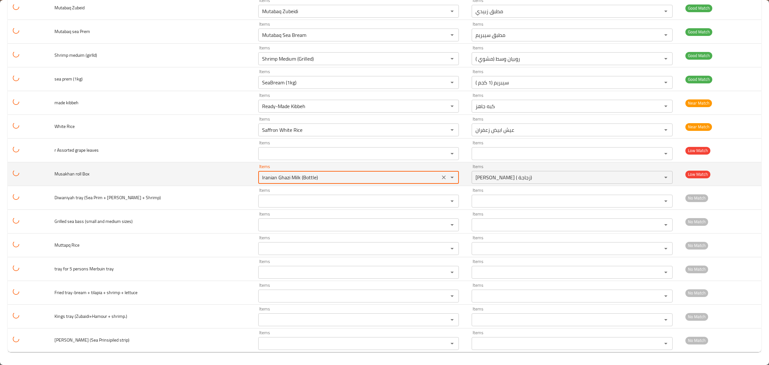
drag, startPoint x: 294, startPoint y: 176, endPoint x: 178, endPoint y: 176, distance: 115.4
click at [178, 176] on tr "Musakhan roll Box Items Iranian Ghazi Milk (Bottle) Items Items لبن غازي ايراني…" at bounding box center [385, 174] width 754 height 24
click at [69, 173] on span "Musakhan roll Box" at bounding box center [71, 174] width 35 height 8
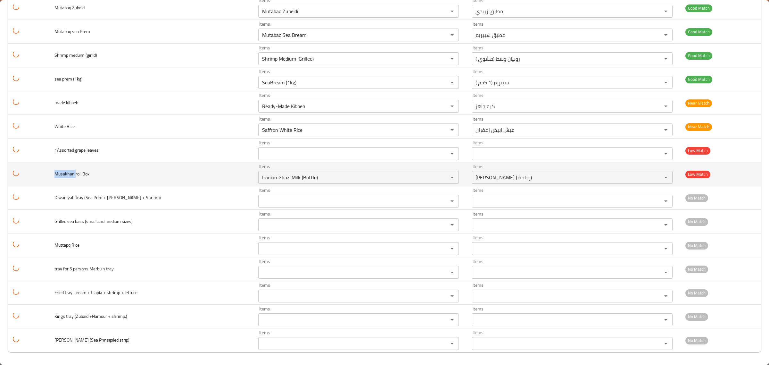
click at [69, 173] on span "Musakhan roll Box" at bounding box center [71, 174] width 35 height 8
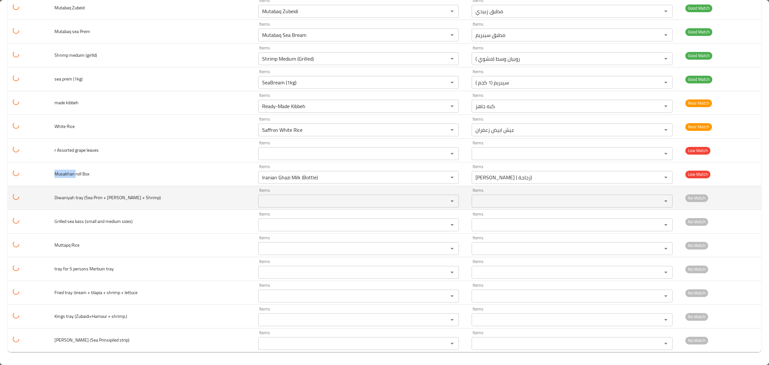
copy span "Musakhan"
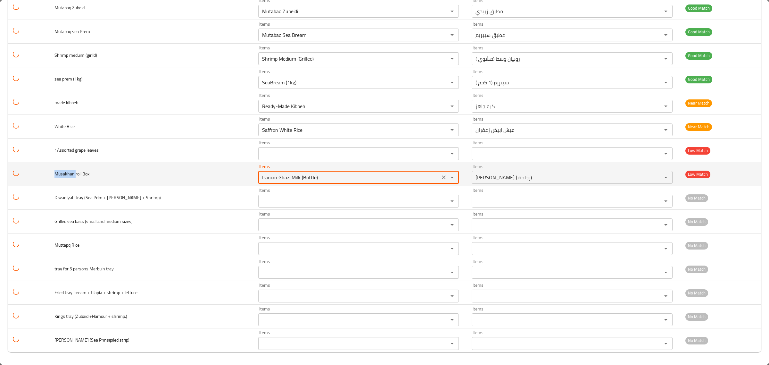
click at [260, 179] on Box "Iranian Ghazi Milk (Bottle)" at bounding box center [349, 177] width 178 height 9
paste Box "Musakhan"
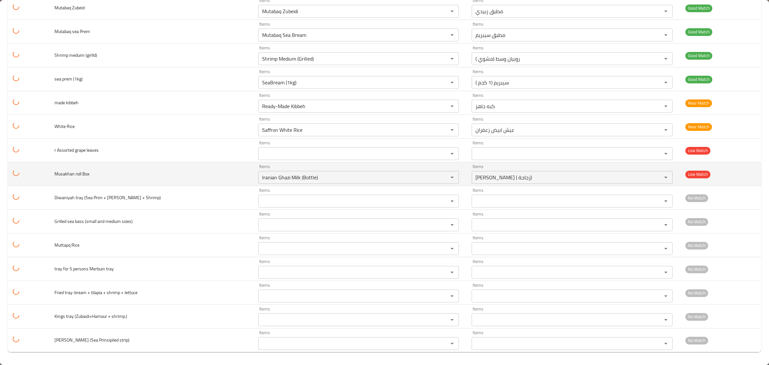
click at [81, 175] on span "Musakhan roll Box" at bounding box center [71, 174] width 35 height 8
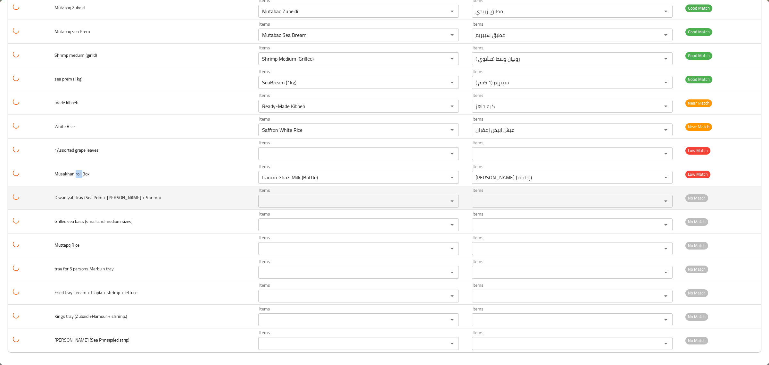
copy span "roll"
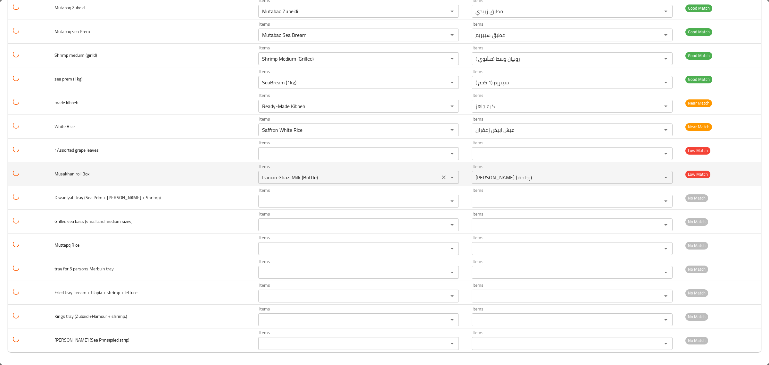
click at [260, 176] on Box "Iranian Ghazi Milk (Bottle)" at bounding box center [349, 177] width 178 height 9
paste Box "roll"
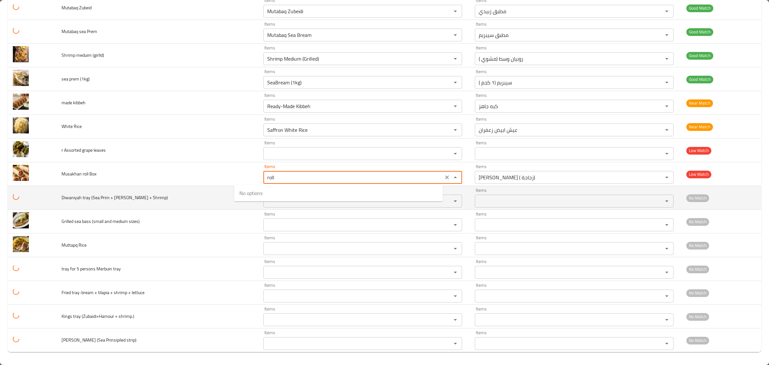
click at [70, 195] on span "Diwaniyah tray (Sea Prim + Dennis + Shrimp)" at bounding box center [115, 197] width 106 height 8
type Box "Iranian Ghazi Milk (Bottle)"
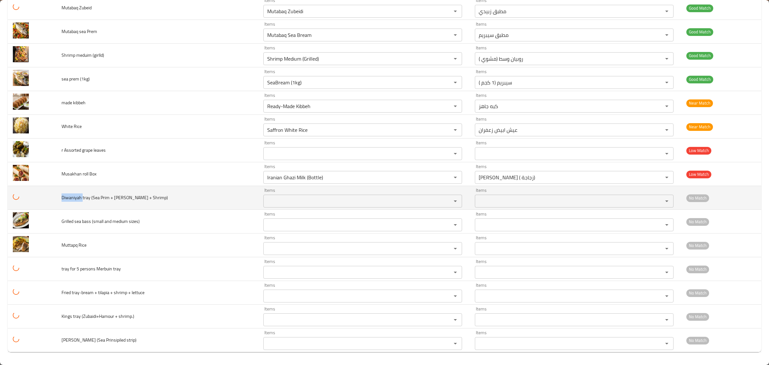
click at [70, 195] on span "Diwaniyah tray (Sea Prim + Dennis + Shrimp)" at bounding box center [115, 197] width 106 height 8
copy span "Diwaniyah"
click at [274, 203] on Shrimp\) "Items" at bounding box center [353, 200] width 176 height 9
paste Shrimp\) "Diwaniyah"
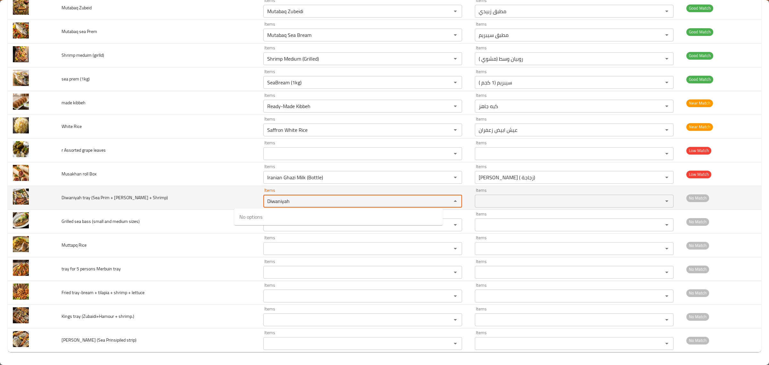
type Shrimp\) "Diwaniyah"
click at [88, 196] on span "Diwaniyah tray (Sea Prim + Dennis + Shrimp)" at bounding box center [115, 197] width 106 height 8
click at [88, 195] on span "Diwaniyah tray (Sea Prim + Dennis + Shrimp)" at bounding box center [115, 197] width 106 height 8
click at [91, 195] on span "Diwaniyah tray (Sea Prim + Dennis + Shrimp)" at bounding box center [115, 197] width 106 height 8
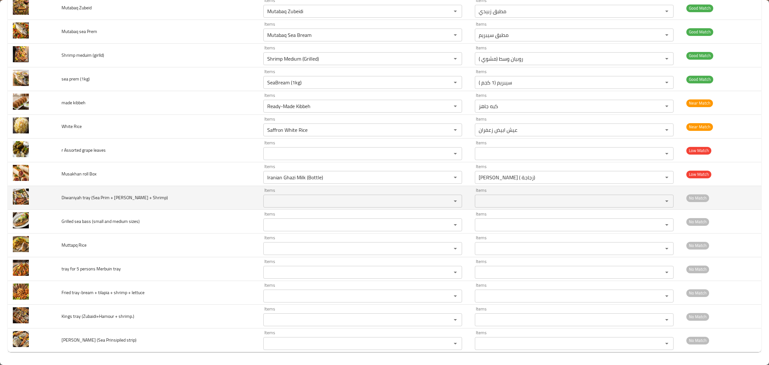
click at [88, 199] on span "Diwaniyah tray (Sea Prim + Dennis + Shrimp)" at bounding box center [115, 197] width 106 height 8
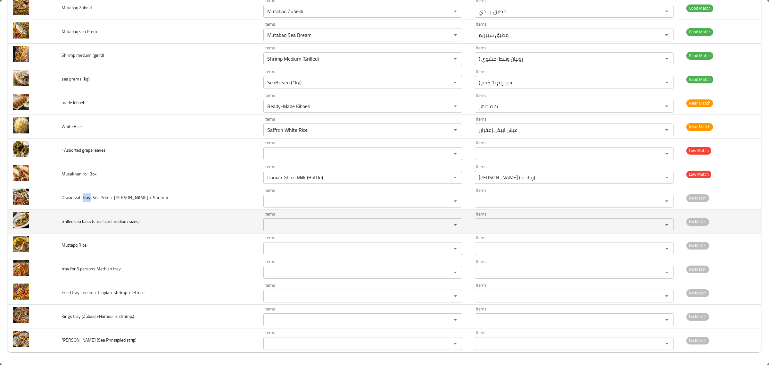
copy span "tray"
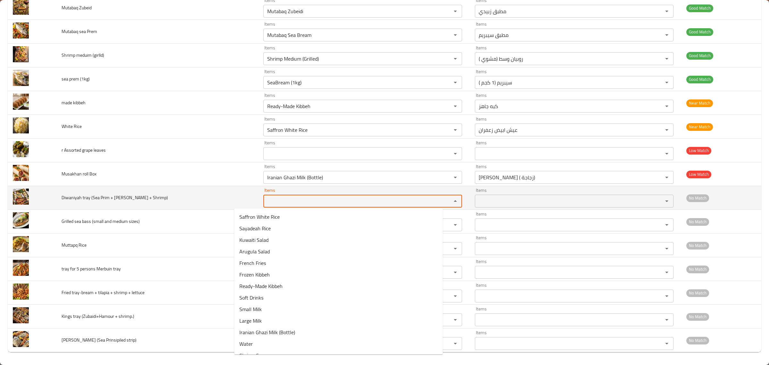
click at [267, 200] on Shrimp\) "Items" at bounding box center [353, 200] width 176 height 9
paste Shrimp\) "tray"
type Shrimp\) "tra"
click at [141, 195] on span "Diwaniyah tray (Sea Prim + Dennis + Shrimp)" at bounding box center [115, 197] width 106 height 8
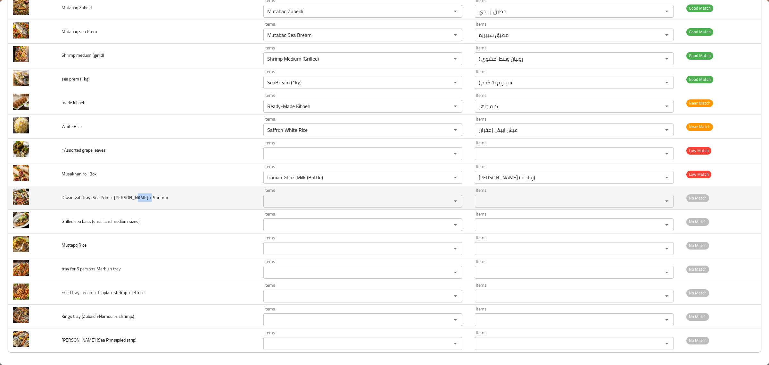
click at [141, 195] on span "Diwaniyah tray (Sea Prim + Dennis + Shrimp)" at bounding box center [115, 197] width 106 height 8
copy span "Shrimp"
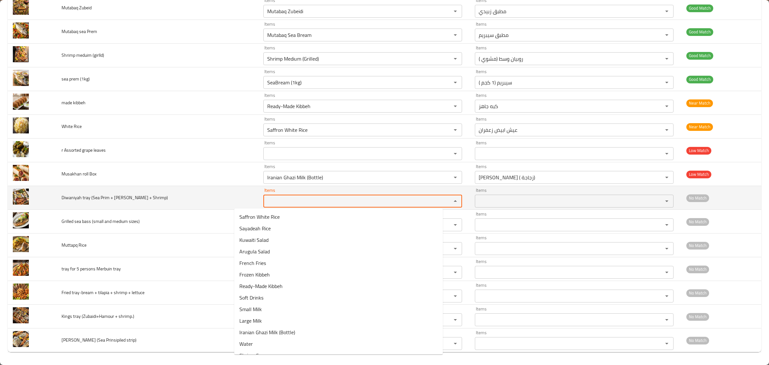
click at [265, 198] on Shrimp\) "Items" at bounding box center [353, 200] width 176 height 9
paste Shrimp\) "Shrimp"
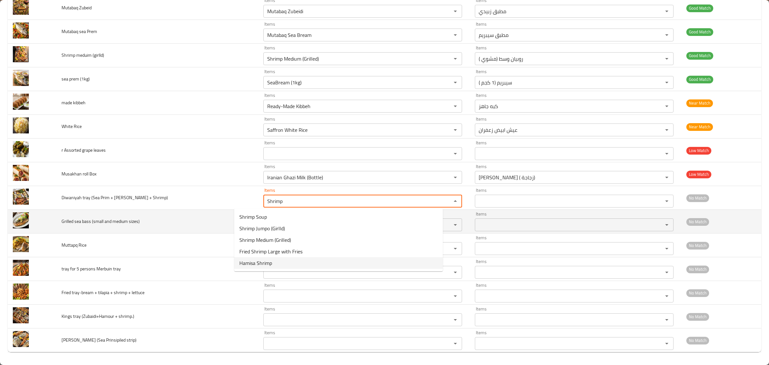
type Shrimp\) "Shrimp"
click at [99, 220] on span "Grilled sea bass (small and medium sizes)" at bounding box center [101, 221] width 78 height 8
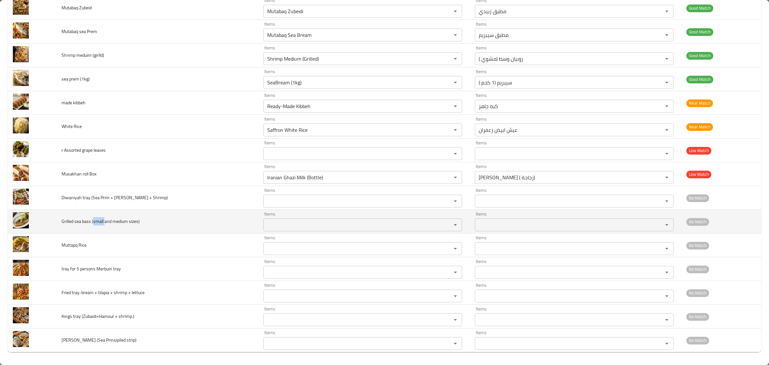
click at [99, 220] on span "Grilled sea bass (small and medium sizes)" at bounding box center [101, 221] width 78 height 8
click at [89, 220] on span "Grilled sea bass (small and medium sizes)" at bounding box center [101, 221] width 78 height 8
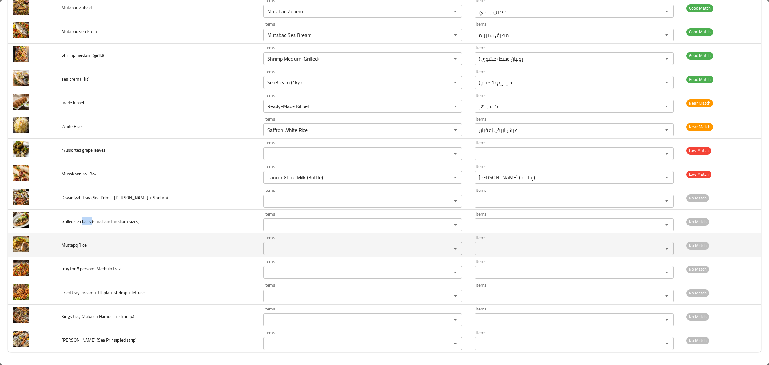
copy span "bass"
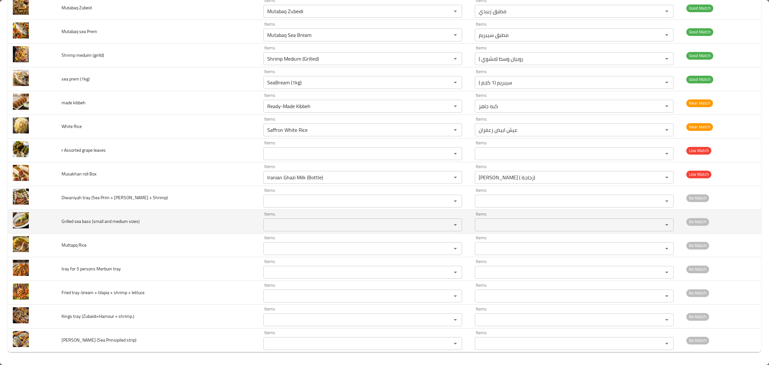
click at [268, 224] on sizes\) "Items" at bounding box center [353, 224] width 176 height 9
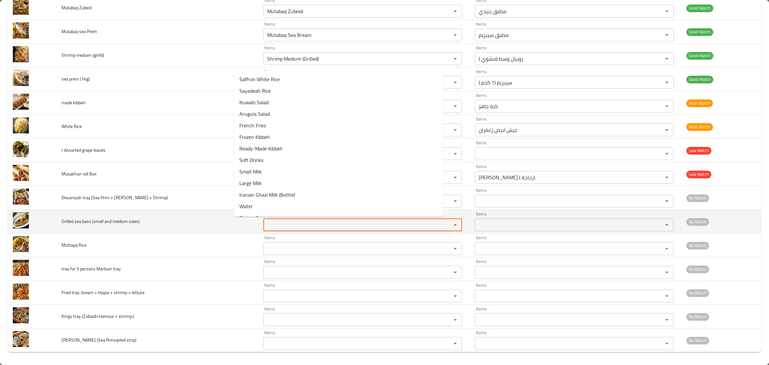
paste sizes\) "bass"
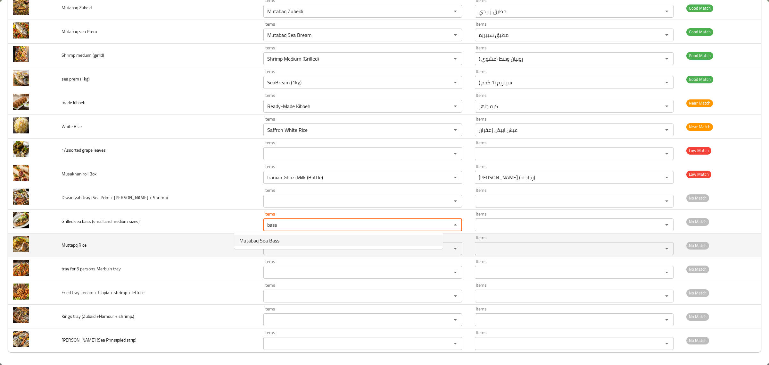
type sizes\) "bass"
click at [161, 247] on td "Muttapq Rice" at bounding box center [157, 245] width 202 height 24
click at [84, 244] on span "Muttapq Rice" at bounding box center [74, 245] width 25 height 8
copy span "Rice"
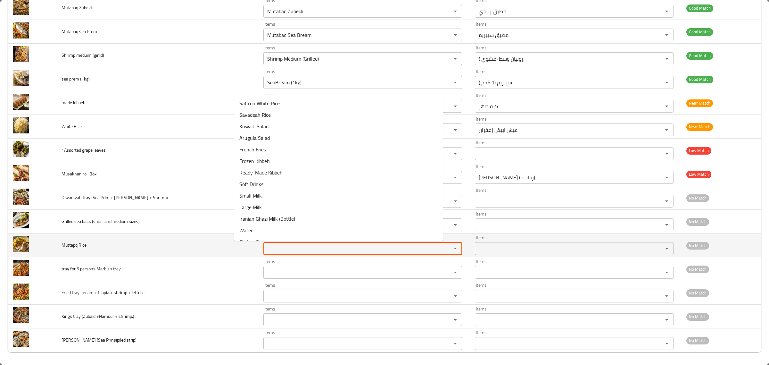
click at [265, 244] on Rice "Items" at bounding box center [353, 248] width 176 height 9
paste Rice "Rice"
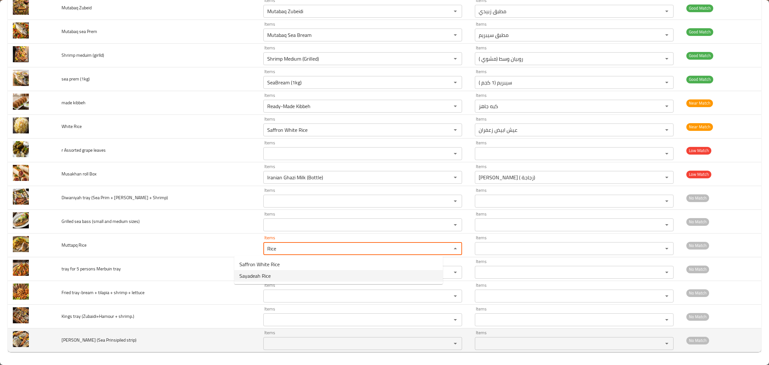
type Rice "Rice"
click at [150, 335] on td "sayaad tray (Sea Prinsipiled strip)" at bounding box center [157, 340] width 202 height 24
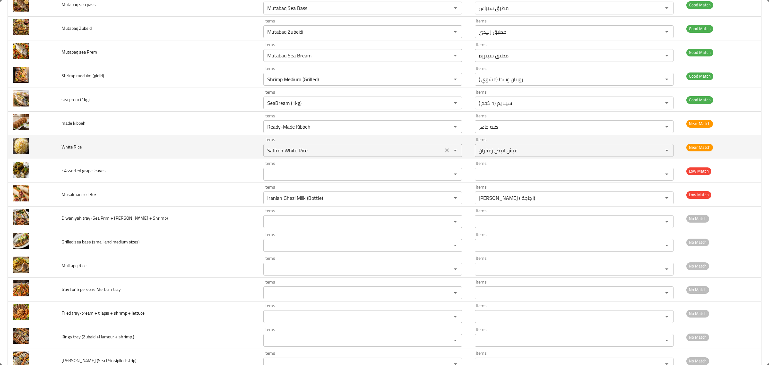
scroll to position [674, 0]
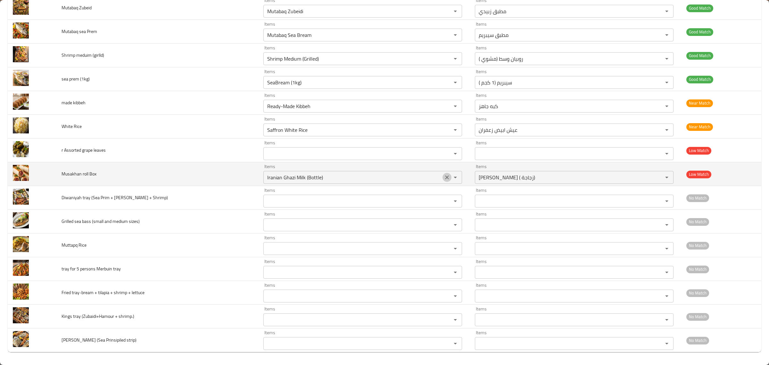
click at [444, 178] on icon "Clear" at bounding box center [447, 177] width 6 height 6
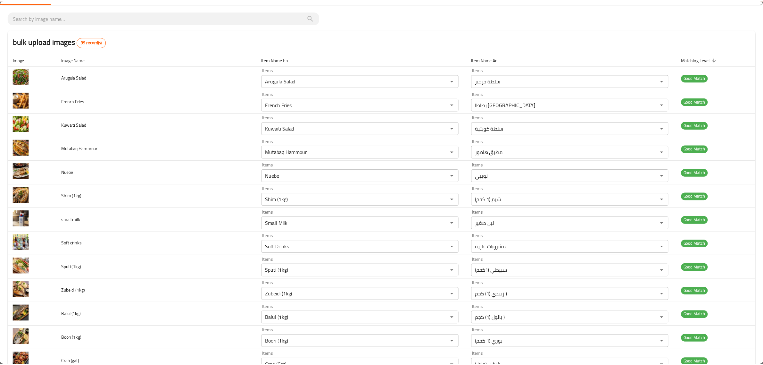
scroll to position [0, 0]
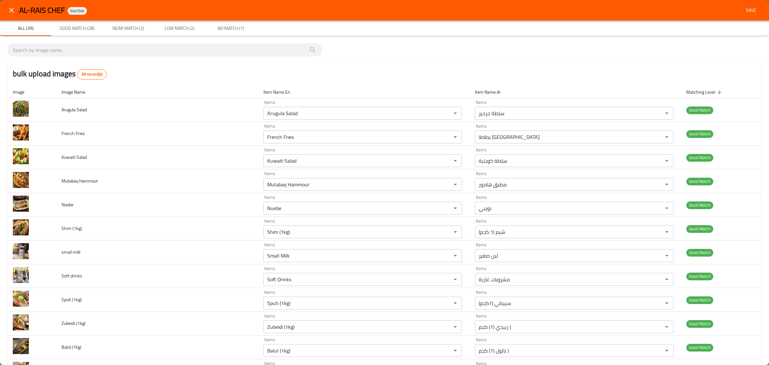
click at [743, 11] on span "Save" at bounding box center [750, 10] width 15 height 8
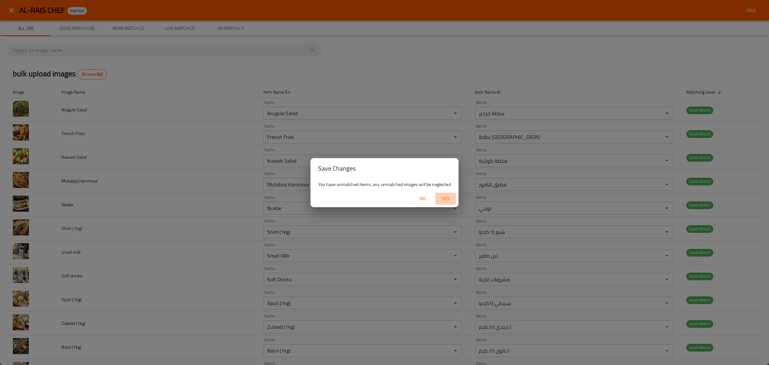
click at [444, 197] on span "Yes" at bounding box center [445, 199] width 15 height 8
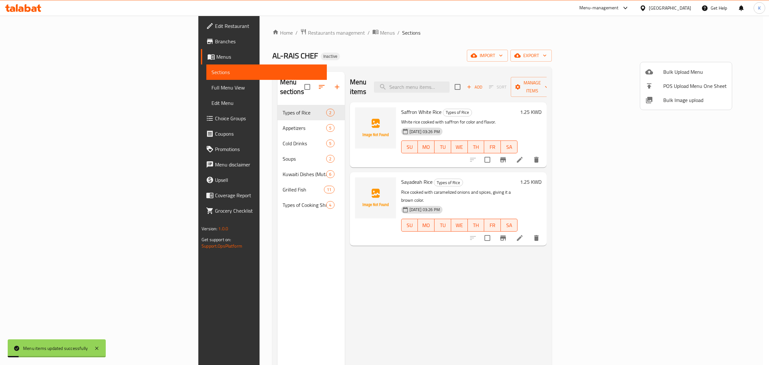
click at [66, 89] on div at bounding box center [384, 182] width 769 height 365
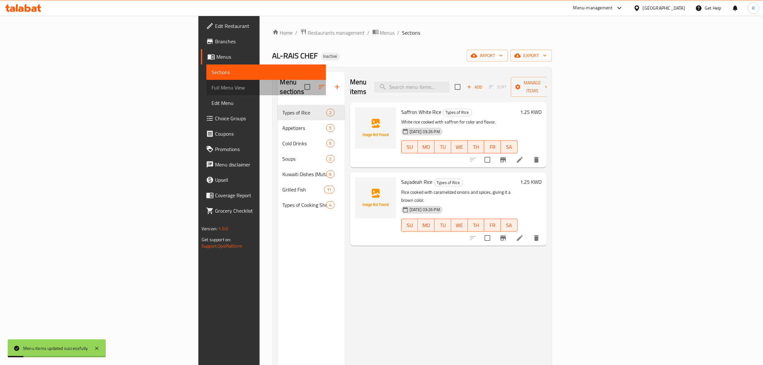
click at [211, 89] on span "Full Menu View" at bounding box center [265, 88] width 109 height 8
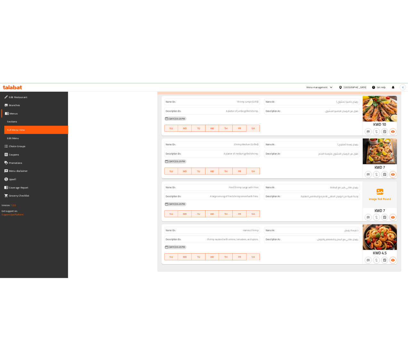
scroll to position [2804, 0]
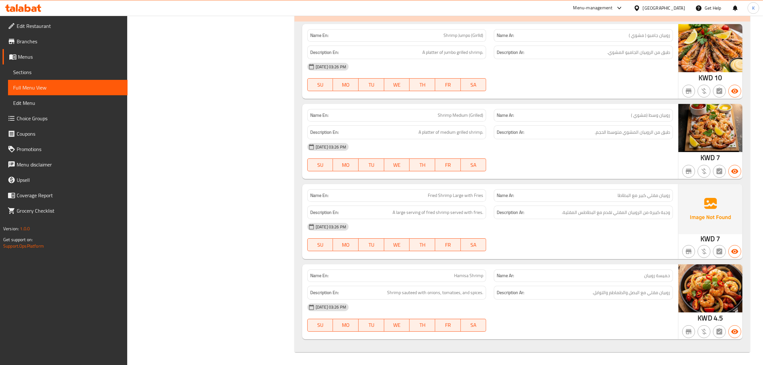
click at [604, 239] on div "14-09-2025 03:26 PM SU MO TU WE TH FR SA" at bounding box center [489, 237] width 373 height 36
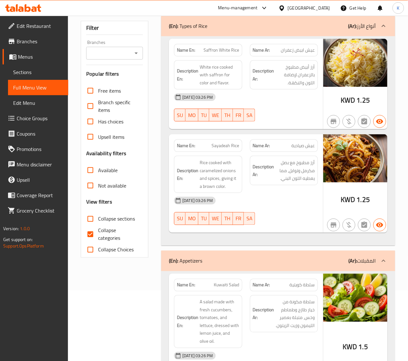
scroll to position [0, 0]
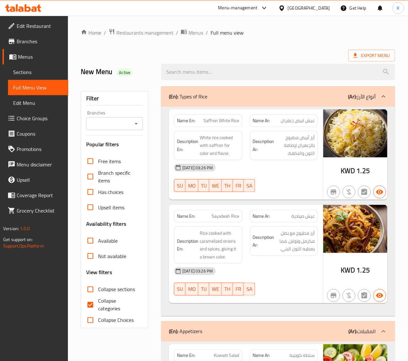
click at [370, 58] on span "Export Menu" at bounding box center [371, 56] width 37 height 8
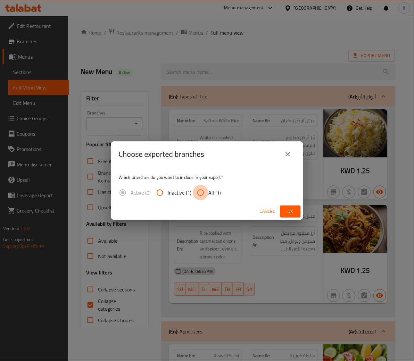
click at [202, 191] on input "All (1)" at bounding box center [200, 192] width 15 height 15
radio input "true"
click at [294, 211] on span "Ok" at bounding box center [290, 211] width 10 height 8
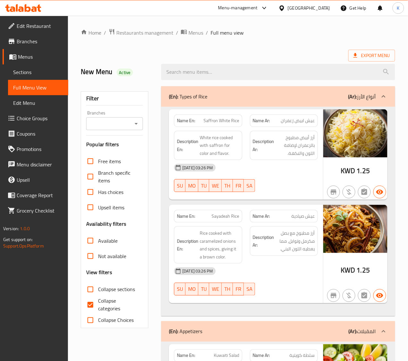
click at [318, 9] on div "Kuwait" at bounding box center [309, 7] width 42 height 7
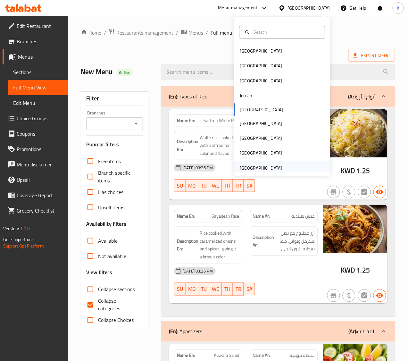
click at [281, 167] on div "[GEOGRAPHIC_DATA]" at bounding box center [282, 168] width 96 height 15
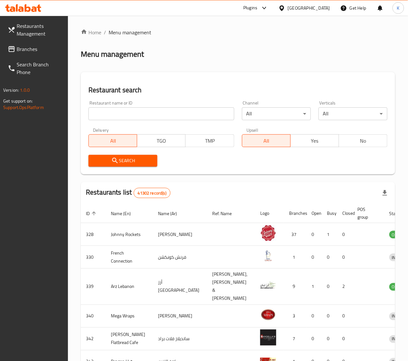
click at [31, 46] on span "Branches" at bounding box center [40, 49] width 46 height 8
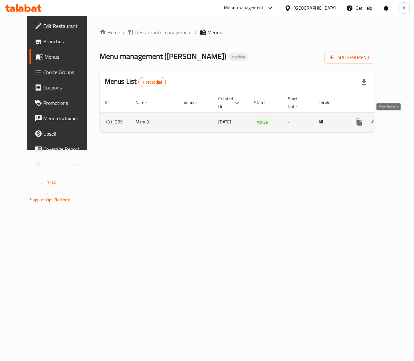
click at [402, 122] on icon "enhanced table" at bounding box center [406, 122] width 8 height 8
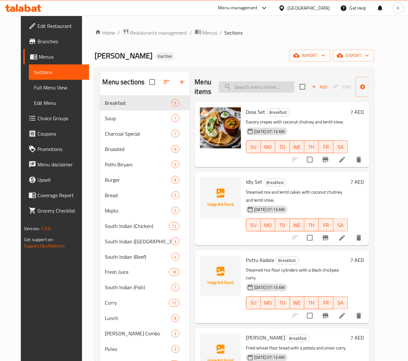
click at [257, 87] on input "search" at bounding box center [257, 86] width 76 height 11
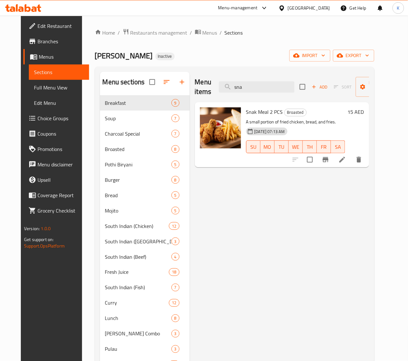
drag, startPoint x: 236, startPoint y: 90, endPoint x: 193, endPoint y: 84, distance: 43.4
click at [195, 84] on div "Menu items sna Add Sort Manage items" at bounding box center [282, 87] width 174 height 30
type input "sna"
click at [343, 54] on icon "button" at bounding box center [340, 56] width 6 height 4
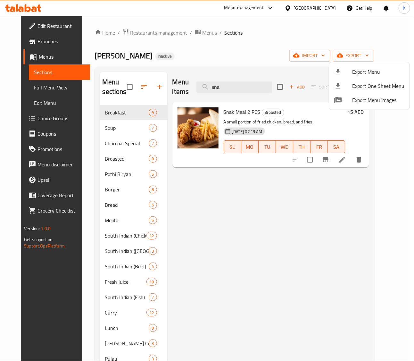
click at [329, 58] on div at bounding box center [207, 180] width 414 height 361
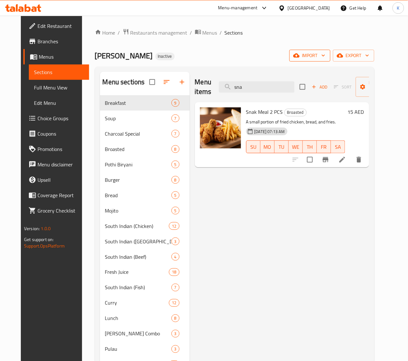
click at [320, 60] on span "import" at bounding box center [309, 56] width 31 height 8
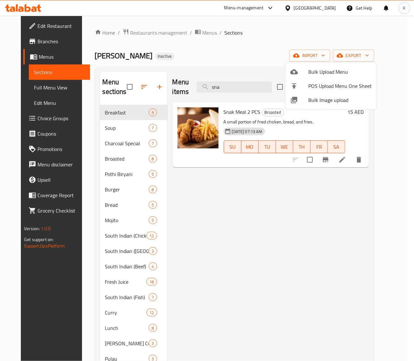
click at [317, 100] on span "Bulk Image upload" at bounding box center [339, 100] width 63 height 8
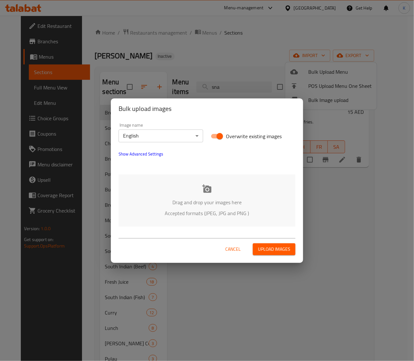
click at [223, 180] on div "Drag and drop your images here Accepted formats (JPEG, JPG and PNG )" at bounding box center [207, 200] width 177 height 52
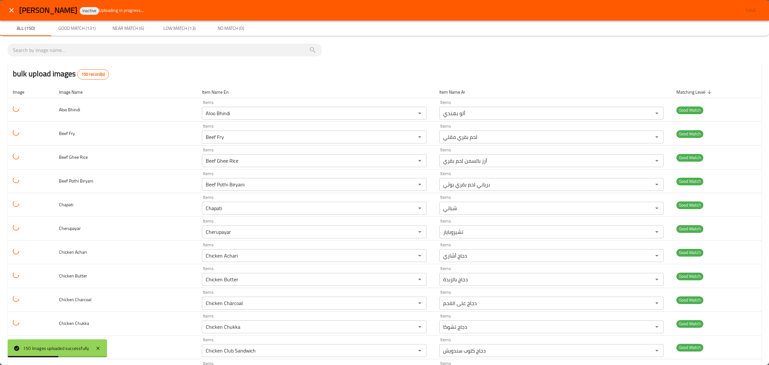
click at [128, 30] on span "Near Match (6)" at bounding box center [128, 28] width 44 height 8
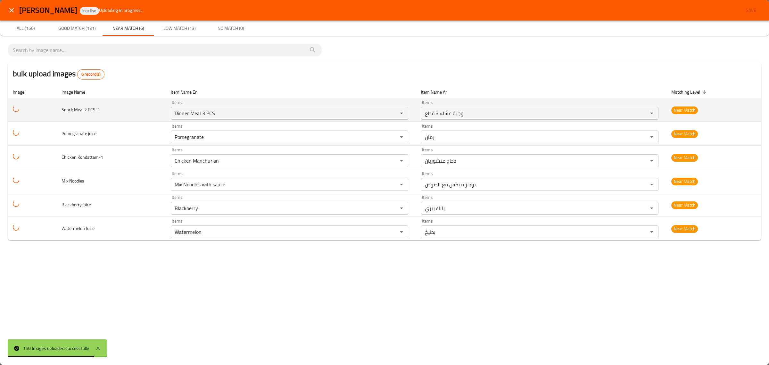
click at [68, 111] on span "Snack Meal 2 PCS-1" at bounding box center [81, 109] width 38 height 8
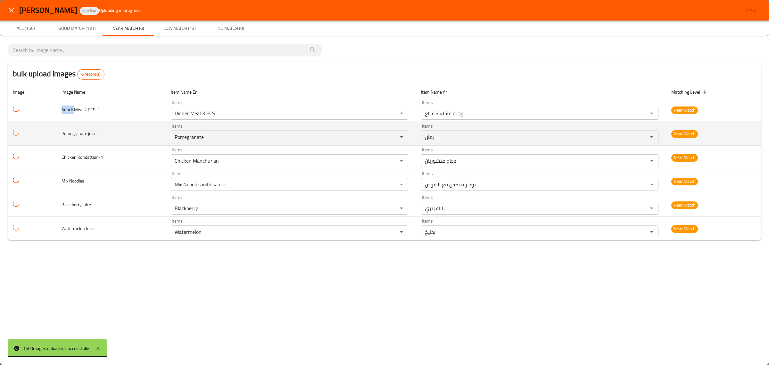
copy span "Snack"
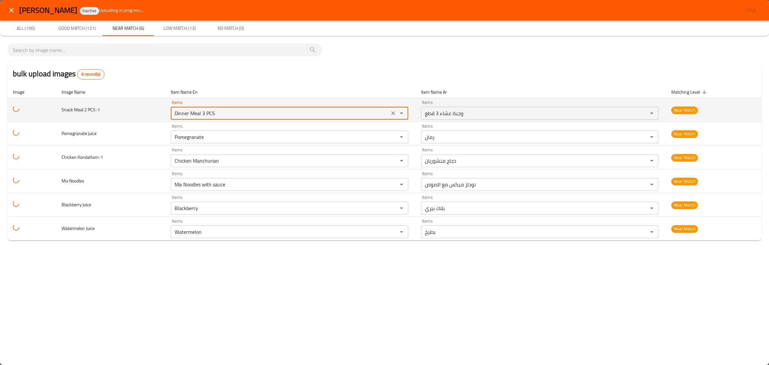
click at [225, 111] on PCS-1 "Dinner Meal 3 PCS" at bounding box center [280, 113] width 215 height 9
paste PCS-1 "Snack"
type PCS-1 "S"
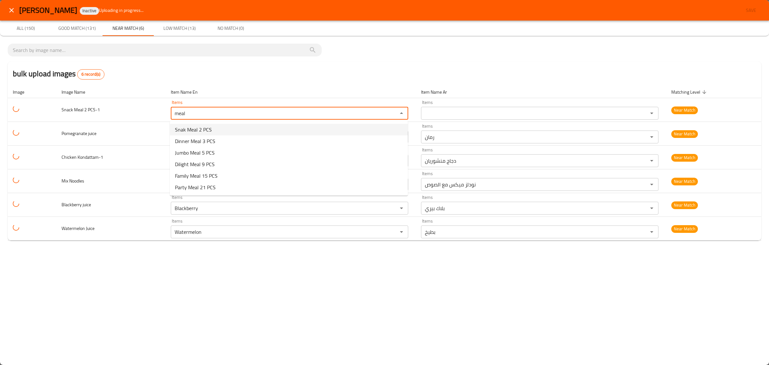
click at [201, 133] on span "Snak Meal 2 PCS" at bounding box center [193, 130] width 37 height 8
type PCS-1 "Snak Meal 2 PCS"
type PCS-1-ar "وجبة سناك 2 قطعة"
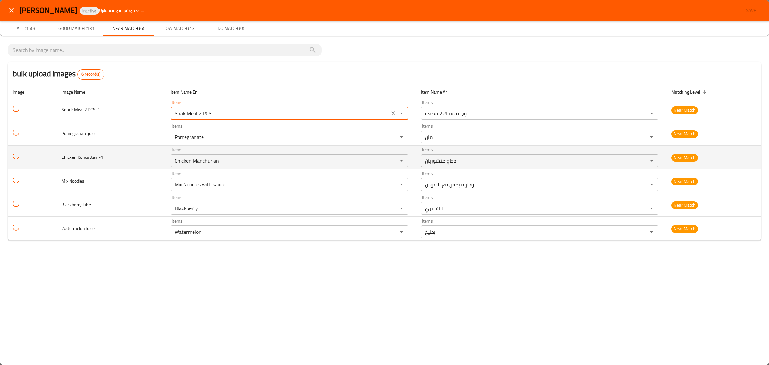
type PCS-1 "Snak Meal 2 PCS"
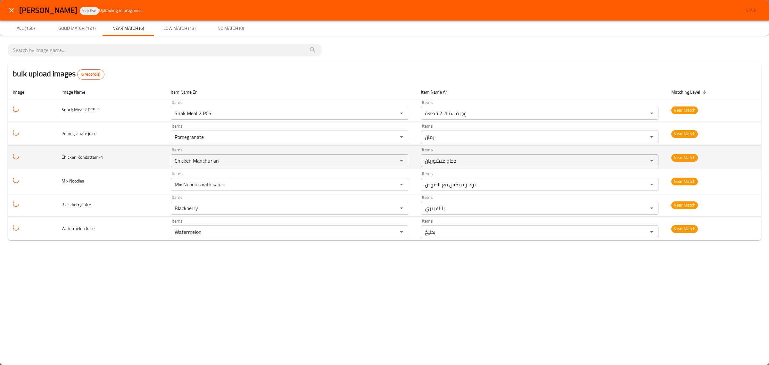
click at [87, 155] on span "Chicken Kondattam-1" at bounding box center [83, 157] width 42 height 8
copy span "Kondattam"
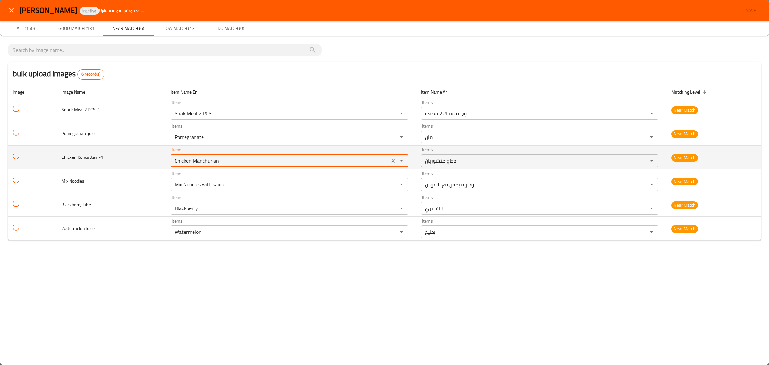
click at [191, 165] on Kondattam-1 "Chicken Manchurian" at bounding box center [280, 160] width 215 height 9
paste Kondattam-1 "Kondattam"
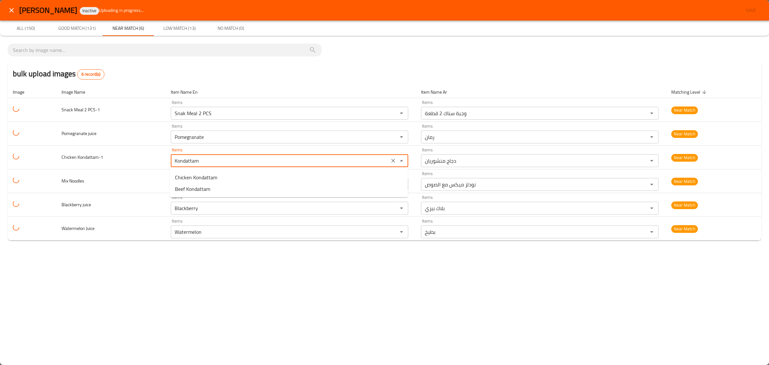
type Kondattam-1 "Chicken Manchurian"
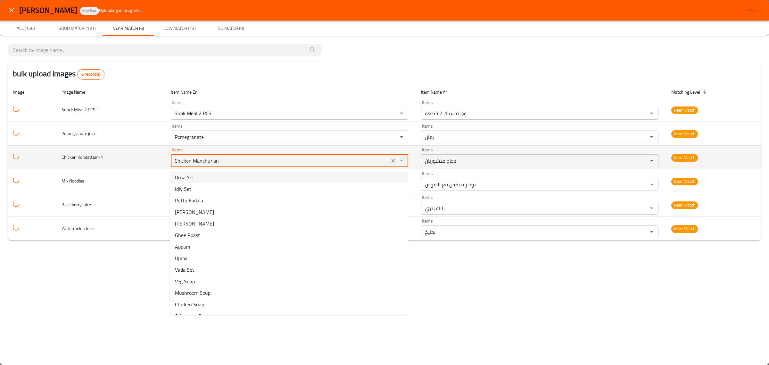
click at [185, 160] on Kondattam-1 "Chicken Manchurian" at bounding box center [280, 160] width 215 height 9
click at [394, 158] on icon "Clear" at bounding box center [393, 160] width 6 height 6
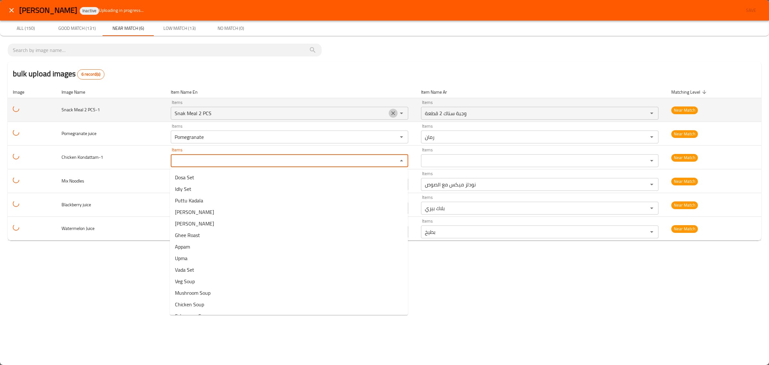
click at [392, 113] on icon "Clear" at bounding box center [393, 113] width 6 height 6
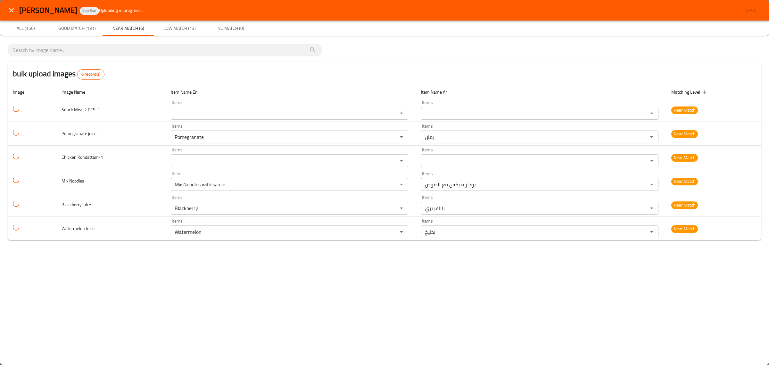
click at [303, 79] on div "bulk upload images 6 record(s)" at bounding box center [385, 74] width 754 height 24
click at [179, 29] on span "Low Match (13)" at bounding box center [180, 28] width 44 height 8
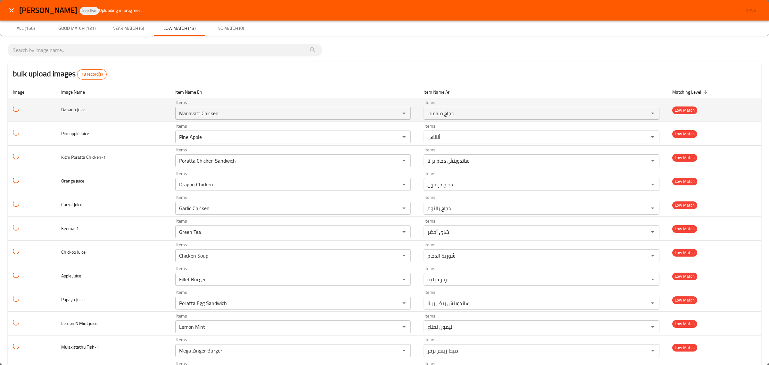
click at [66, 111] on span "Banana Juice" at bounding box center [73, 109] width 24 height 8
copy span "Banana"
click at [187, 114] on Juice "Manavatt Chicken" at bounding box center [283, 113] width 213 height 9
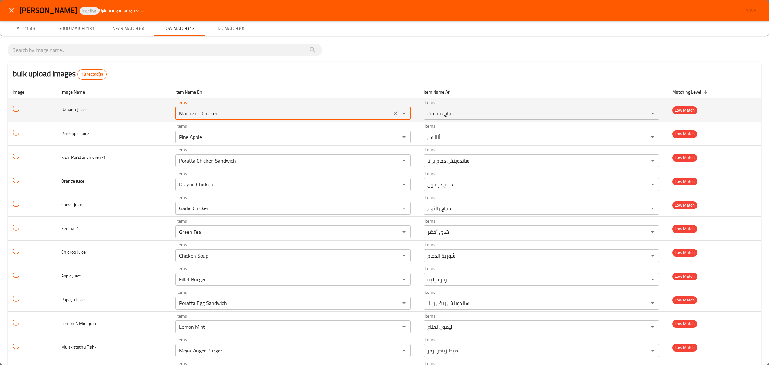
click at [187, 114] on Juice "Manavatt Chicken" at bounding box center [283, 113] width 213 height 9
paste Juice "Banana"
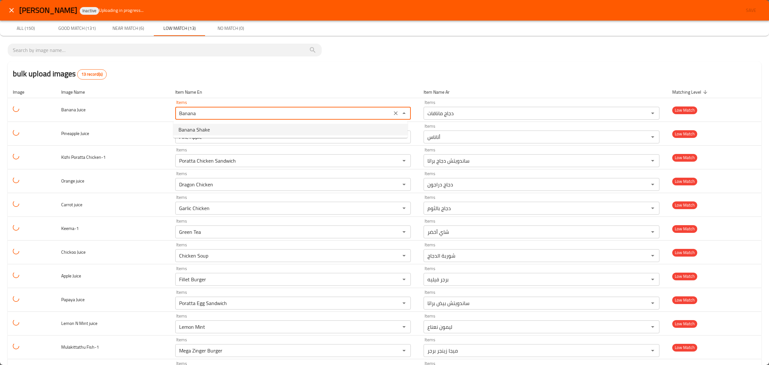
click at [199, 128] on span "Banana Shake" at bounding box center [193, 130] width 31 height 8
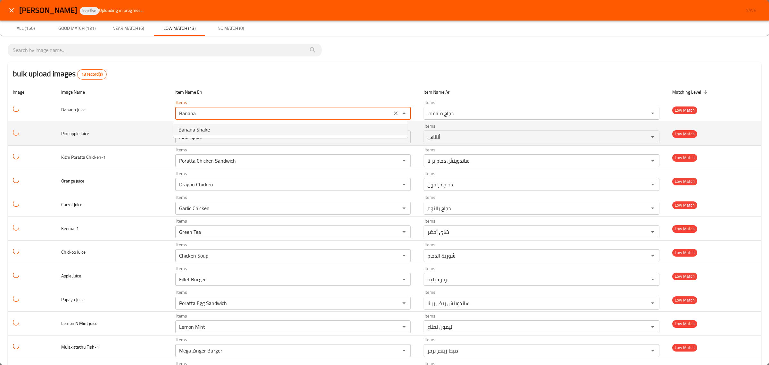
type Juice "Banana Shake"
type Juice-ar "شيك الموز"
type Juice "Banana Shake"
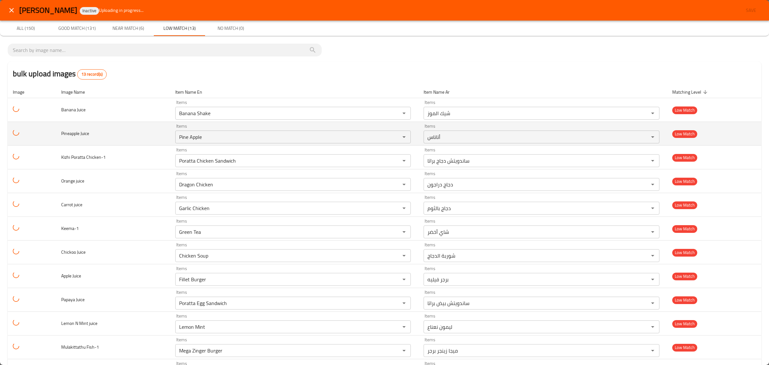
click at [70, 134] on span "Pineapple Juice" at bounding box center [75, 133] width 28 height 8
copy span "Pineapple"
click at [181, 138] on Juice "Pine Apple" at bounding box center [283, 136] width 213 height 9
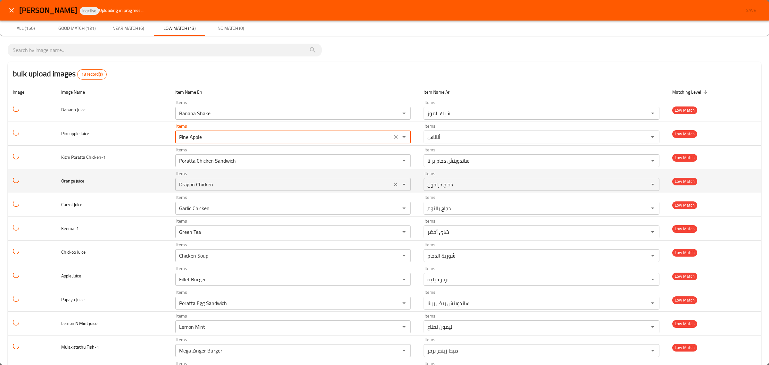
paste Juice "apple"
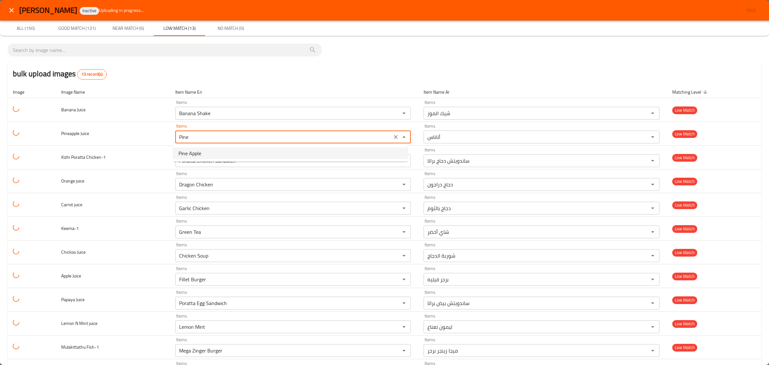
click at [201, 149] on span "Pine Apple" at bounding box center [189, 153] width 23 height 8
type Juice "Pine Apple"
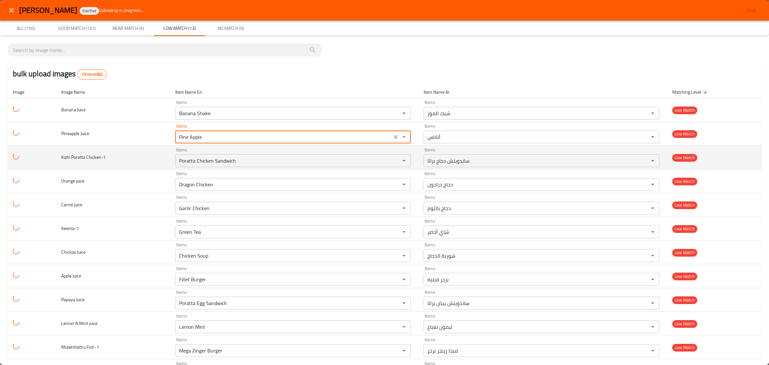
click at [65, 158] on span "Kizhi Poratta Chicken-1" at bounding box center [83, 157] width 45 height 8
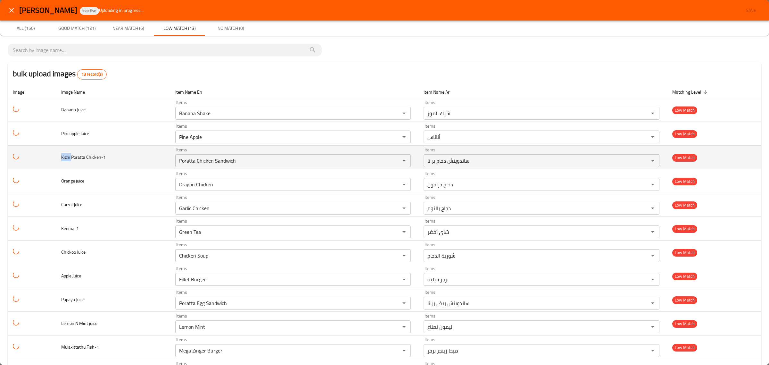
click at [65, 158] on span "Kizhi Poratta Chicken-1" at bounding box center [83, 157] width 45 height 8
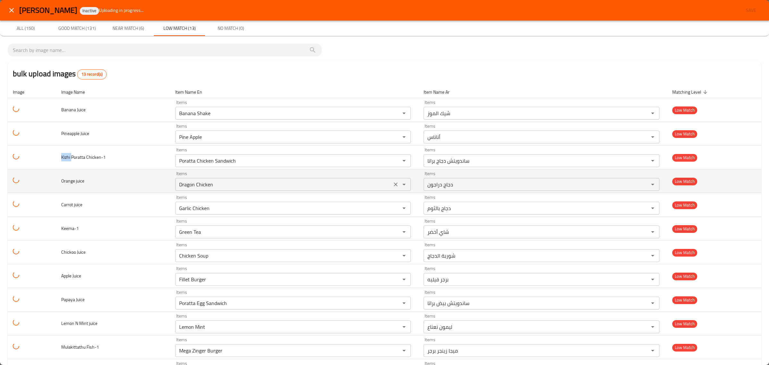
copy span "Kizhi"
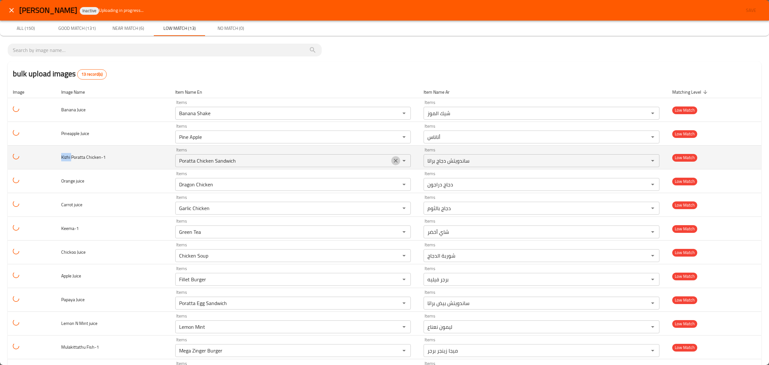
click at [393, 159] on icon "Clear" at bounding box center [396, 160] width 6 height 6
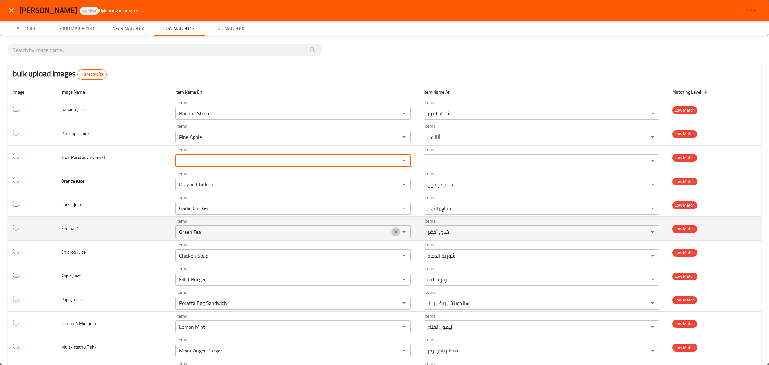
click at [394, 231] on icon "Clear" at bounding box center [396, 232] width 4 height 4
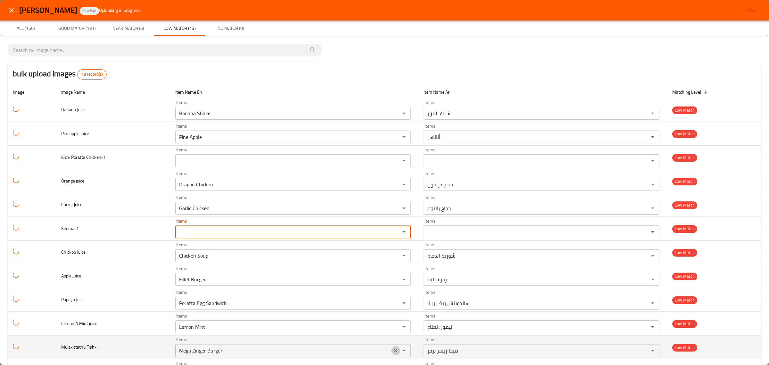
click at [395, 351] on icon "Clear" at bounding box center [396, 350] width 6 height 6
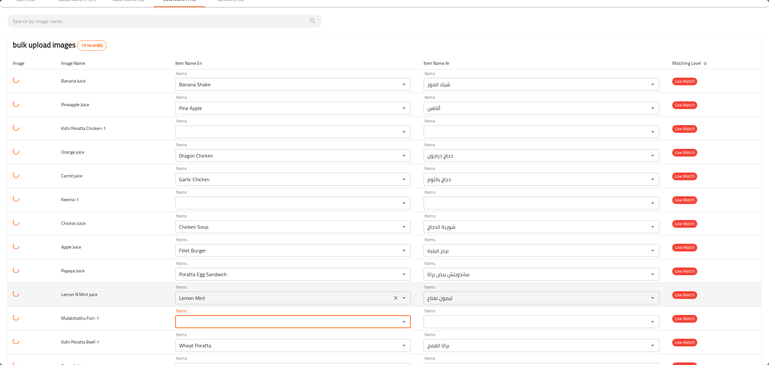
scroll to position [55, 0]
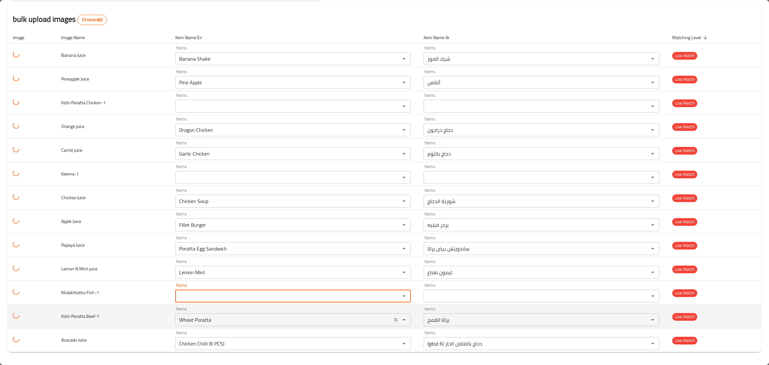
click at [393, 321] on icon "Clear" at bounding box center [396, 319] width 6 height 6
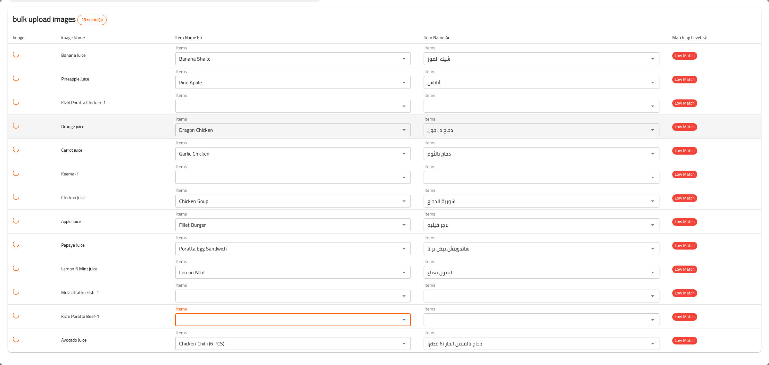
click at [65, 126] on span "Orange juice" at bounding box center [72, 126] width 23 height 8
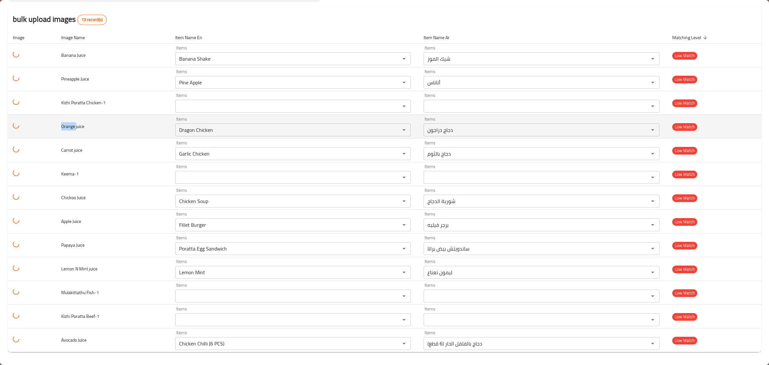
click at [65, 126] on span "Orange juice" at bounding box center [72, 126] width 23 height 8
copy span "Orange"
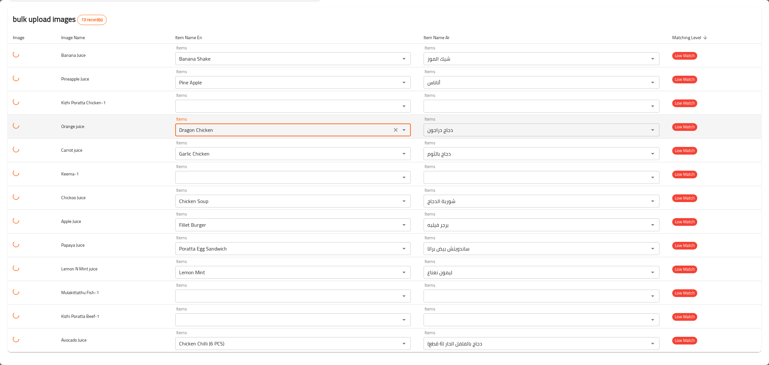
click at [206, 131] on juice "Dragon Chicken" at bounding box center [283, 129] width 213 height 9
paste juice "Orange"
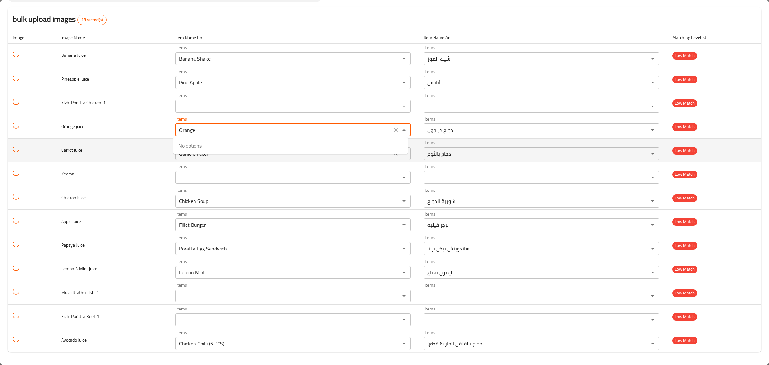
type juice "Orange"
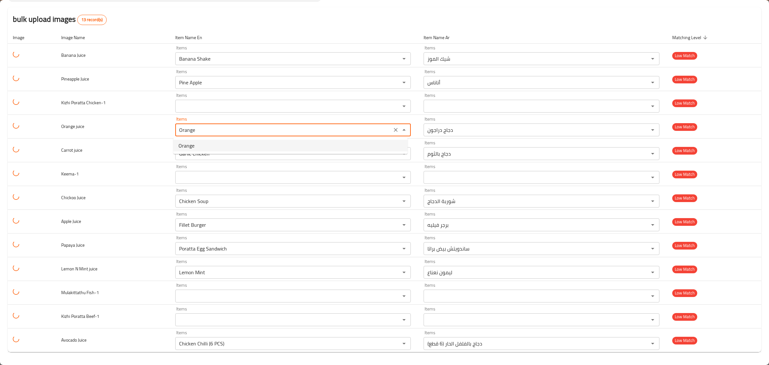
click at [211, 148] on juice-option-0 "Orange" at bounding box center [290, 146] width 234 height 12
type juice-ar "برتقال"
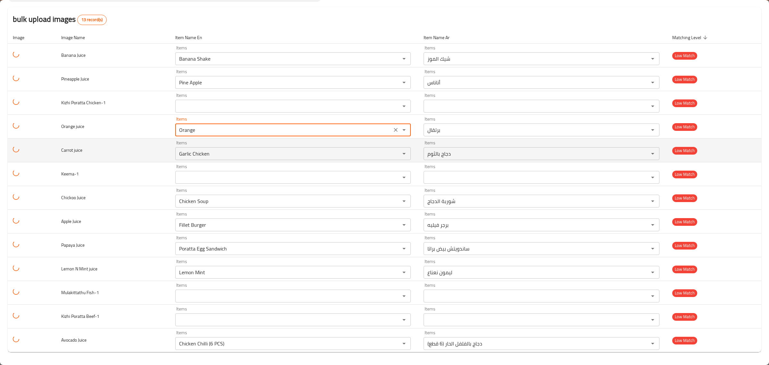
type juice "Orange"
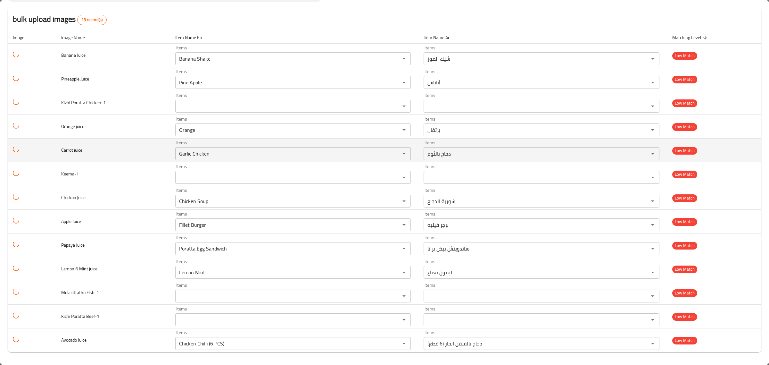
click at [63, 146] on span "Carrot juice" at bounding box center [71, 150] width 21 height 8
copy span "Carrot"
click at [181, 154] on juice "Garlic Chicken" at bounding box center [283, 153] width 213 height 9
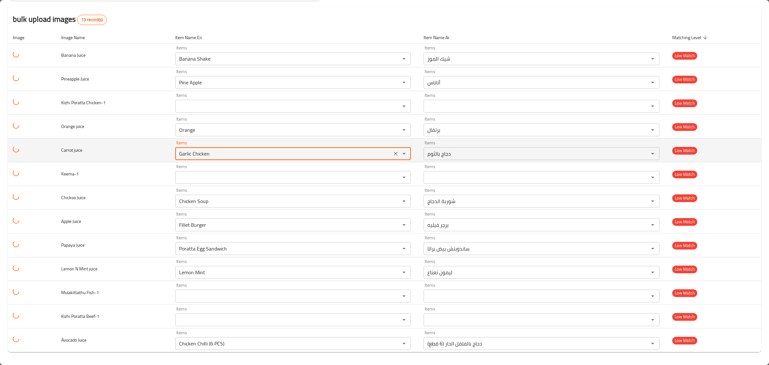
click at [181, 154] on juice "Garlic Chicken" at bounding box center [283, 153] width 213 height 9
paste juice "Carrot"
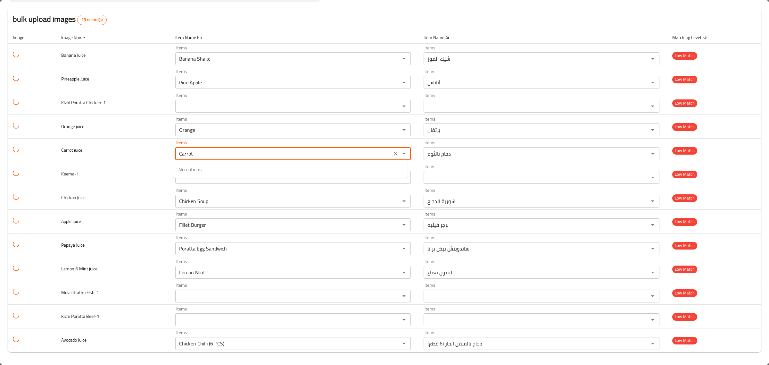
type juice "Carrot"
click at [198, 173] on juice-option-0 "Carrot" at bounding box center [290, 169] width 234 height 12
type juice-ar "جزر"
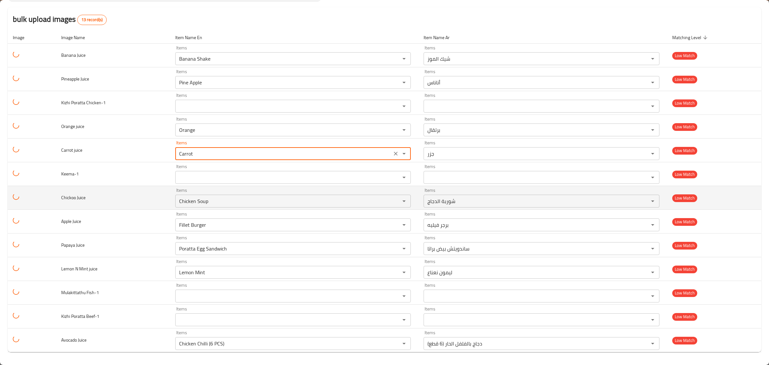
type juice "Carrot"
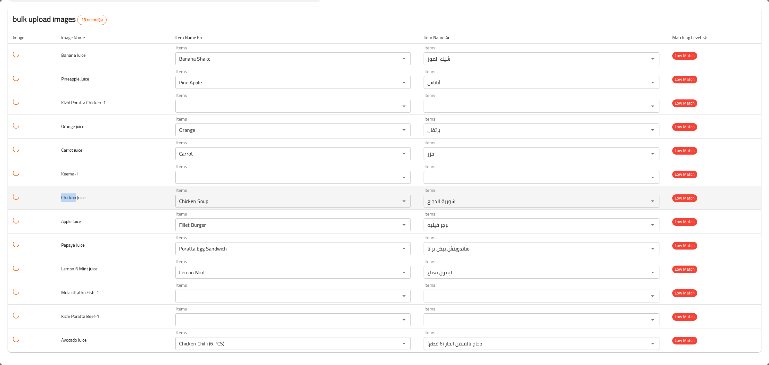
drag, startPoint x: 75, startPoint y: 198, endPoint x: 56, endPoint y: 197, distance: 19.2
click at [56, 197] on td "Chickoo Juice" at bounding box center [113, 198] width 114 height 24
copy span "Chickoo"
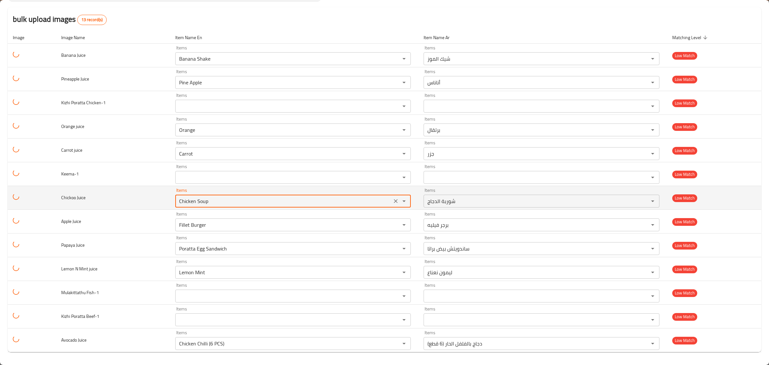
click at [182, 201] on Juice "Chicken Soup" at bounding box center [283, 200] width 213 height 9
paste Juice "oo"
type Juice "Chickoo"
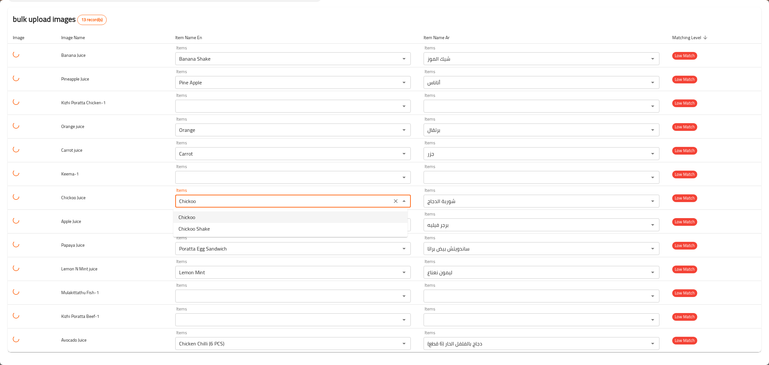
click at [199, 216] on Juice-option-0 "Chickoo" at bounding box center [290, 217] width 234 height 12
type Juice-ar "تشيكو"
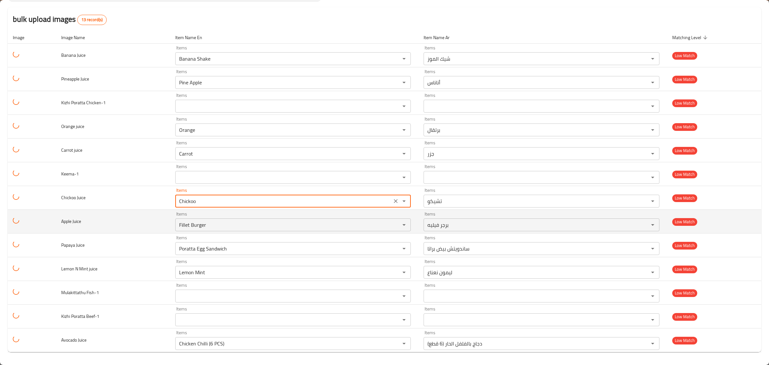
type Juice "Chickoo"
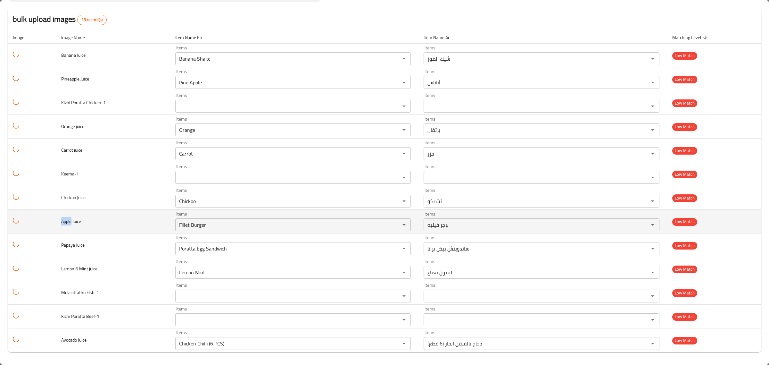
drag, startPoint x: 71, startPoint y: 220, endPoint x: 56, endPoint y: 223, distance: 15.6
click at [56, 223] on td "Apple Juice" at bounding box center [113, 222] width 114 height 24
copy span "Apple"
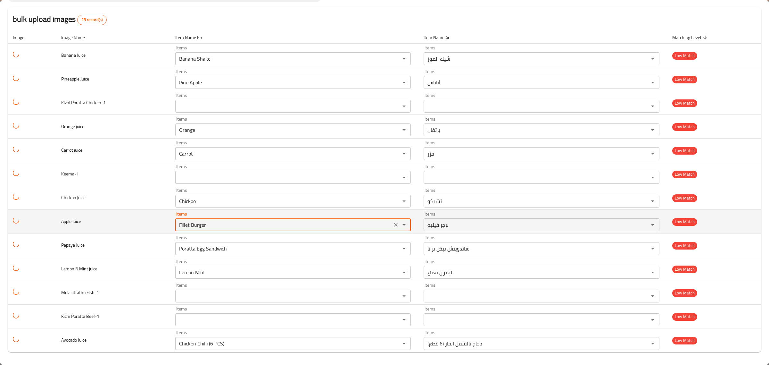
click at [191, 226] on Juice "Fillet Burger" at bounding box center [283, 224] width 213 height 9
paste Juice "Apple"
type Juice "Apple"
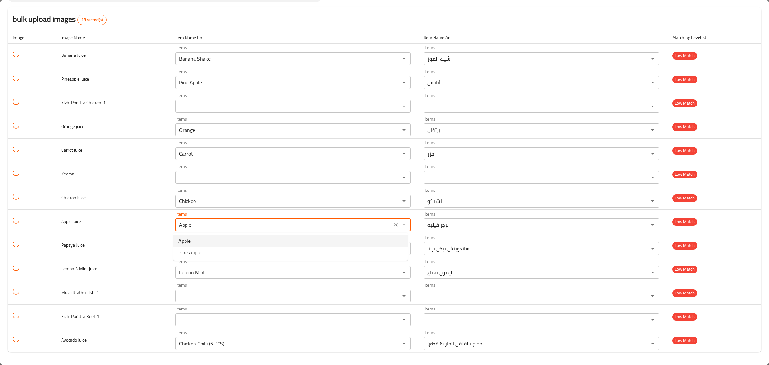
click at [196, 241] on Juice-option-0 "Apple" at bounding box center [290, 241] width 234 height 12
type Juice-ar "تفاح"
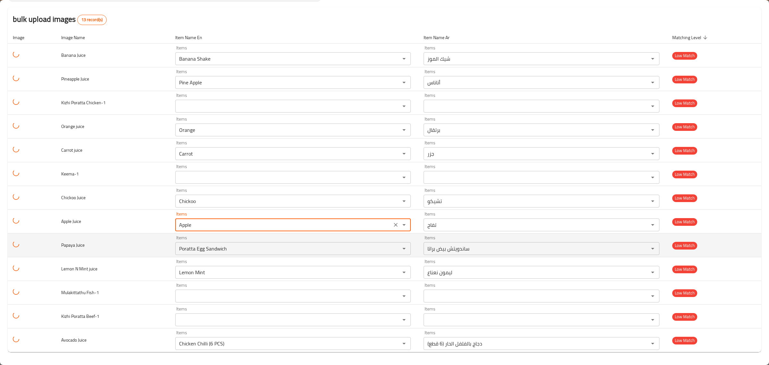
type Juice "Apple"
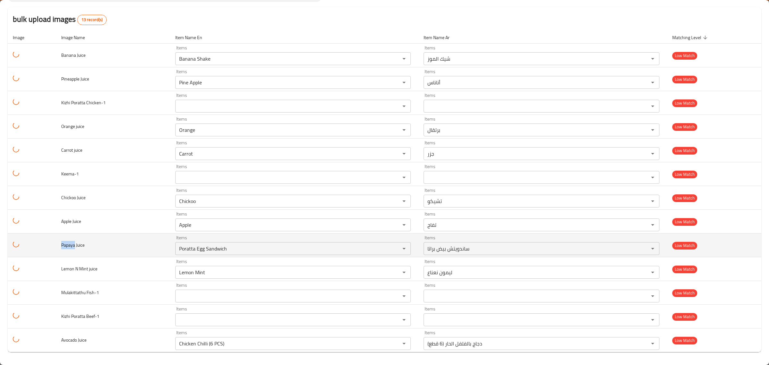
drag, startPoint x: 75, startPoint y: 244, endPoint x: 45, endPoint y: 248, distance: 30.1
click at [45, 248] on tr "Papaya Juice Items Poratta Egg Sandwich Items Items ساندويتش بيض براتا Items Lo…" at bounding box center [385, 245] width 754 height 24
copy span "Papaya"
click at [188, 249] on Juice "Poratta Egg Sandwich" at bounding box center [283, 248] width 213 height 9
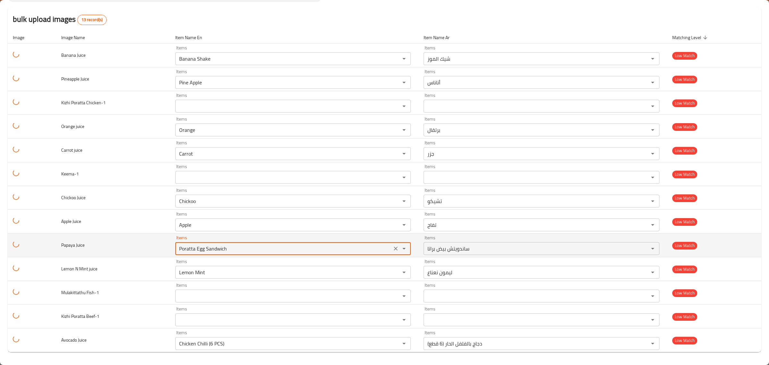
click at [188, 249] on Juice "Poratta Egg Sandwich" at bounding box center [283, 248] width 213 height 9
paste Juice "apaya"
type Juice "Papaya"
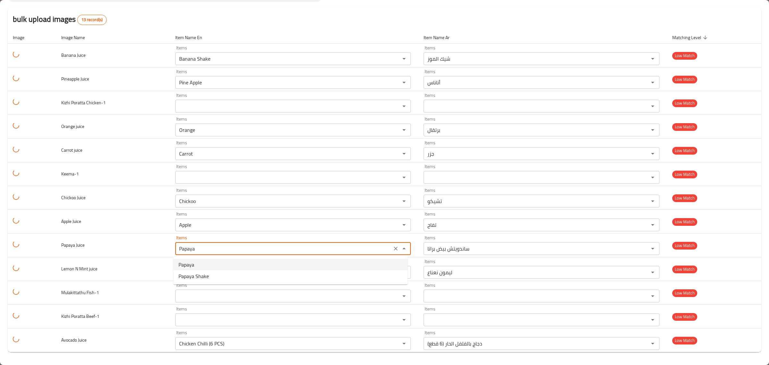
click at [204, 264] on Juice-option-0 "Papaya" at bounding box center [290, 265] width 234 height 12
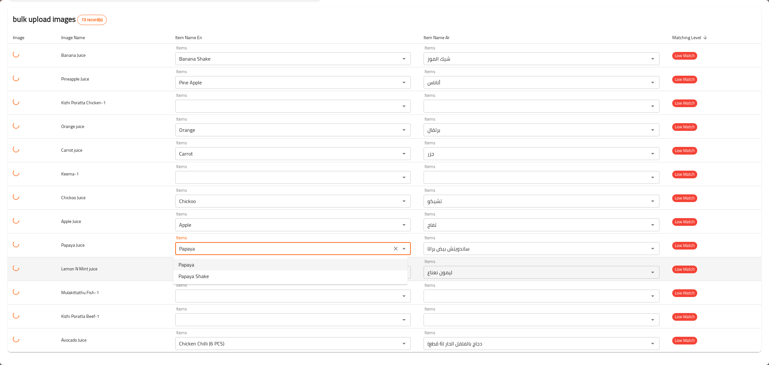
type Juice-ar "ببايا"
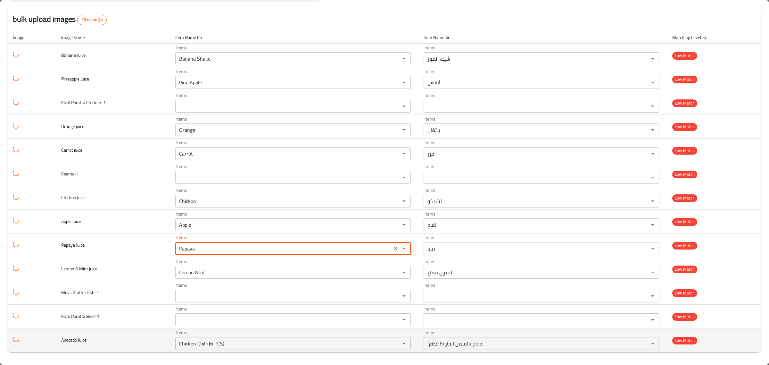
type Juice "Papaya"
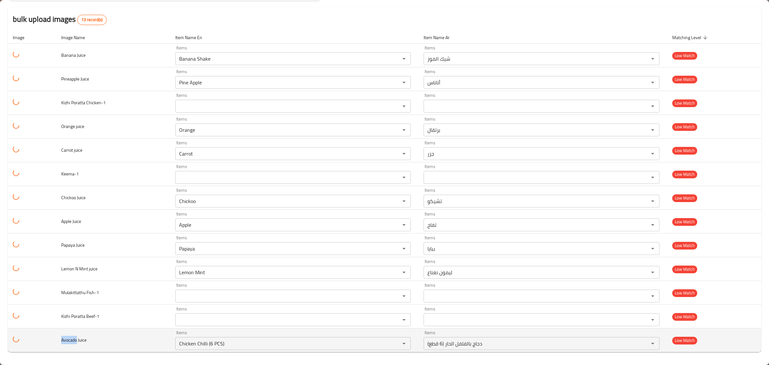
drag, startPoint x: 76, startPoint y: 342, endPoint x: 49, endPoint y: 339, distance: 27.4
click at [49, 339] on tr "Avocado Juice Items Chicken Chilli (6 PCS) Items Items دجاج بالفلفل الحار (6 قط…" at bounding box center [385, 340] width 754 height 24
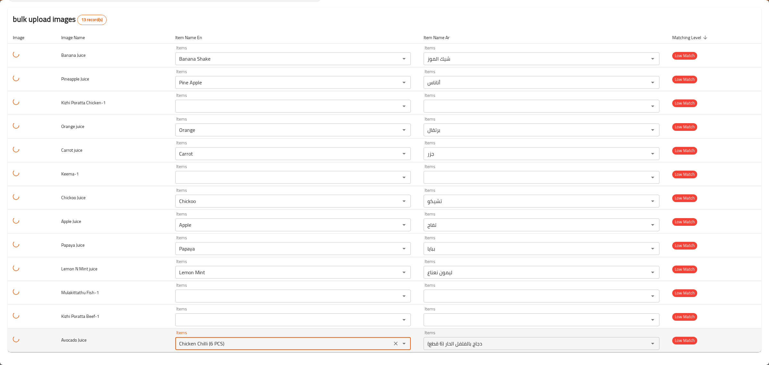
click at [200, 341] on Juice "Chicken Chilli (6 PCS)" at bounding box center [283, 343] width 213 height 9
paste Juice "Avocado"
type Juice "Avocado"
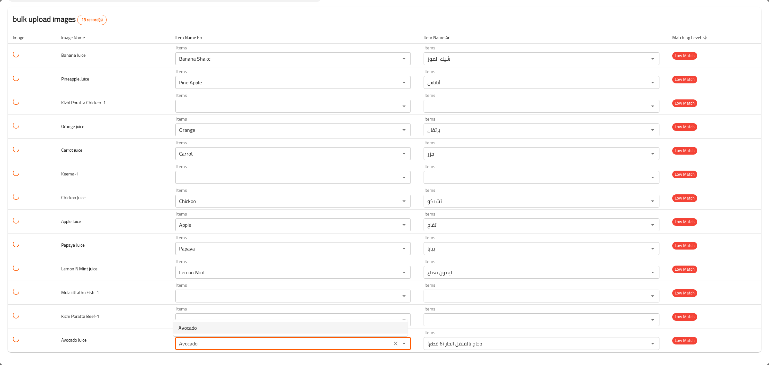
click at [190, 326] on span "Avocado" at bounding box center [187, 328] width 18 height 8
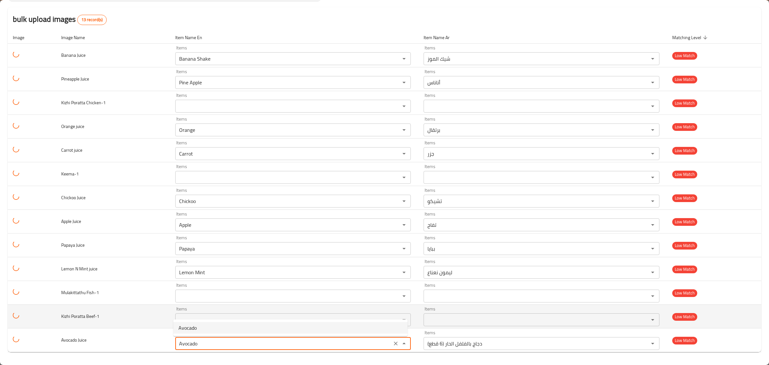
type Juice-ar "أفوكادو"
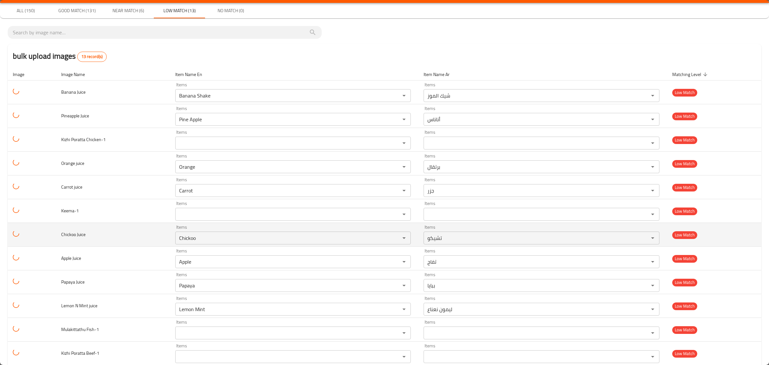
scroll to position [0, 0]
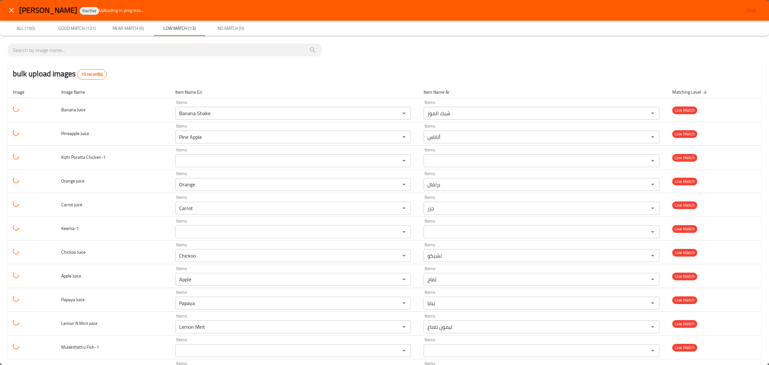
type Juice "Avocado"
click at [27, 30] on span "All (150)" at bounding box center [26, 28] width 44 height 8
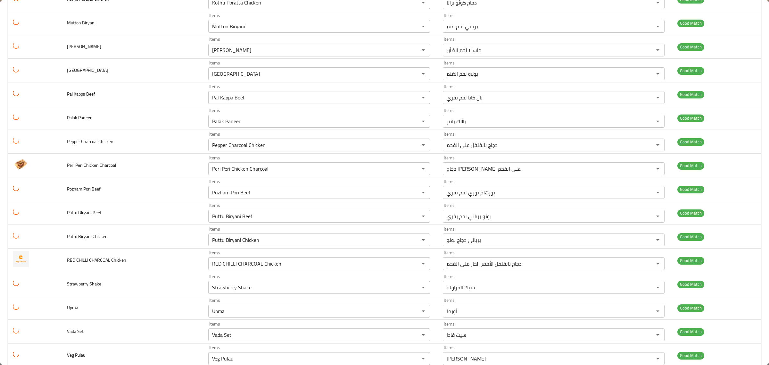
scroll to position [2071, 0]
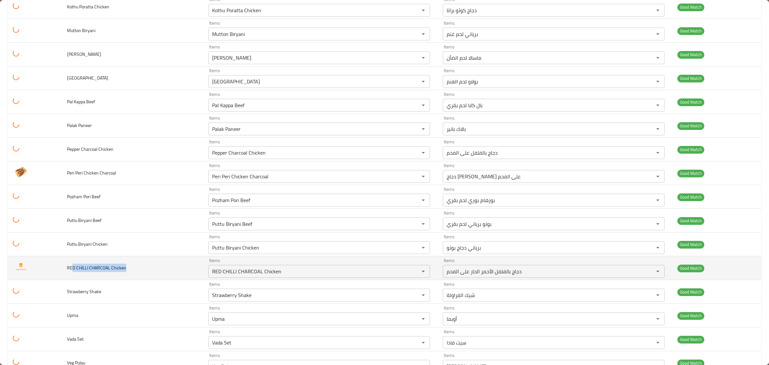
drag, startPoint x: 123, startPoint y: 275, endPoint x: 66, endPoint y: 278, distance: 56.8
click at [69, 278] on td "RED CHILLI CHARCOAL Chicken" at bounding box center [132, 268] width 141 height 24
click at [79, 272] on span "RED CHILLI CHARCOAL Chicken" at bounding box center [96, 267] width 59 height 8
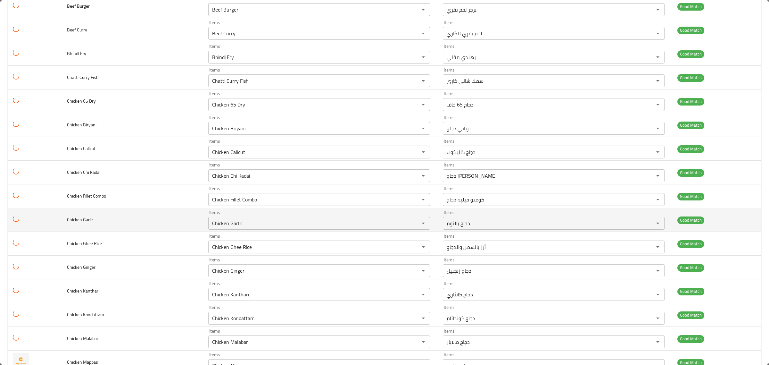
scroll to position [1442, 0]
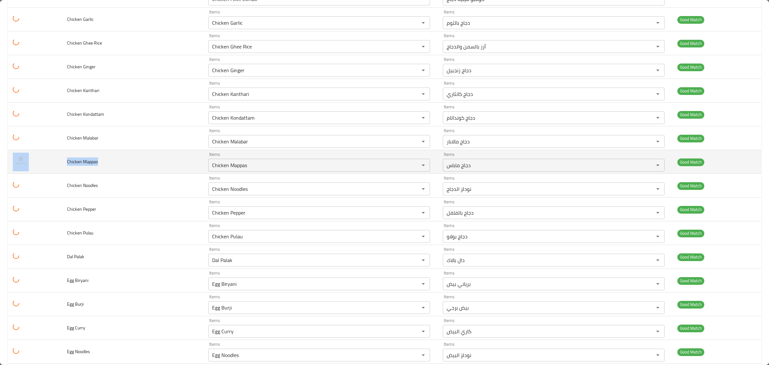
drag, startPoint x: 101, startPoint y: 167, endPoint x: 54, endPoint y: 167, distance: 47.1
click at [54, 167] on tr "Chicken Mappas Items Chicken Mappas Items Items دجاج ماباس Items Good Match" at bounding box center [385, 162] width 754 height 24
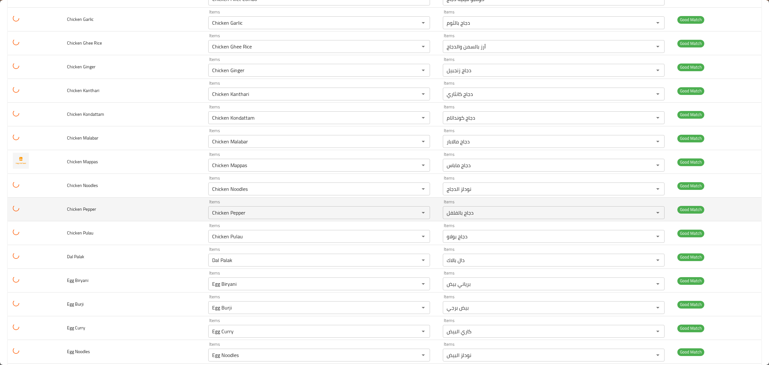
click at [183, 209] on td "Chicken Pepper" at bounding box center [132, 209] width 141 height 24
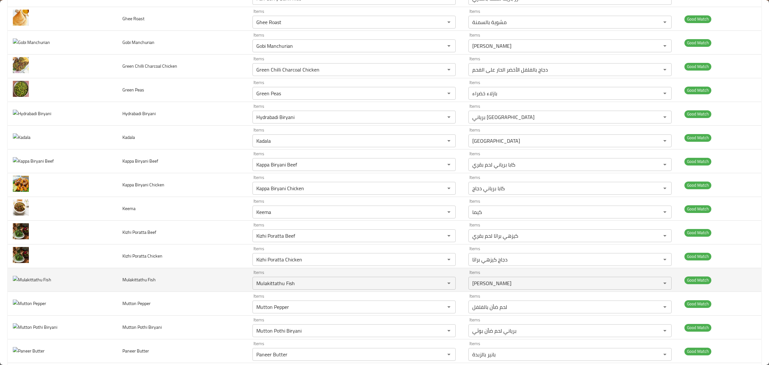
scroll to position [349, 0]
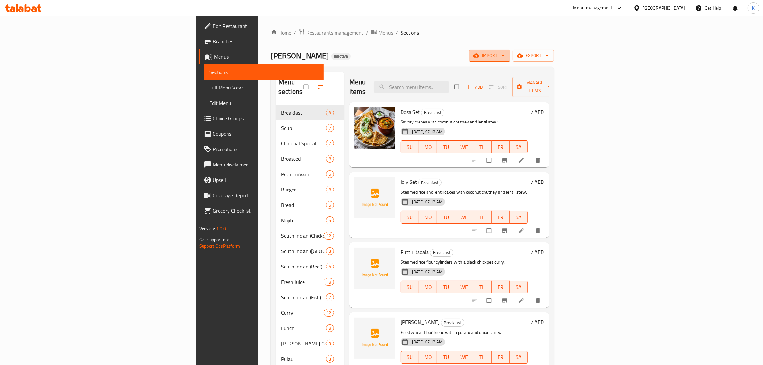
click at [505, 55] on span "import" at bounding box center [489, 56] width 31 height 8
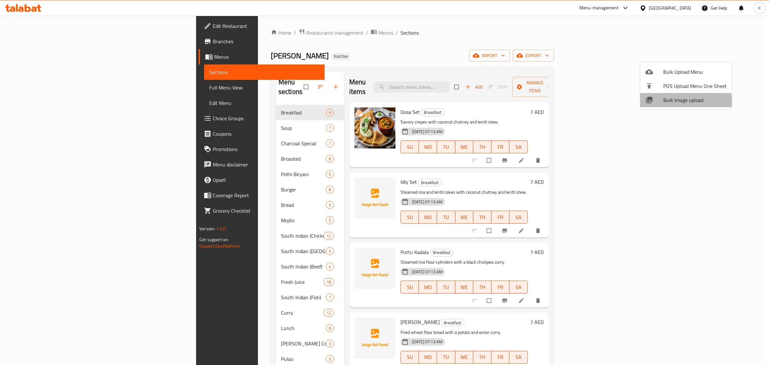
click at [667, 101] on span "Bulk Image upload" at bounding box center [694, 100] width 63 height 8
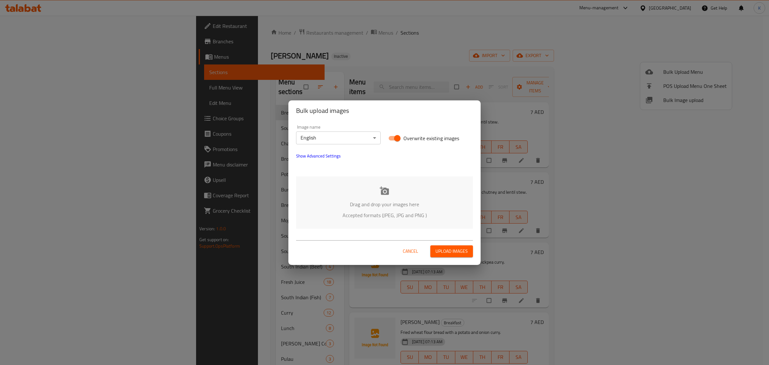
click at [369, 202] on p "Drag and drop your images here" at bounding box center [385, 204] width 158 height 8
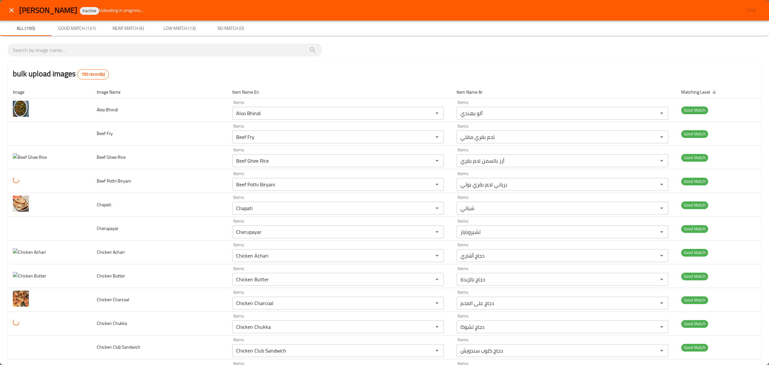
click at [9, 12] on icon "close" at bounding box center [12, 10] width 8 height 8
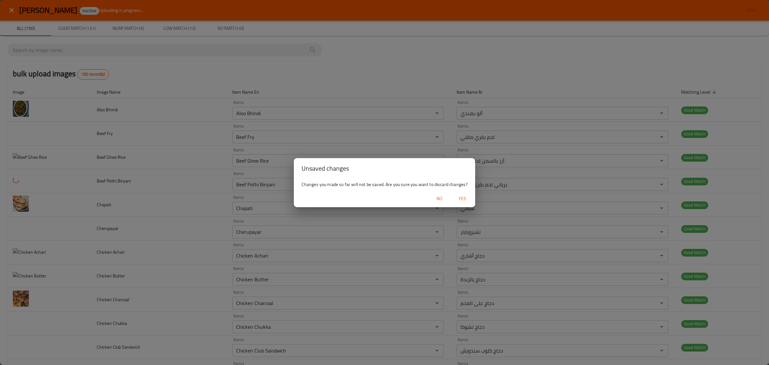
click at [458, 199] on span "Yes" at bounding box center [462, 199] width 15 height 8
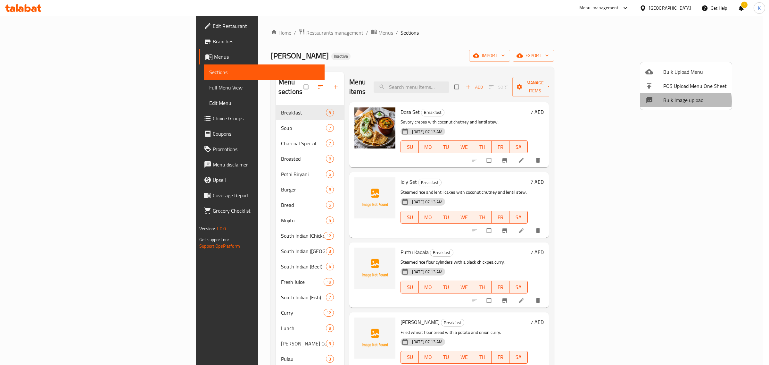
click at [679, 101] on span "Bulk Image upload" at bounding box center [694, 100] width 63 height 8
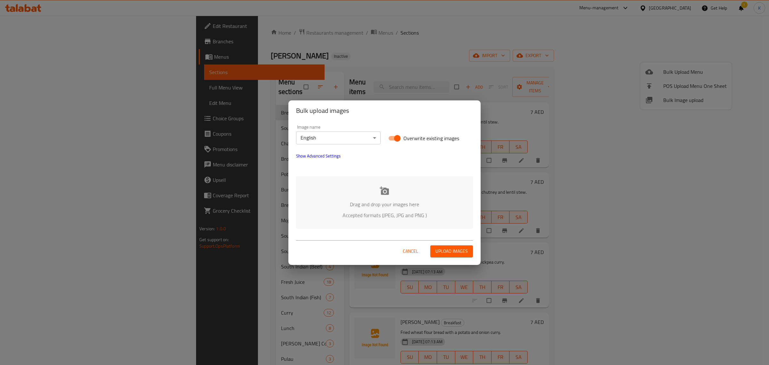
click at [400, 205] on p "Drag and drop your images here" at bounding box center [385, 204] width 158 height 8
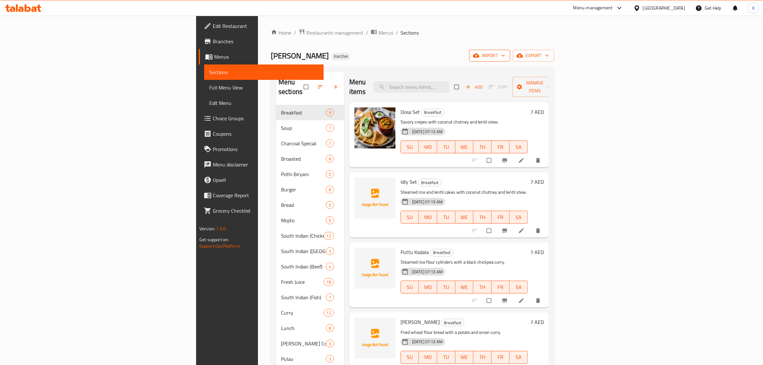
click at [505, 54] on span "import" at bounding box center [489, 56] width 31 height 8
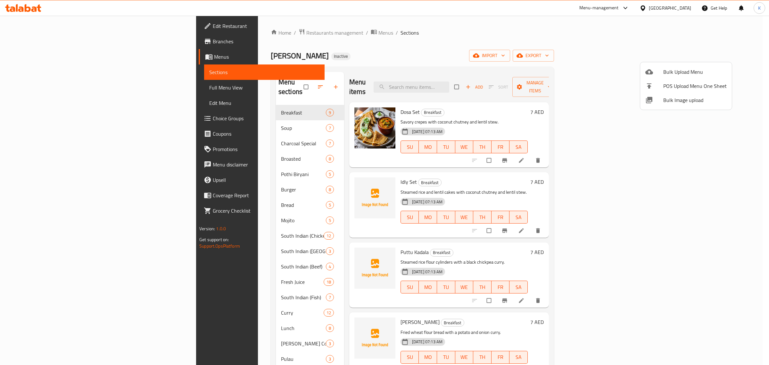
click at [661, 97] on div at bounding box center [654, 100] width 18 height 8
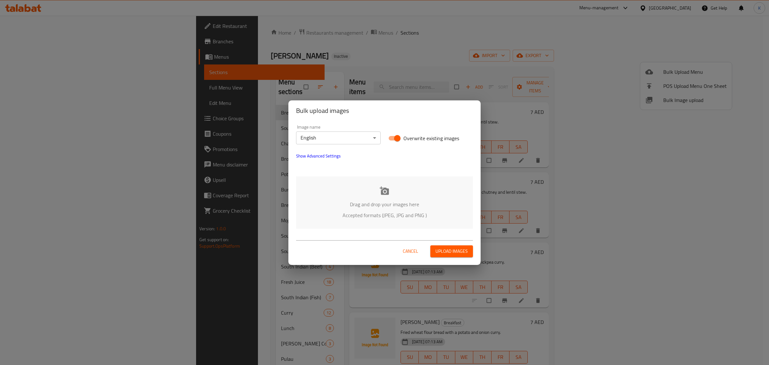
click at [397, 199] on div "Drag and drop your images here Accepted formats (JPEG, JPG and PNG )" at bounding box center [384, 202] width 177 height 52
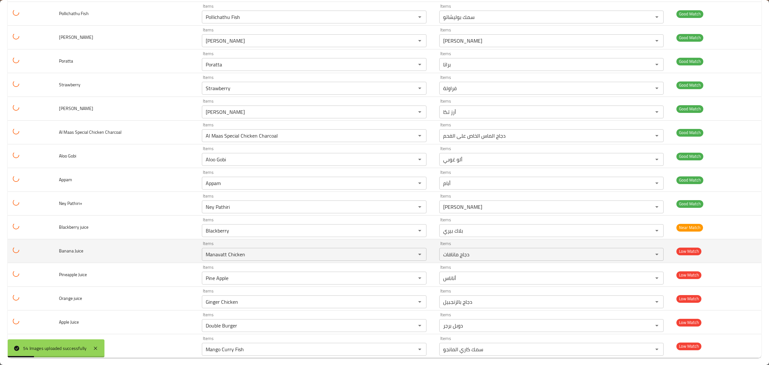
scroll to position [1030, 0]
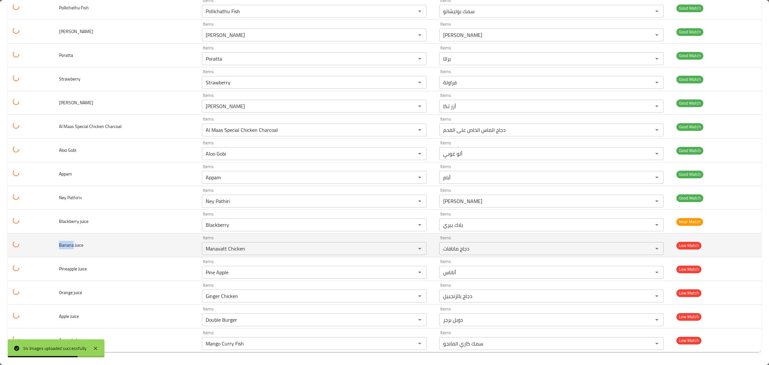
drag, startPoint x: 73, startPoint y: 247, endPoint x: 53, endPoint y: 244, distance: 20.1
click at [53, 244] on tr "Banana Juice Items Manavatt Chicken Items Items دجاج مانافات Items Low Match" at bounding box center [385, 245] width 754 height 24
copy span "Banana"
click at [228, 252] on Juice "Manavatt Chicken" at bounding box center [305, 248] width 202 height 9
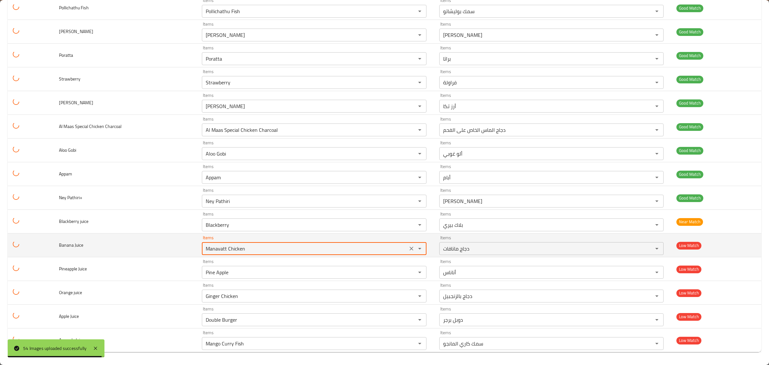
click at [228, 252] on Juice "Manavatt Chicken" at bounding box center [305, 248] width 202 height 9
paste Juice "Banana"
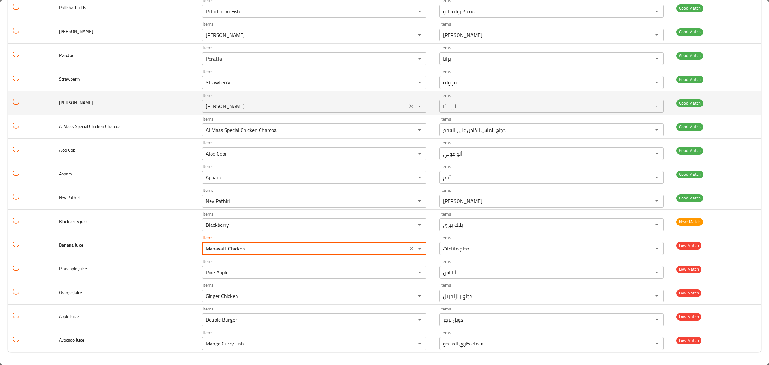
type Juice "Banana"
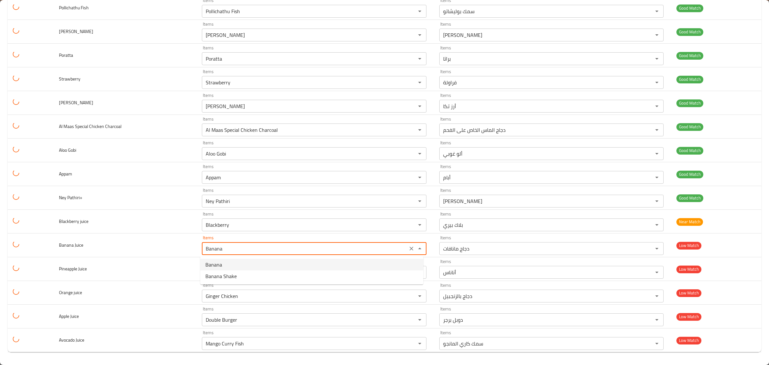
click at [245, 266] on Juice-option-0 "Banana" at bounding box center [311, 265] width 223 height 12
type Juice-ar "موز"
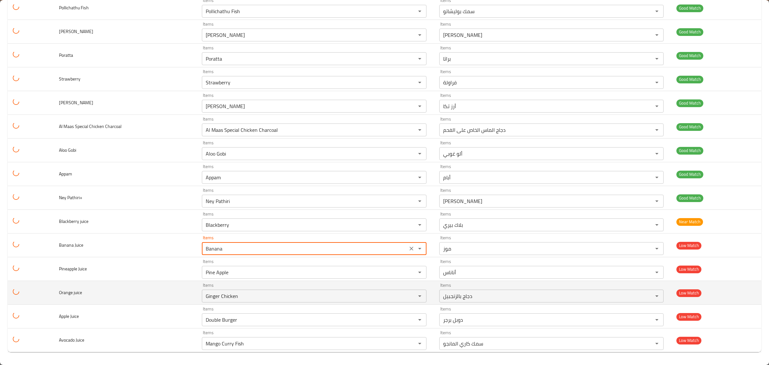
type Juice "Banana"
drag, startPoint x: 71, startPoint y: 292, endPoint x: 55, endPoint y: 290, distance: 16.4
click at [55, 290] on td "Orange juice" at bounding box center [125, 293] width 143 height 24
copy span "Orange"
click at [215, 300] on juice "Ginger Chicken" at bounding box center [305, 295] width 202 height 9
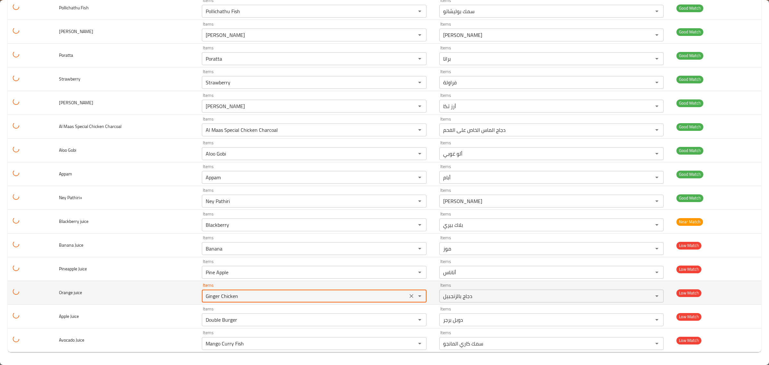
click at [215, 300] on juice "Ginger Chicken" at bounding box center [305, 295] width 202 height 9
paste juice "Orange"
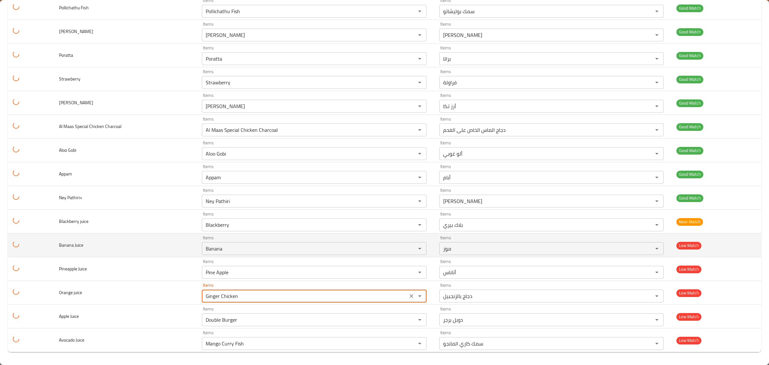
type juice "Orange"
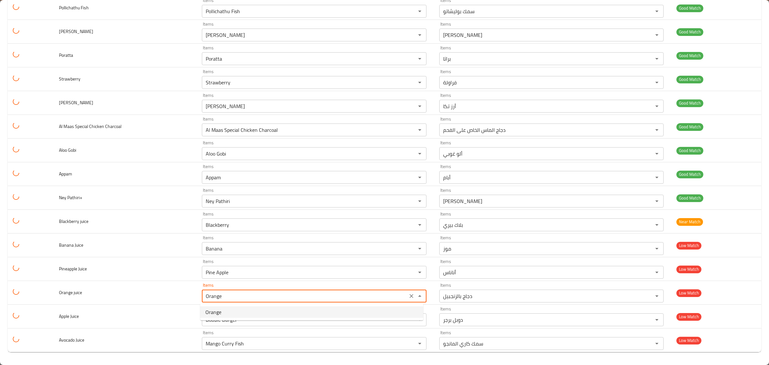
click at [246, 314] on juice-option-0 "Orange" at bounding box center [311, 312] width 223 height 12
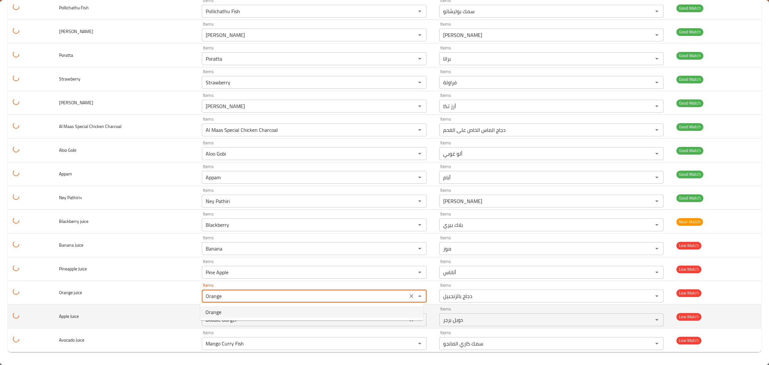
type juice-ar "برتقال"
type juice "Orange"
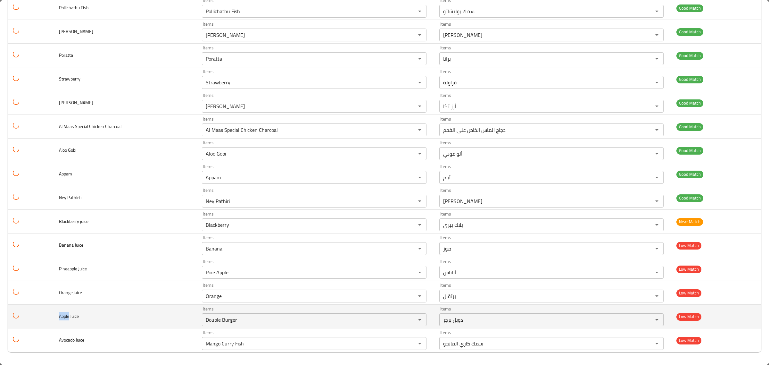
drag, startPoint x: 69, startPoint y: 316, endPoint x: 52, endPoint y: 314, distance: 17.7
click at [52, 314] on tr "Apple Juice Items Double Burger Items Items دوبل برجر Items Low Match" at bounding box center [385, 316] width 754 height 24
copy span "Apple"
click at [212, 314] on div "Double Burger Items" at bounding box center [314, 319] width 224 height 13
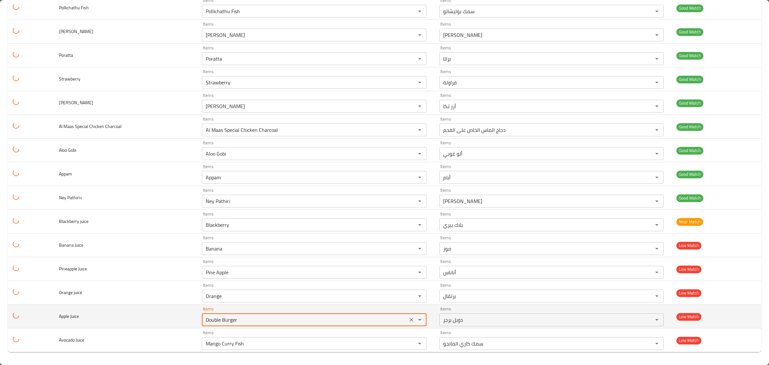
click at [212, 314] on div "Double Burger Items" at bounding box center [314, 319] width 224 height 13
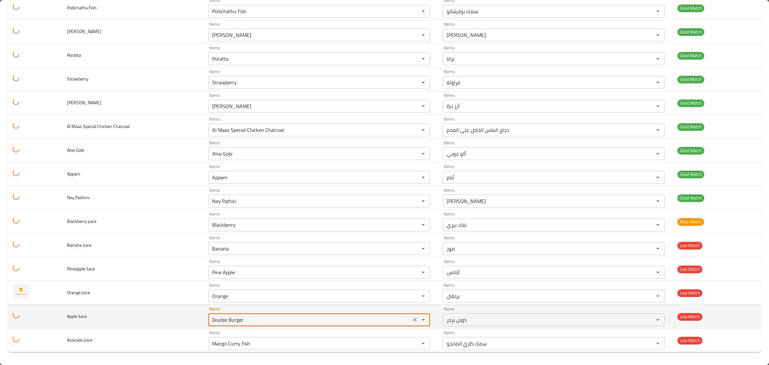
drag, startPoint x: 212, startPoint y: 314, endPoint x: 212, endPoint y: 322, distance: 8.0
paste Juice "Apple"
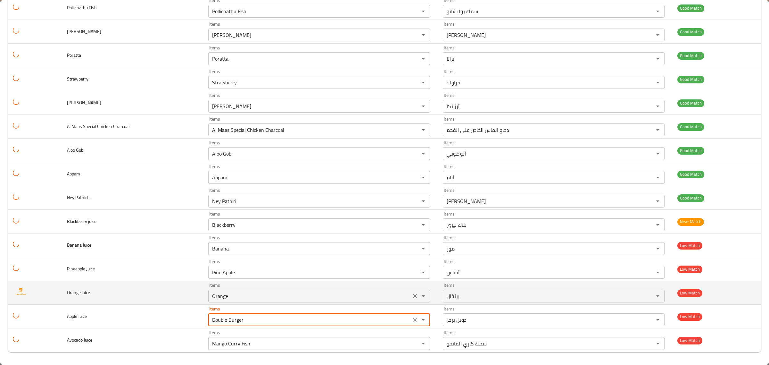
type Juice "Apple"
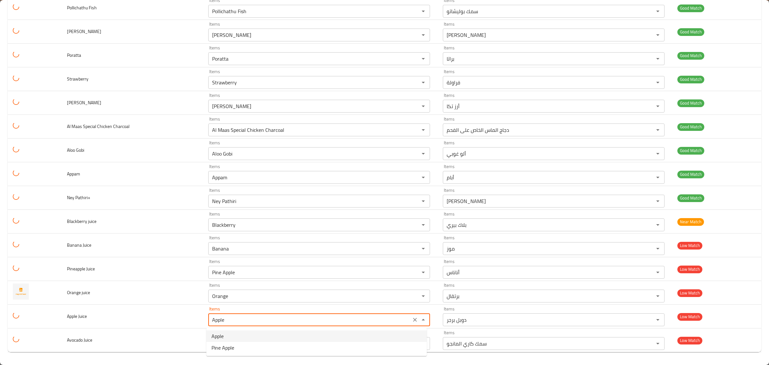
click at [241, 335] on Juice-option-0 "Apple" at bounding box center [316, 336] width 220 height 12
type Juice-ar "تفاح"
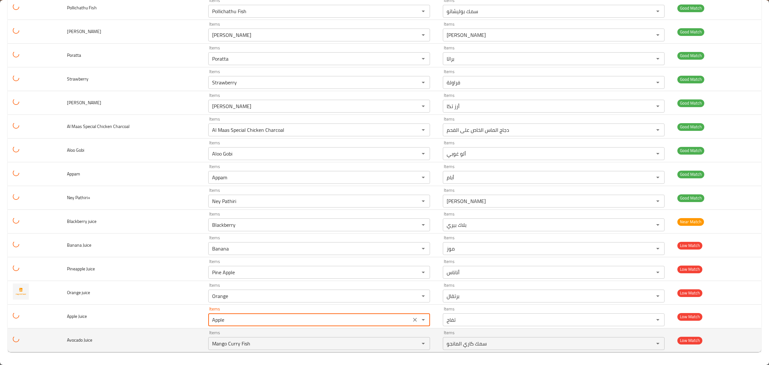
type Juice "Apple"
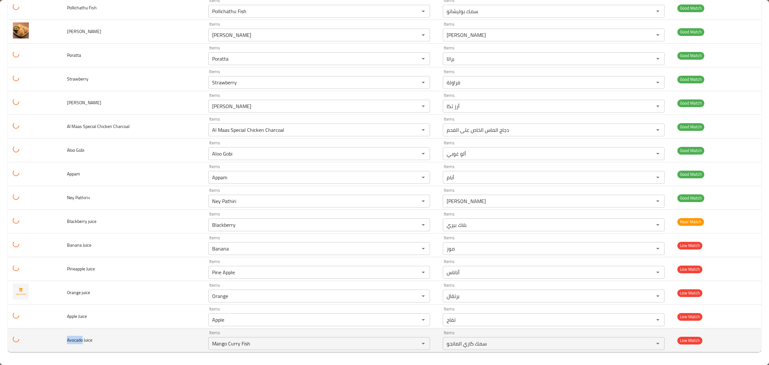
drag, startPoint x: 82, startPoint y: 340, endPoint x: 59, endPoint y: 339, distance: 23.1
click at [59, 339] on tr "Avocado Juice Items Mango Curry Fish Items Items سمك كاري المانجو Items Low Mat…" at bounding box center [385, 340] width 754 height 24
copy span "Avocado"
click at [219, 347] on Juice "Mango Curry Fish" at bounding box center [309, 343] width 199 height 9
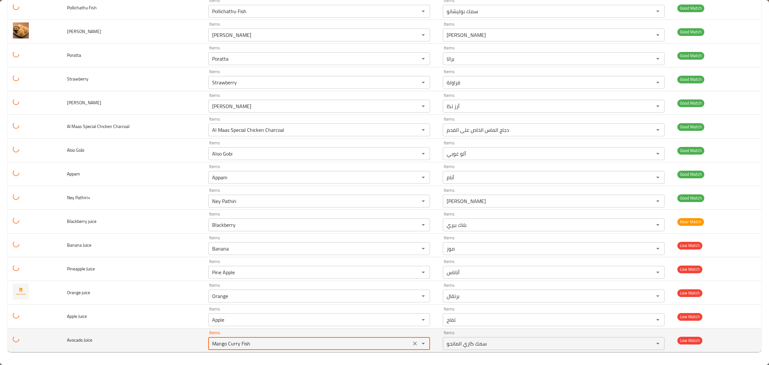
click at [219, 347] on Juice "Mango Curry Fish" at bounding box center [309, 343] width 199 height 9
paste Juice "Avocado"
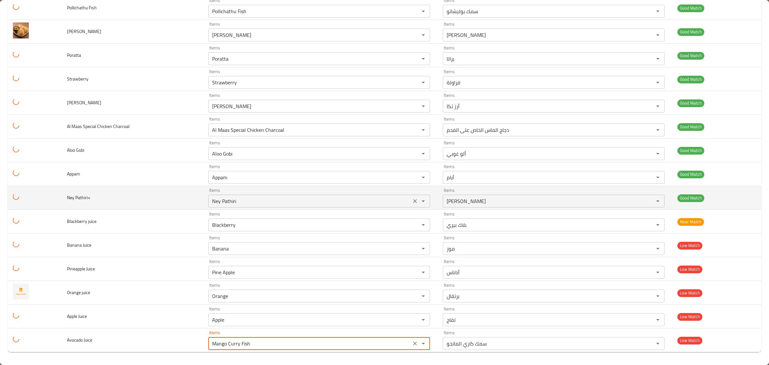
type Juice "Avocado"
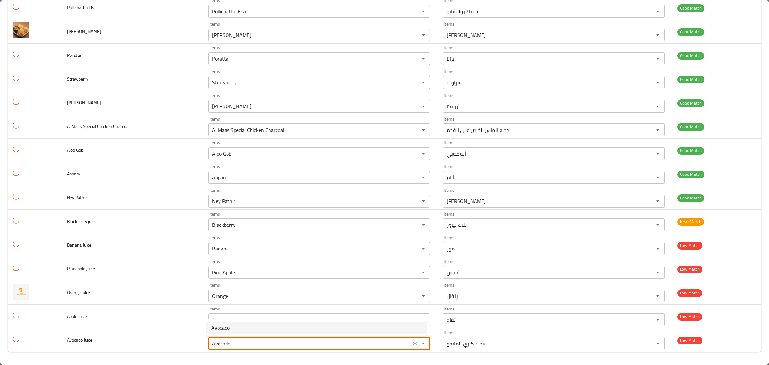
click at [228, 330] on span "Avocado" at bounding box center [220, 328] width 18 height 8
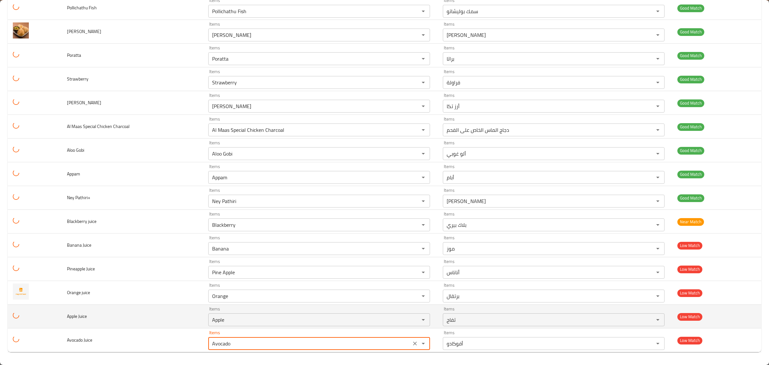
type Juice-ar "أفوكادو"
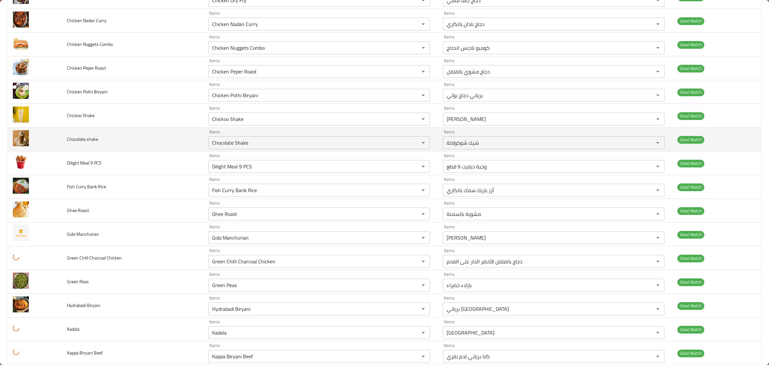
scroll to position [441, 0]
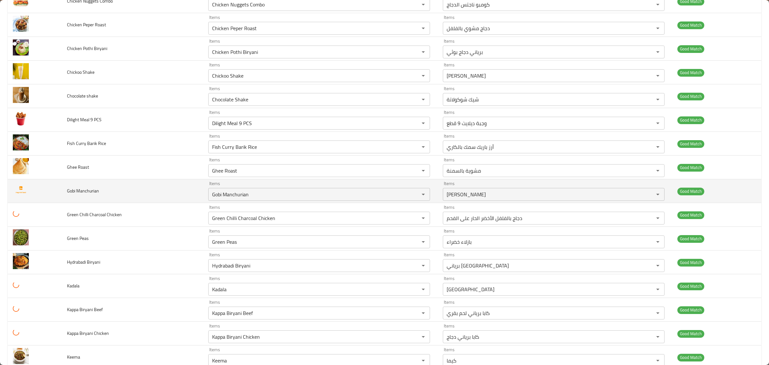
type Juice "Avocado"
drag, startPoint x: 74, startPoint y: 195, endPoint x: 63, endPoint y: 194, distance: 10.9
click at [63, 194] on td "Gobi Manchurian" at bounding box center [132, 191] width 141 height 24
copy span "Gobi Manchurian"
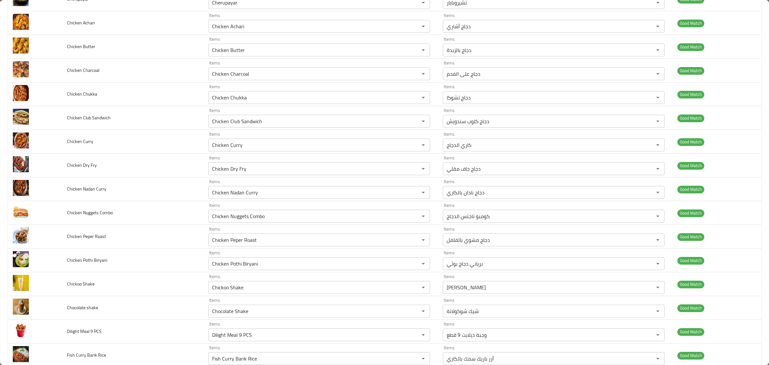
scroll to position [0, 0]
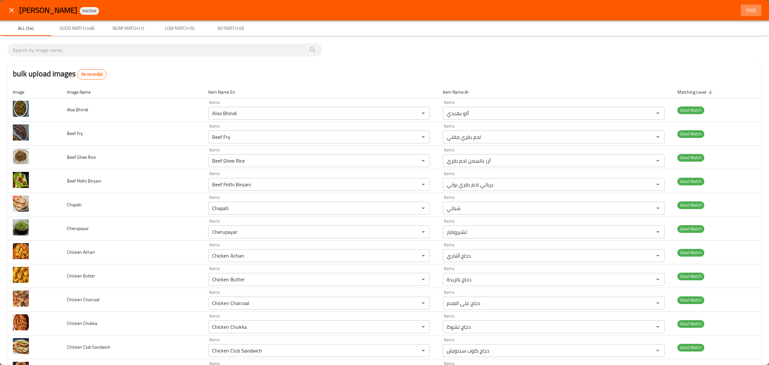
click at [749, 9] on span "Save" at bounding box center [750, 10] width 15 height 8
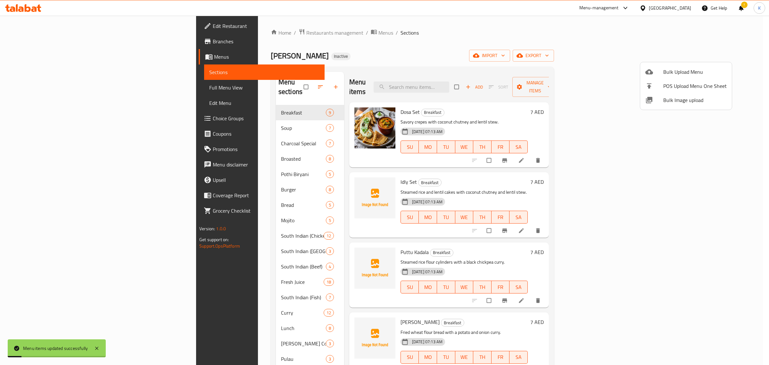
click at [478, 82] on div at bounding box center [384, 182] width 769 height 365
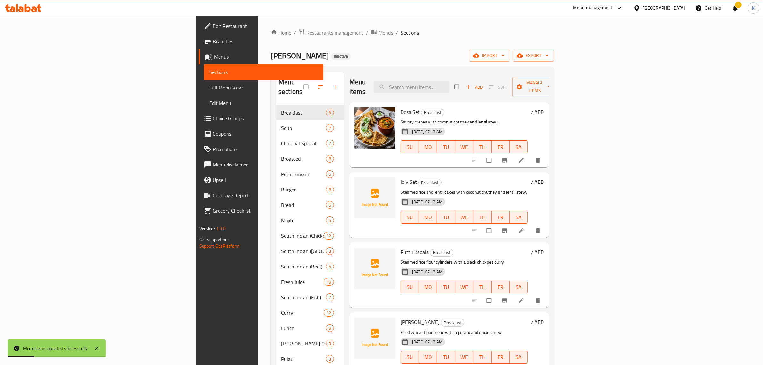
paste input "Gobi Manchurian"
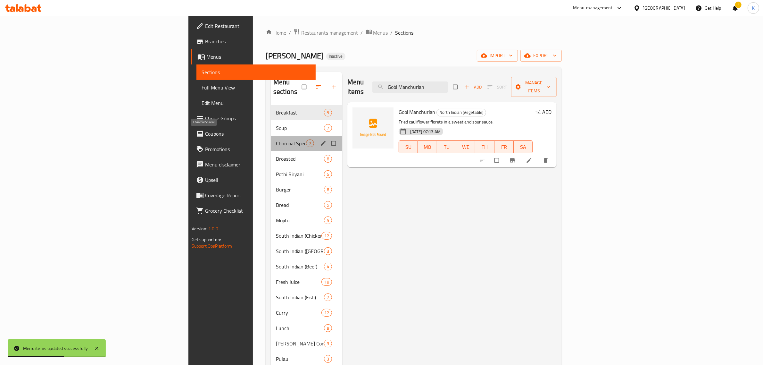
click at [276, 139] on span "Charcoal Special" at bounding box center [291, 143] width 30 height 8
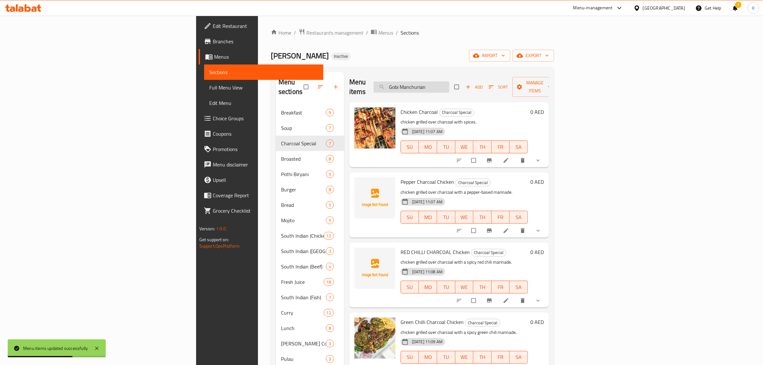
click at [449, 82] on input "Gobi Manchurian" at bounding box center [412, 86] width 76 height 11
click at [449, 83] on input "Gobi Manchurian" at bounding box center [412, 86] width 76 height 11
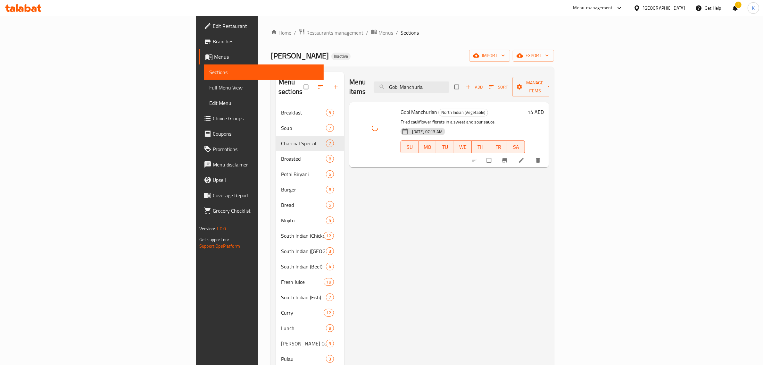
drag, startPoint x: 501, startPoint y: 82, endPoint x: 420, endPoint y: 81, distance: 80.8
click at [420, 81] on div "Menu items Gobi Manchuria Add Sort Manage items" at bounding box center [449, 87] width 200 height 30
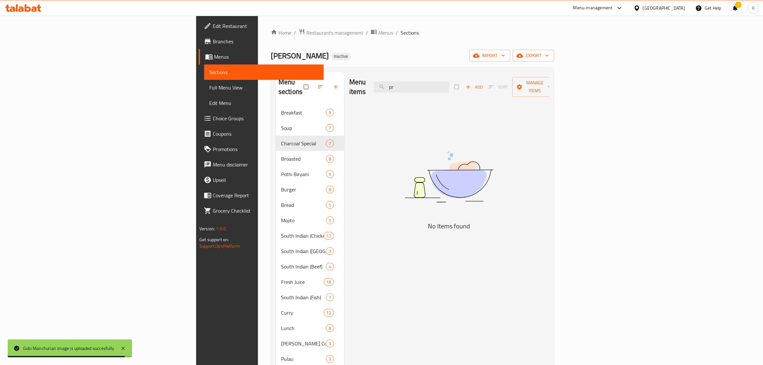
type input "p"
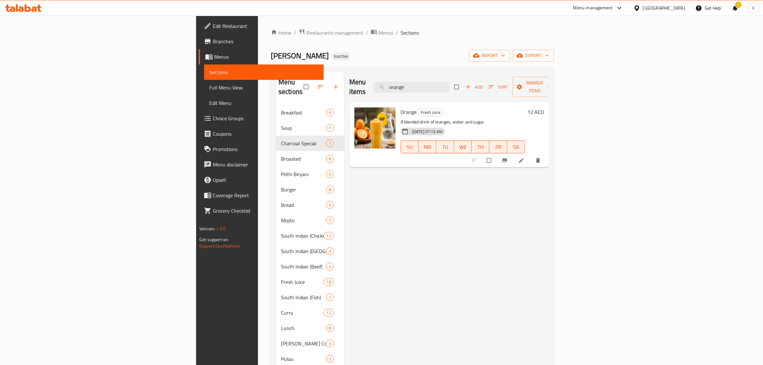
type input "orange"
click at [554, 46] on div "Home / Restaurants management / Menus / Sections Ahlan almas Inactive import ex…" at bounding box center [412, 278] width 283 height 499
click at [505, 53] on span "import" at bounding box center [489, 56] width 31 height 8
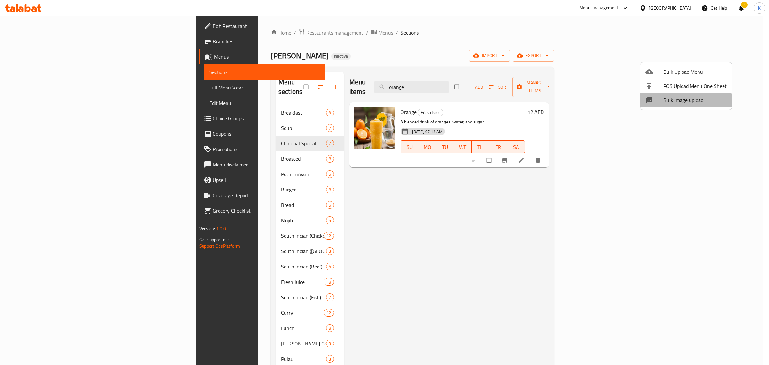
click at [671, 103] on span "Bulk Image upload" at bounding box center [694, 100] width 63 height 8
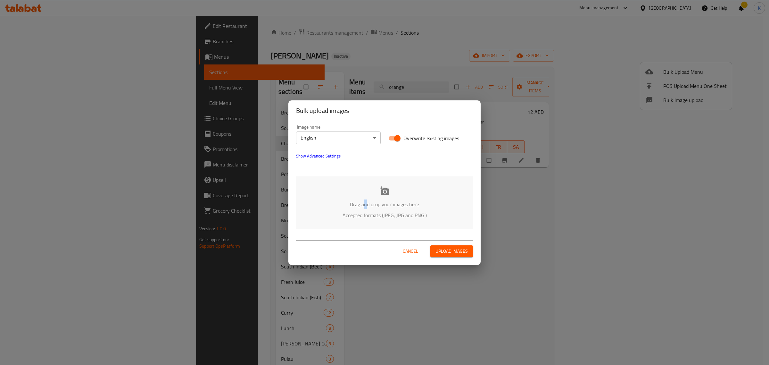
click at [365, 204] on p "Drag and drop your images here" at bounding box center [385, 204] width 158 height 8
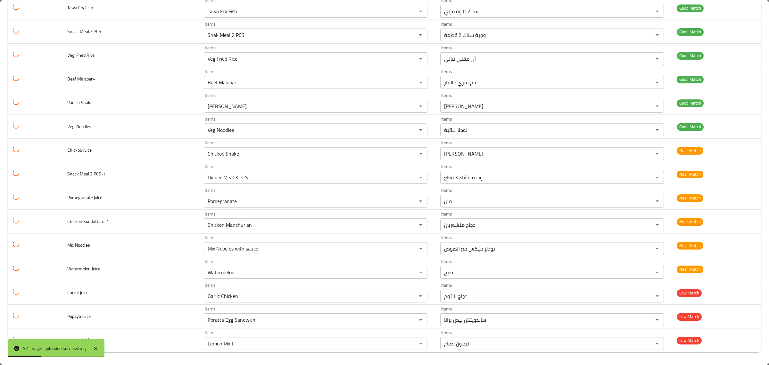
scroll to position [2053, 0]
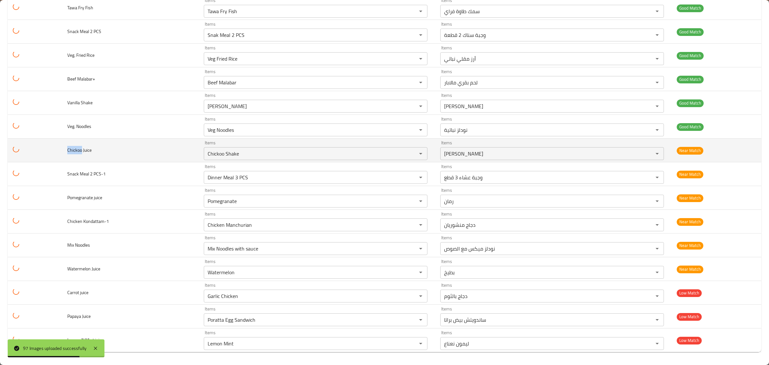
drag, startPoint x: 82, startPoint y: 151, endPoint x: 64, endPoint y: 147, distance: 18.0
click at [51, 149] on tr "Chickoo Juice Items Chickoo Shake Items Items شيكو شيك Items Near Match" at bounding box center [385, 150] width 754 height 24
copy span "Chickoo"
click at [225, 150] on Juice "Chickoo Shake" at bounding box center [306, 153] width 201 height 9
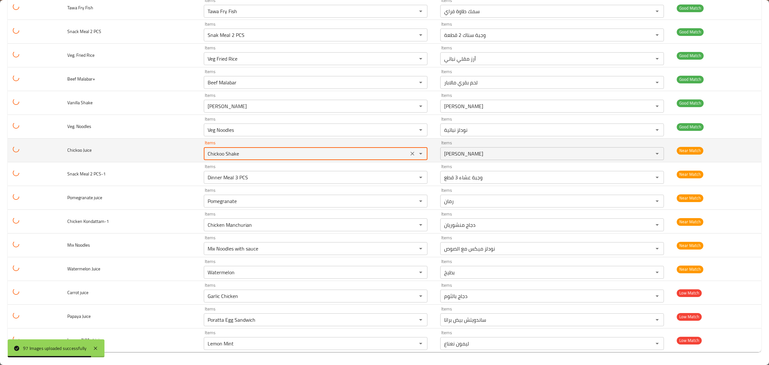
click at [225, 150] on Juice "Chickoo Shake" at bounding box center [306, 153] width 201 height 9
paste Juice "enhanced table"
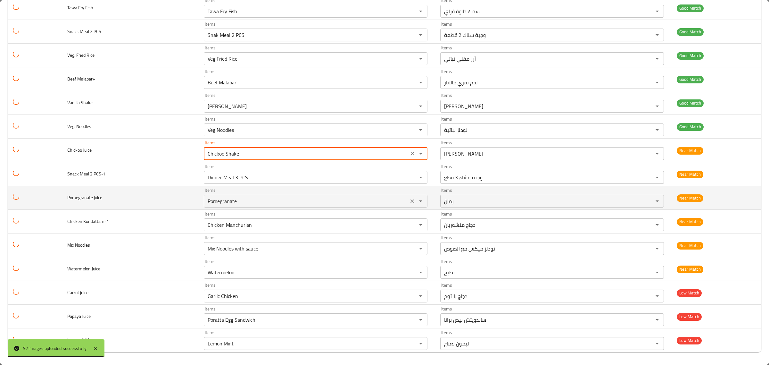
type Juice "Chickoo"
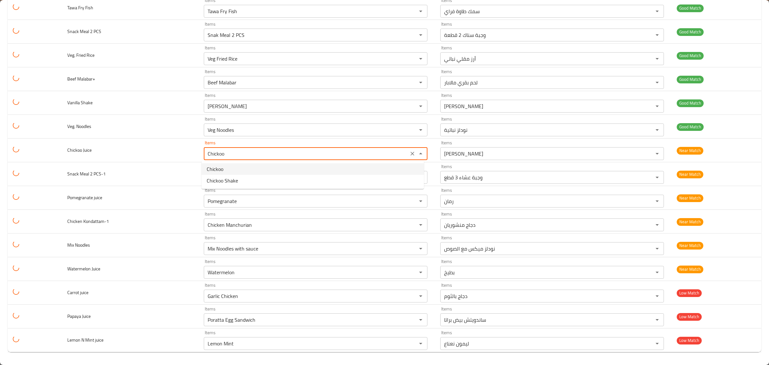
click at [227, 169] on Juice-option-0 "Chickoo" at bounding box center [313, 169] width 222 height 12
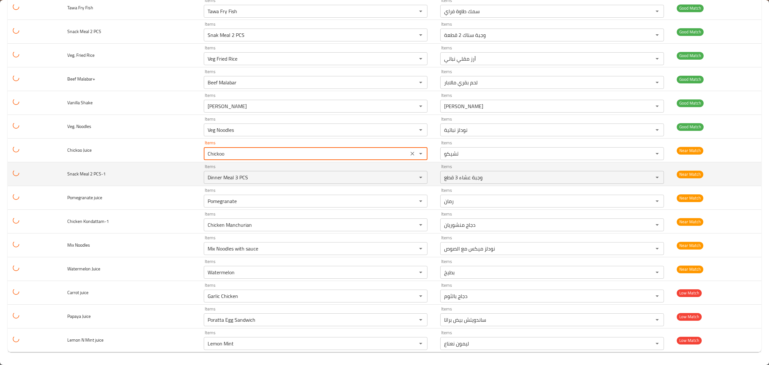
type Juice-ar "تشيكو"
type Juice "Chickoo"
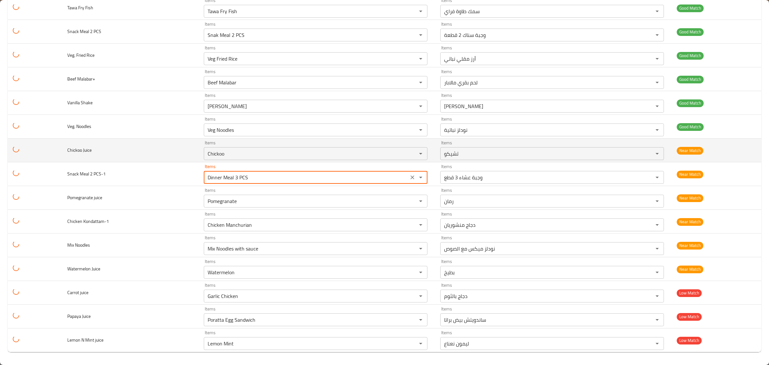
drag, startPoint x: 265, startPoint y: 177, endPoint x: 13, endPoint y: 140, distance: 254.5
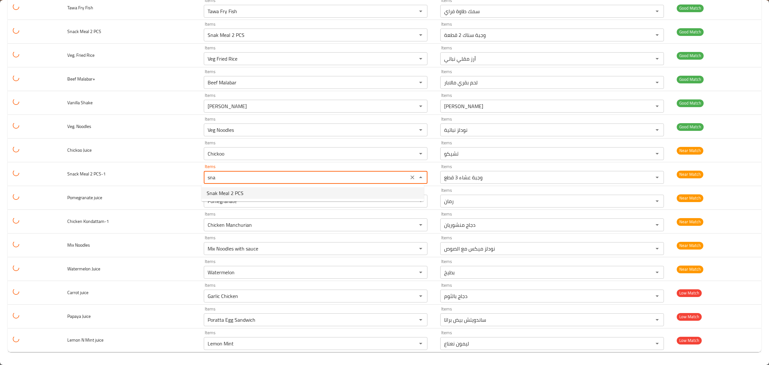
click at [221, 190] on span "Snak Meal 2 PCS" at bounding box center [225, 193] width 37 height 8
type PCS-1 "Snak Meal 2 PCS"
type PCS-1-ar "وجبة سناك 2 قطعة"
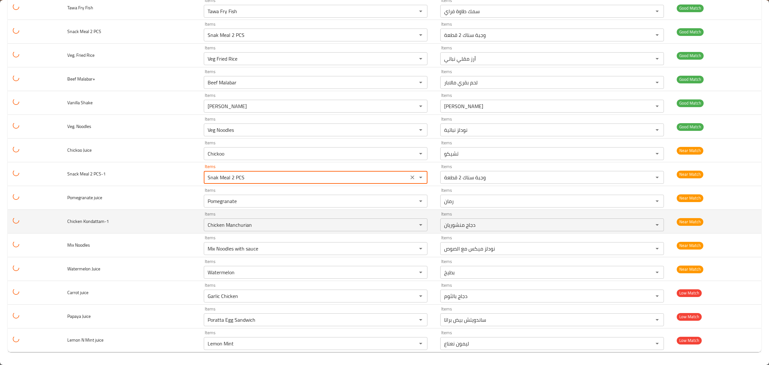
type PCS-1 "Snak Meal 2 PCS"
click at [90, 221] on span "Chicken Kondattam-1" at bounding box center [88, 221] width 42 height 8
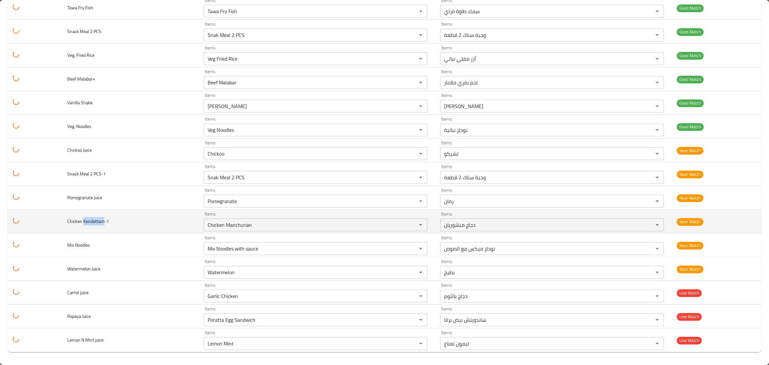
click at [90, 221] on span "Chicken Kondattam-1" at bounding box center [88, 221] width 42 height 8
click at [409, 225] on icon "Clear" at bounding box center [412, 224] width 6 height 6
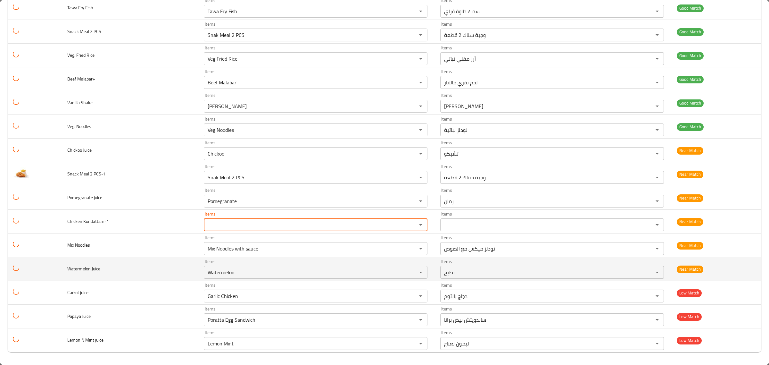
click at [70, 265] on span "Watermelon Juice" at bounding box center [83, 268] width 33 height 8
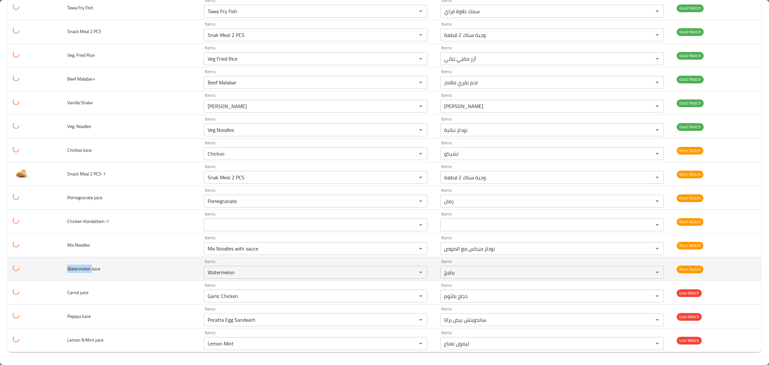
click at [70, 265] on span "Watermelon Juice" at bounding box center [83, 268] width 33 height 8
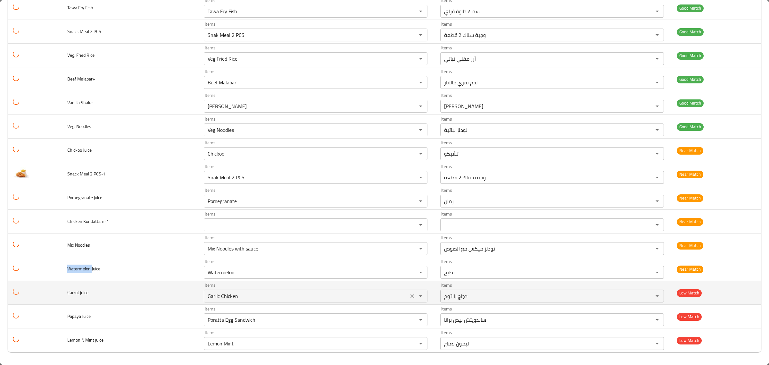
copy span "Watermelon"
click at [71, 292] on span "Carrot juice" at bounding box center [77, 292] width 21 height 8
copy span "Carrot"
click at [216, 295] on juice "Garlic Chicken" at bounding box center [306, 295] width 201 height 9
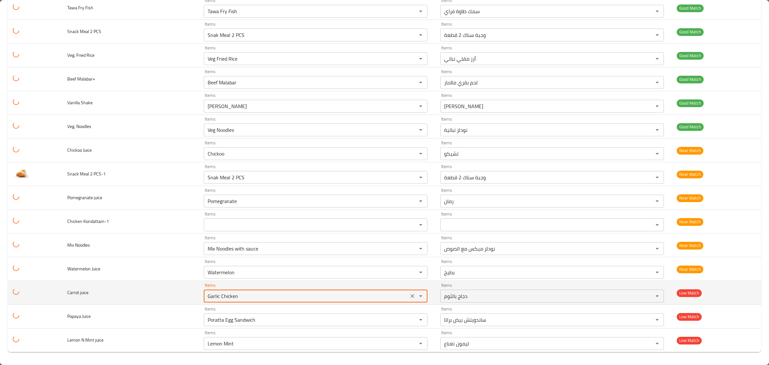
click at [216, 295] on juice "Garlic Chicken" at bounding box center [306, 295] width 201 height 9
paste juice "Carrot"
type juice "Carrot"
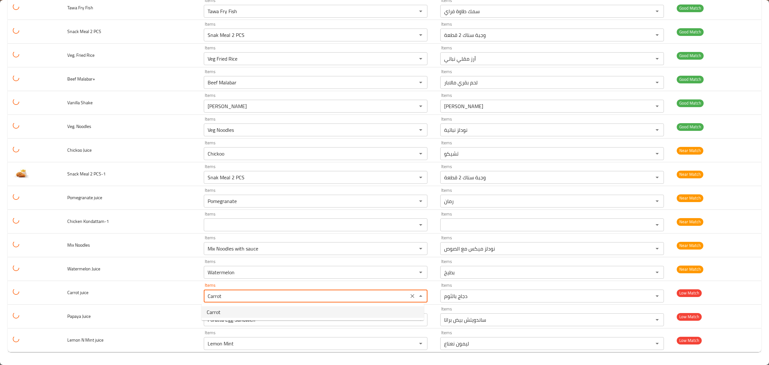
click at [219, 310] on span "Carrot" at bounding box center [214, 312] width 14 height 8
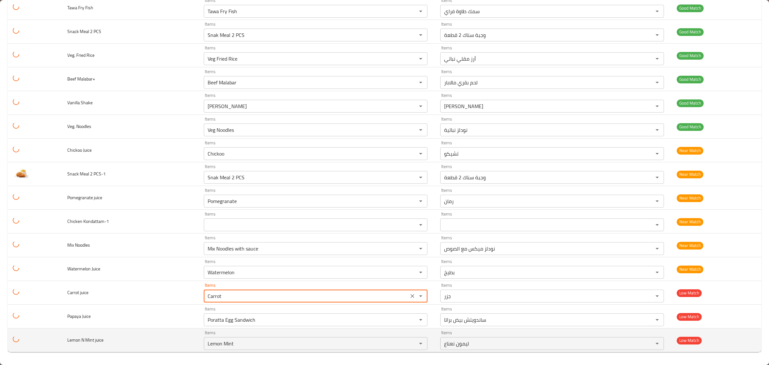
type juice-ar "جزر"
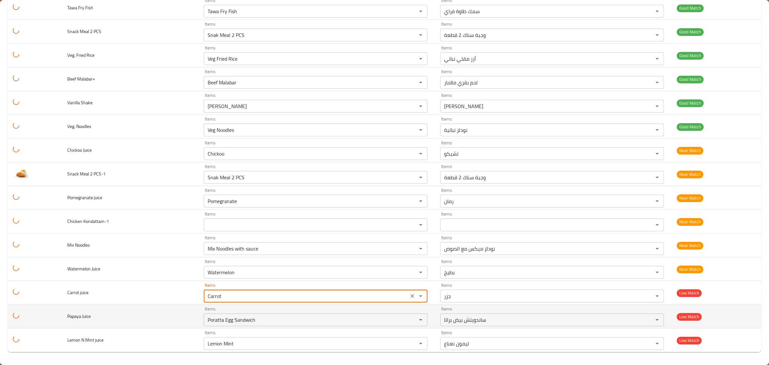
type juice "Carrot"
click at [73, 317] on span "Papaya Juice" at bounding box center [78, 316] width 23 height 8
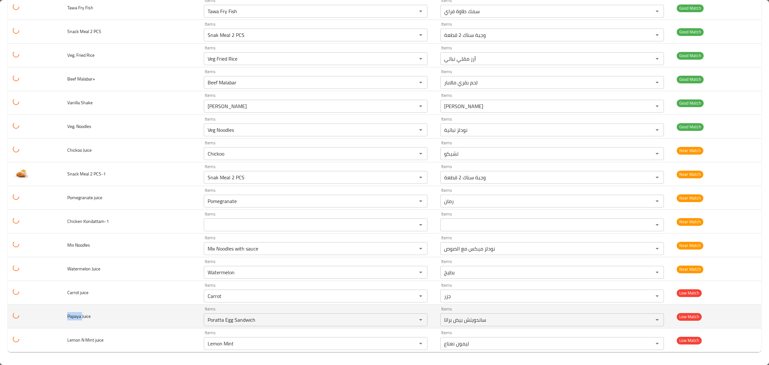
click at [73, 317] on span "Papaya Juice" at bounding box center [78, 316] width 23 height 8
copy span "Papaya"
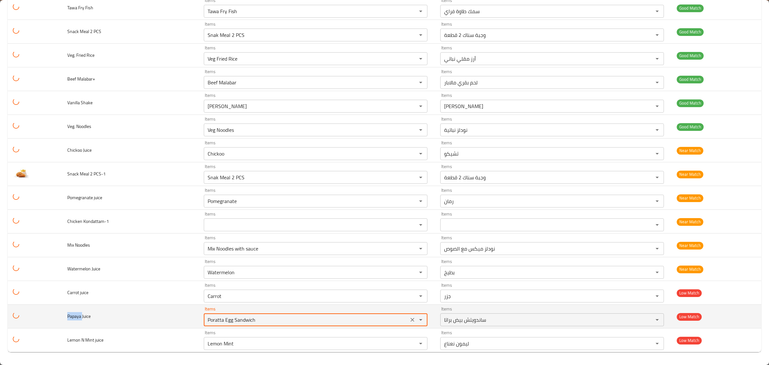
click at [244, 316] on Juice "Poratta Egg Sandwich" at bounding box center [306, 319] width 201 height 9
paste Juice "apaya"
type Juice "Papaya"
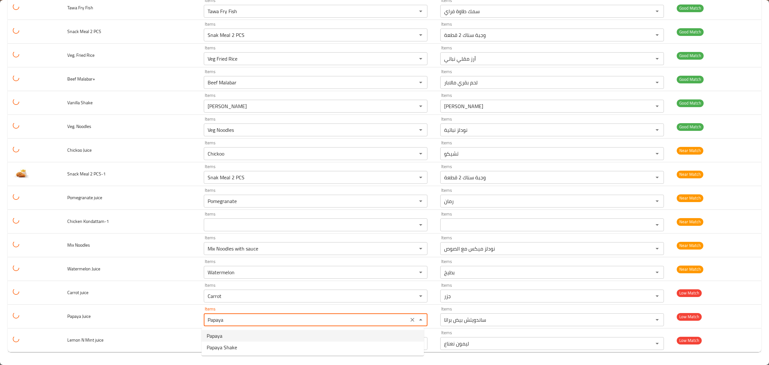
click at [228, 337] on Juice-option-0 "Papaya" at bounding box center [313, 336] width 222 height 12
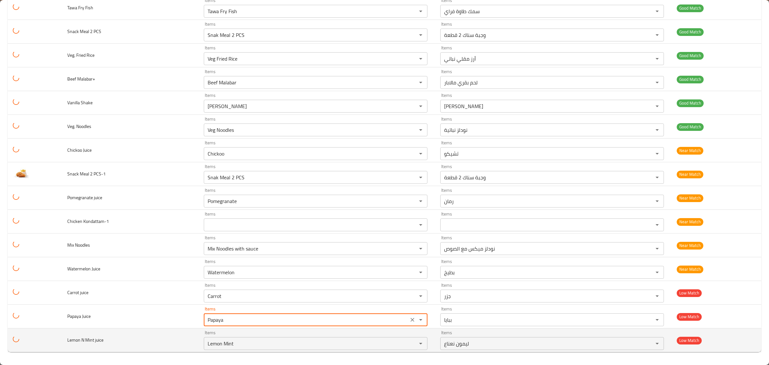
type Juice-ar "ببايا"
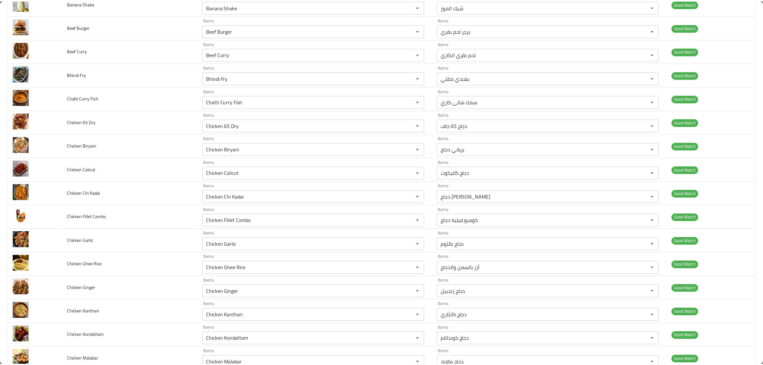
scroll to position [0, 0]
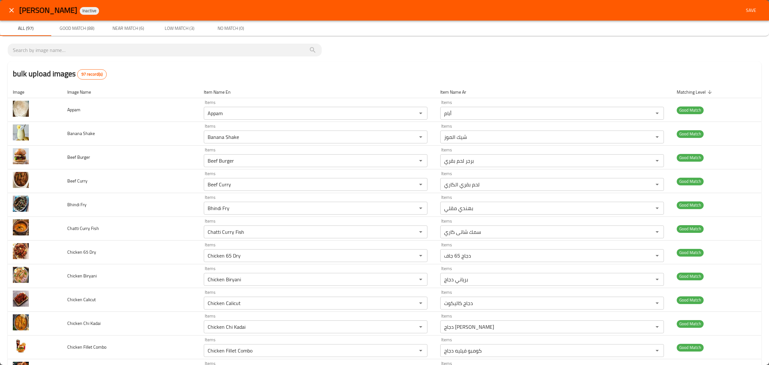
type Juice "Papaya"
click at [744, 5] on button "Save" at bounding box center [751, 10] width 21 height 12
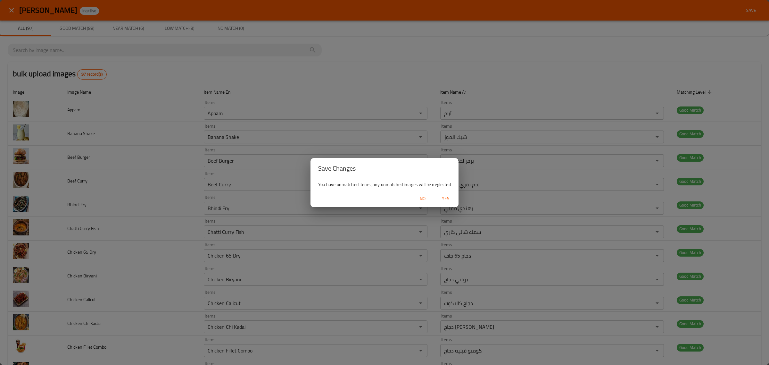
click at [451, 193] on button "Yes" at bounding box center [445, 199] width 21 height 12
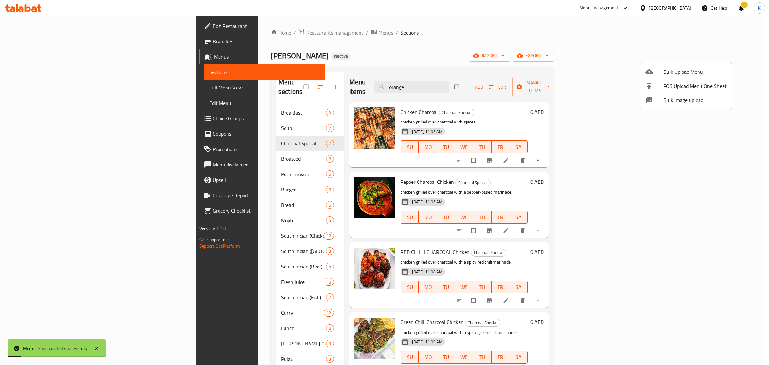
click at [30, 81] on div at bounding box center [384, 182] width 769 height 365
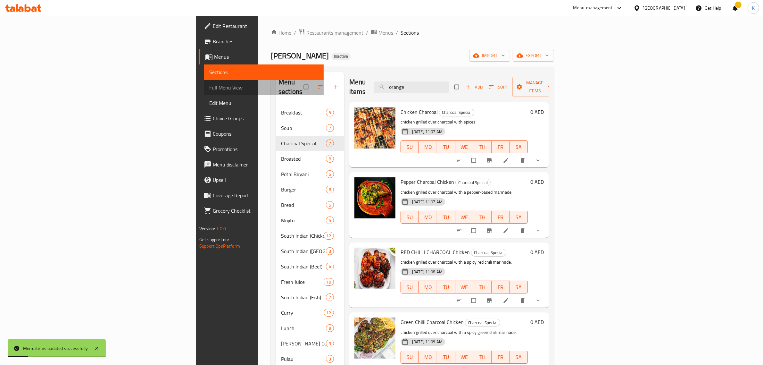
click at [209, 88] on span "Full Menu View" at bounding box center [263, 88] width 109 height 8
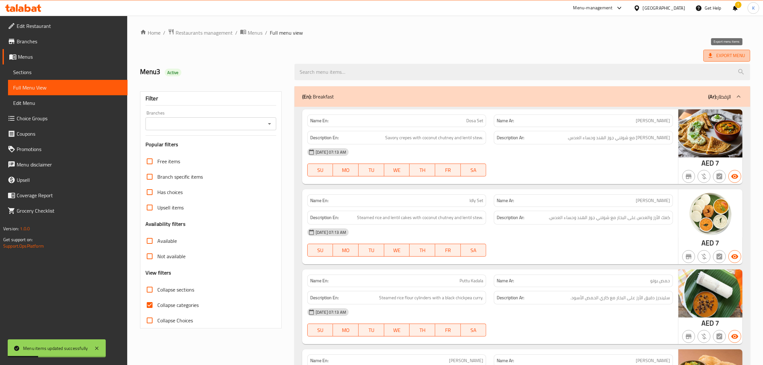
click at [715, 58] on span "Export Menu" at bounding box center [726, 56] width 37 height 8
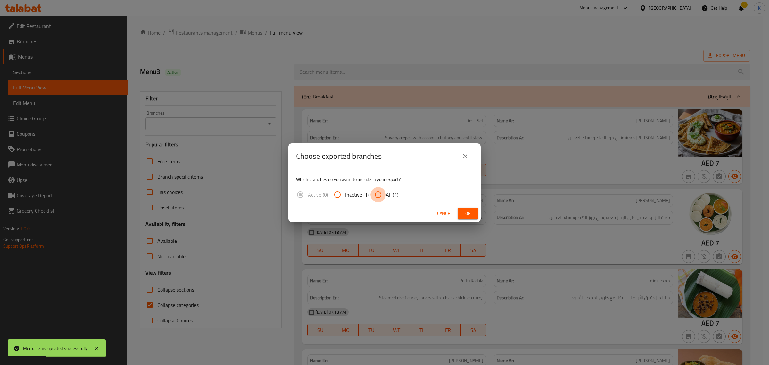
click at [384, 194] on input "All (1)" at bounding box center [377, 194] width 15 height 15
radio input "true"
click at [463, 210] on span "Ok" at bounding box center [468, 213] width 10 height 8
